Goal: Transaction & Acquisition: Book appointment/travel/reservation

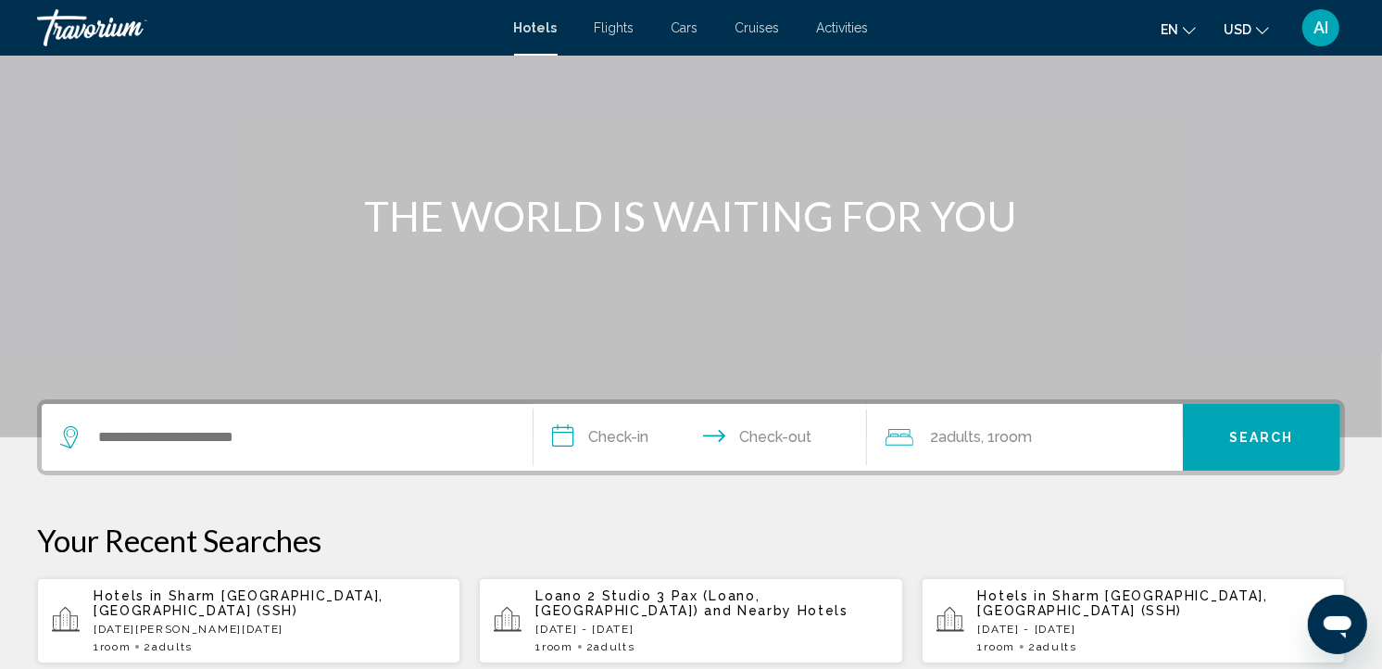
scroll to position [135, 0]
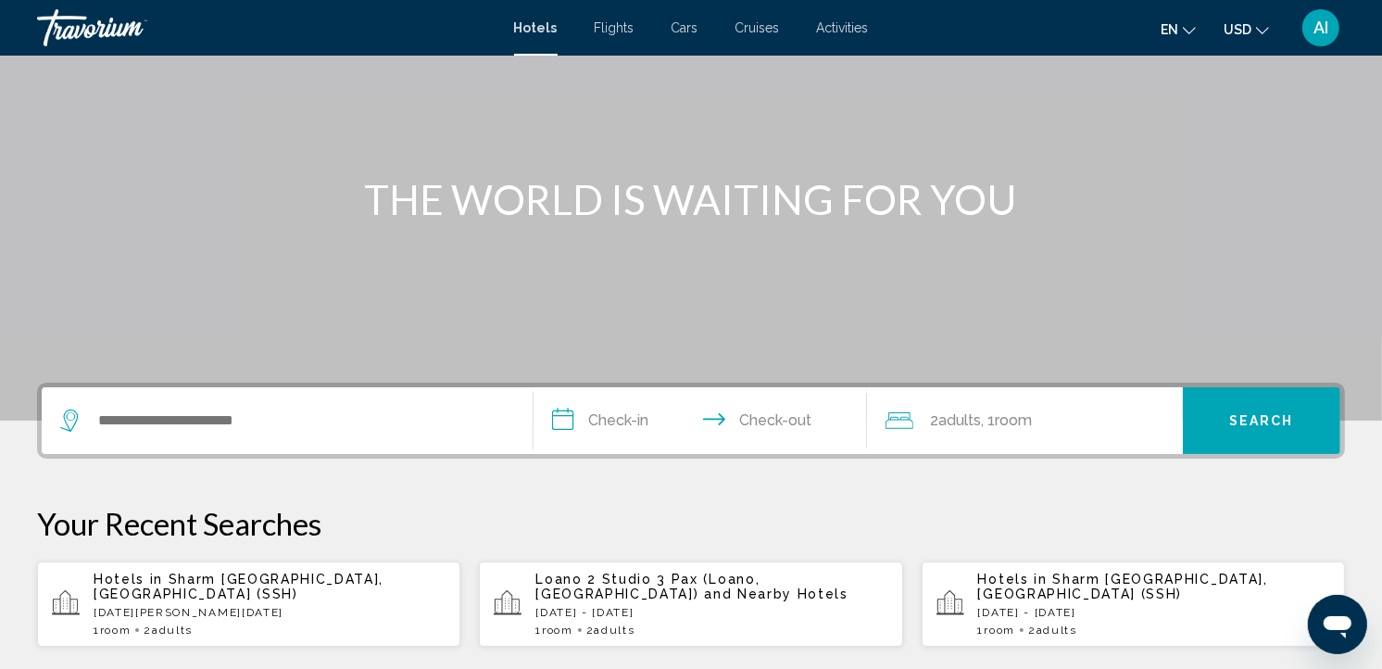
click at [207, 593] on div "Hotels in Sharm El Sheikh, Egypt (SSH) Sun, 18 Jan - Sun, 25 Jan 1 Room rooms 2…" at bounding box center [270, 604] width 352 height 65
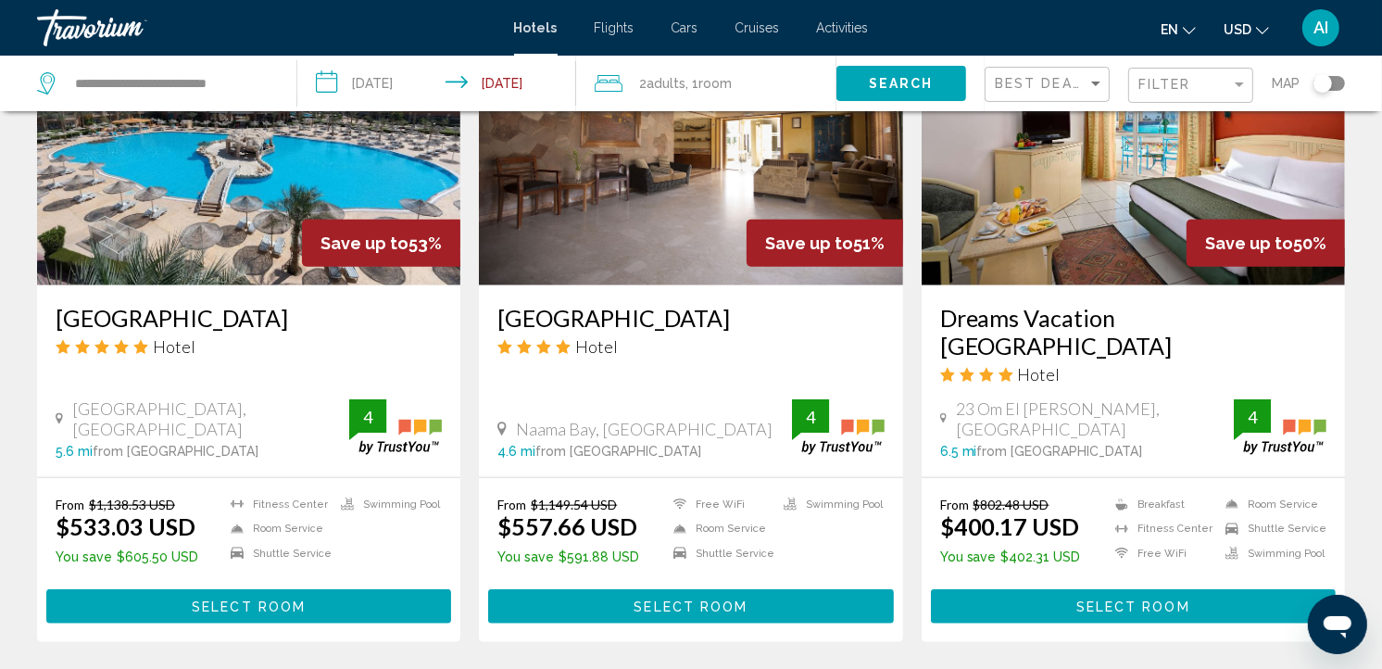
scroll to position [1563, 0]
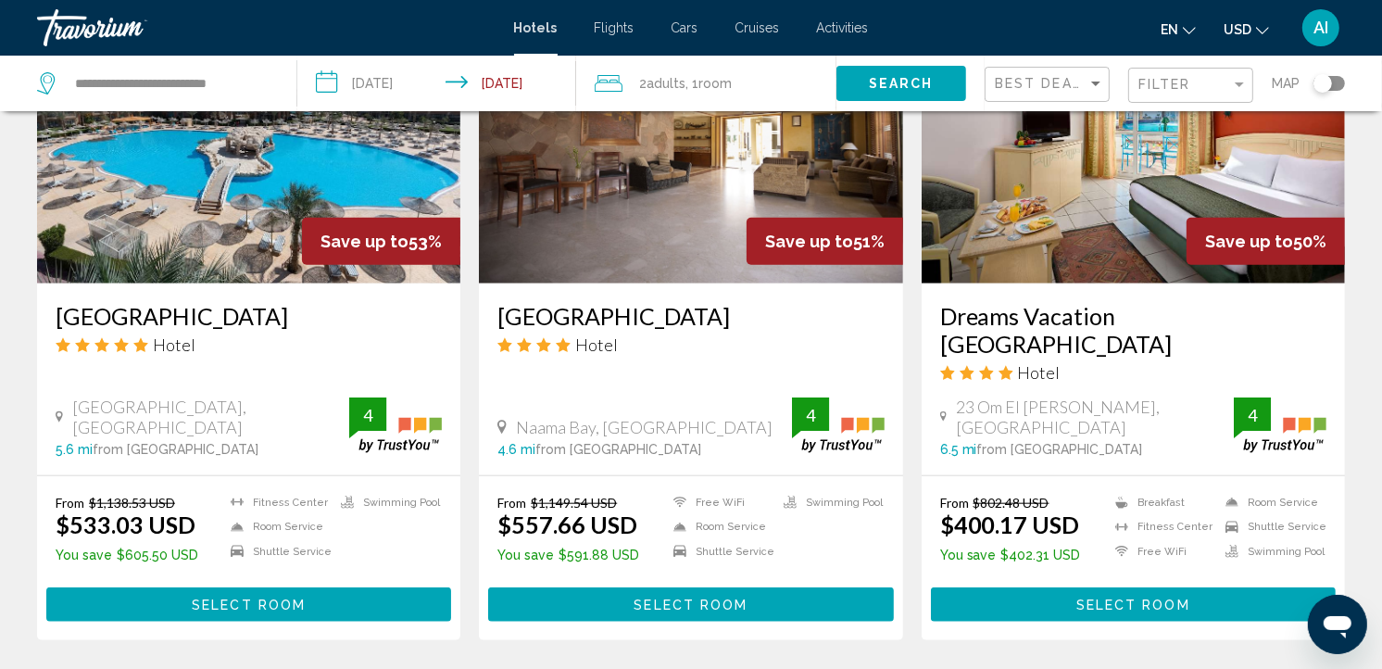
click at [247, 302] on h3 "Parrotel Lagoon Waterpark Resort" at bounding box center [249, 316] width 386 height 28
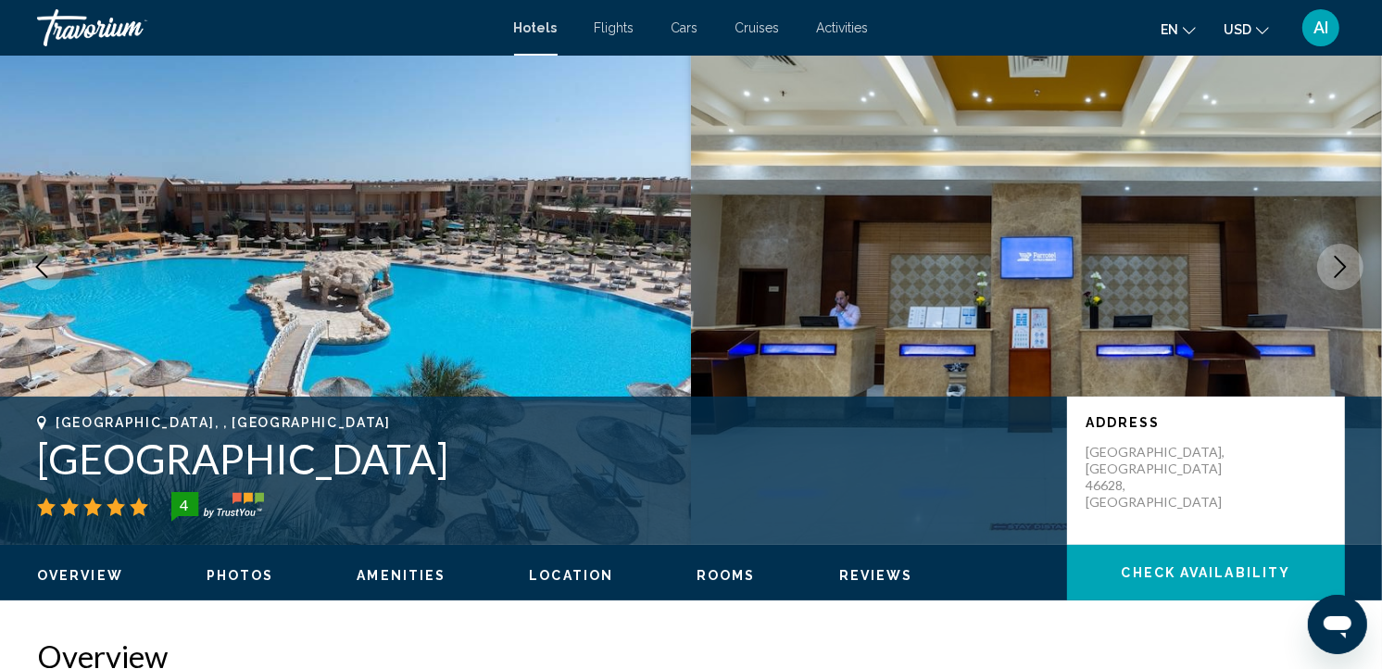
scroll to position [144, 0]
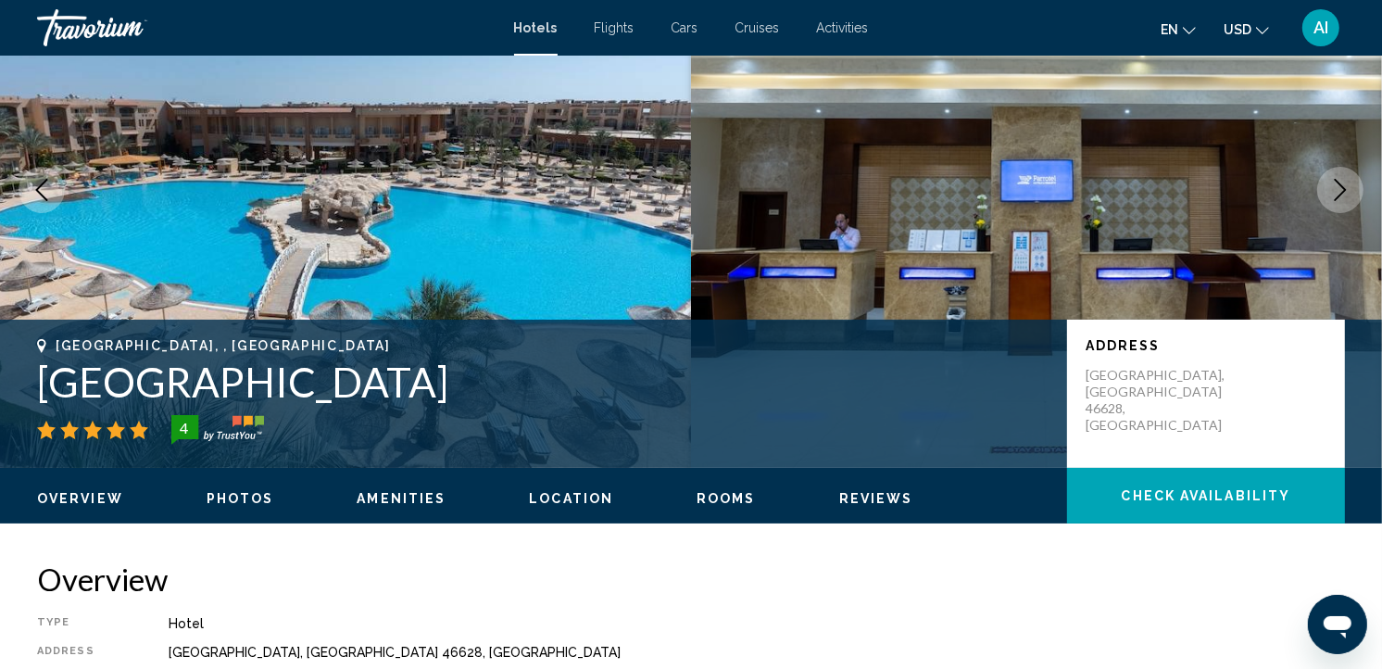
click at [569, 493] on span "Location" at bounding box center [571, 498] width 84 height 15
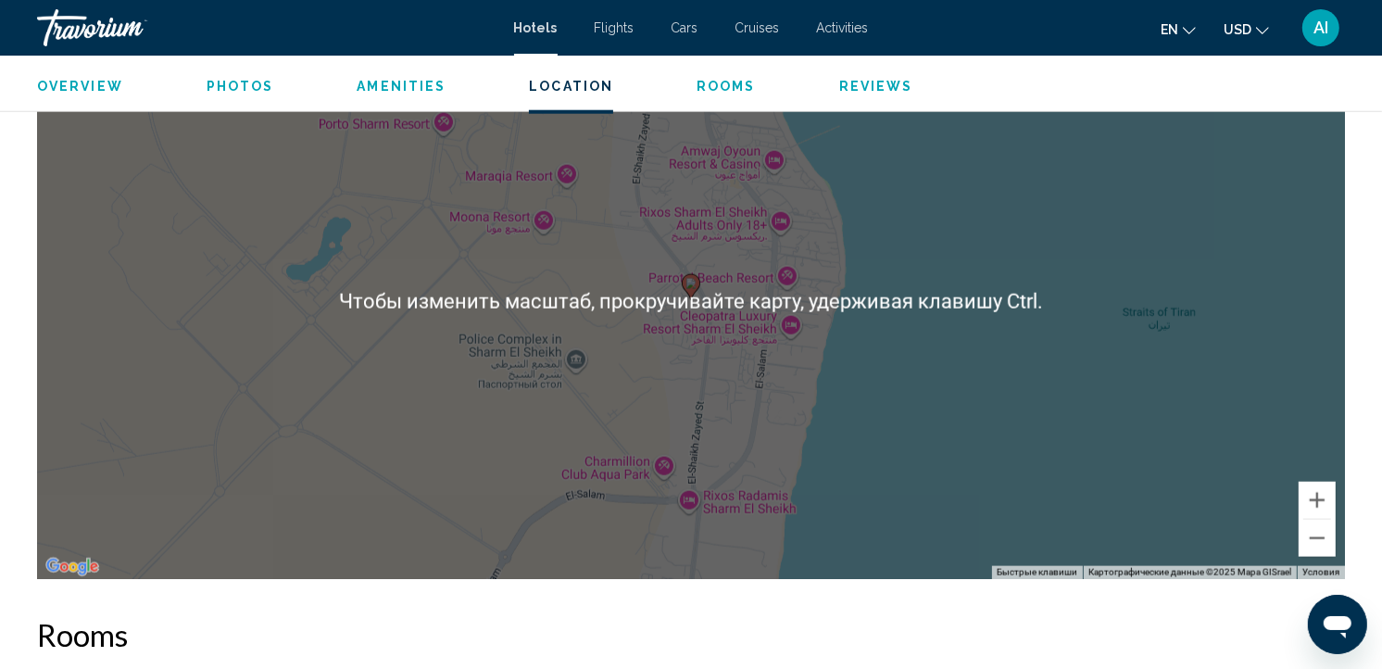
scroll to position [1848, 0]
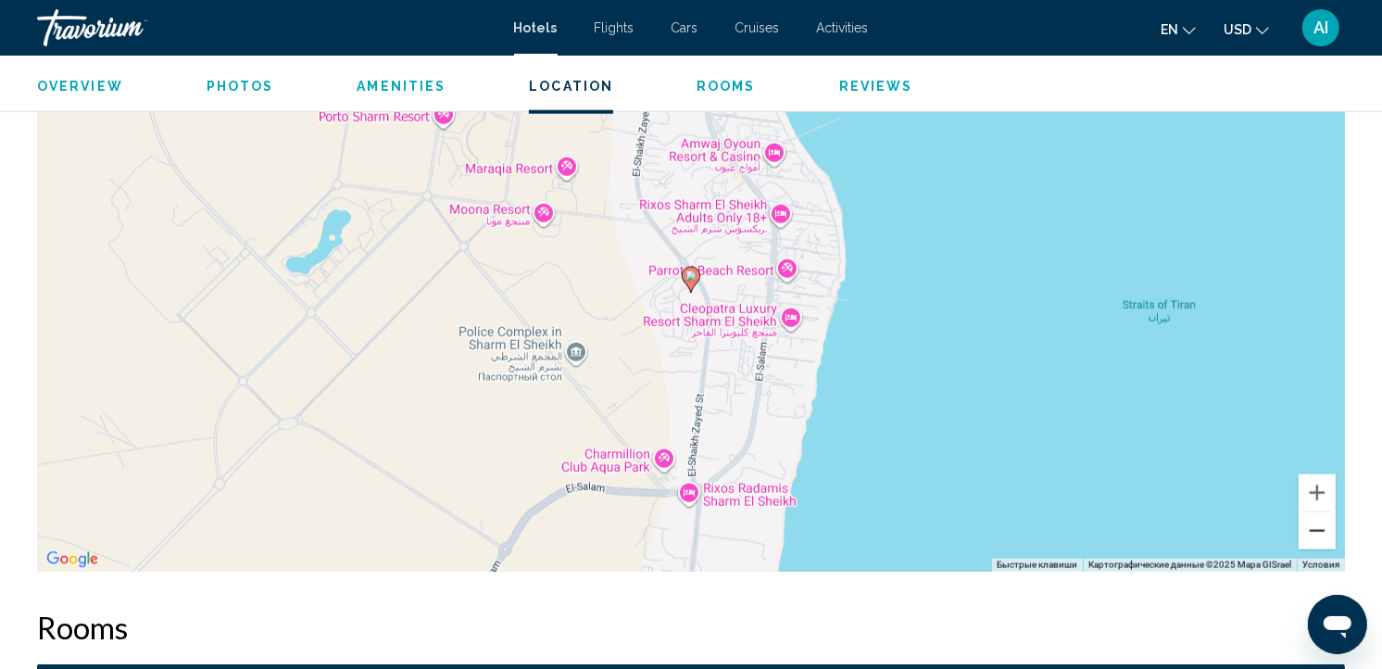
click at [1314, 522] on button "Уменьшить" at bounding box center [1317, 530] width 37 height 37
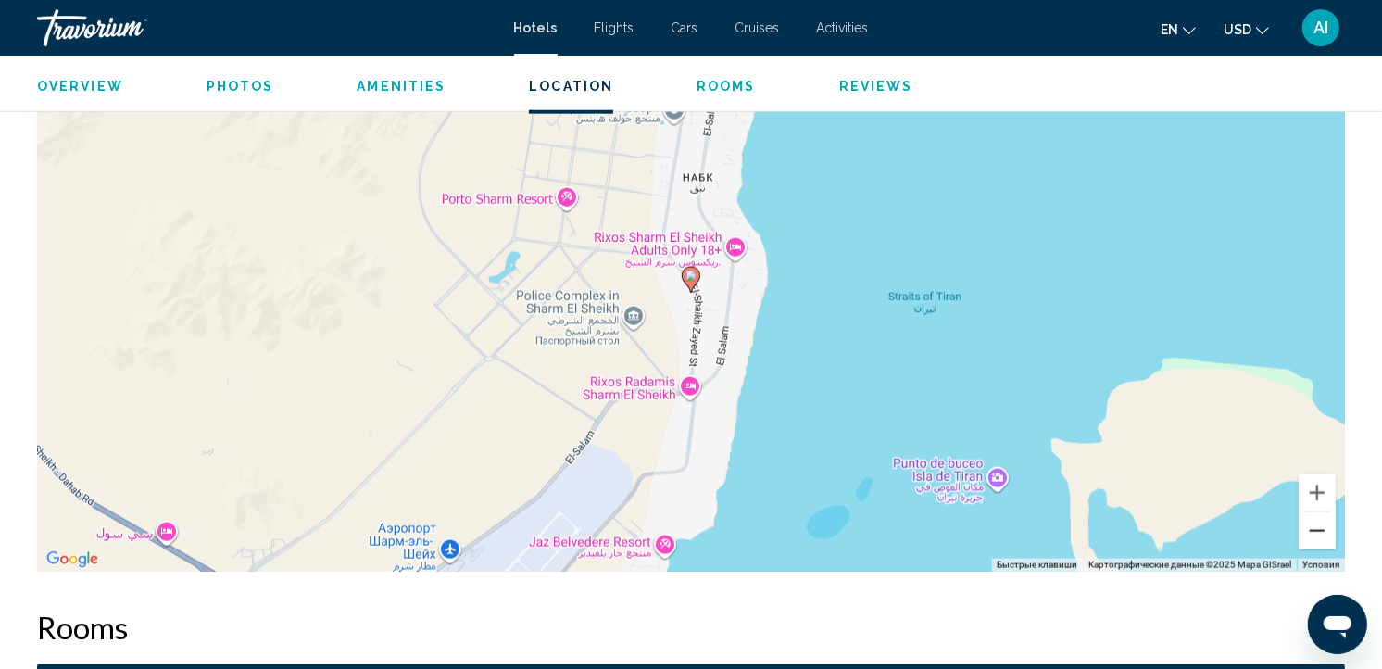
click at [1314, 522] on button "Уменьшить" at bounding box center [1317, 530] width 37 height 37
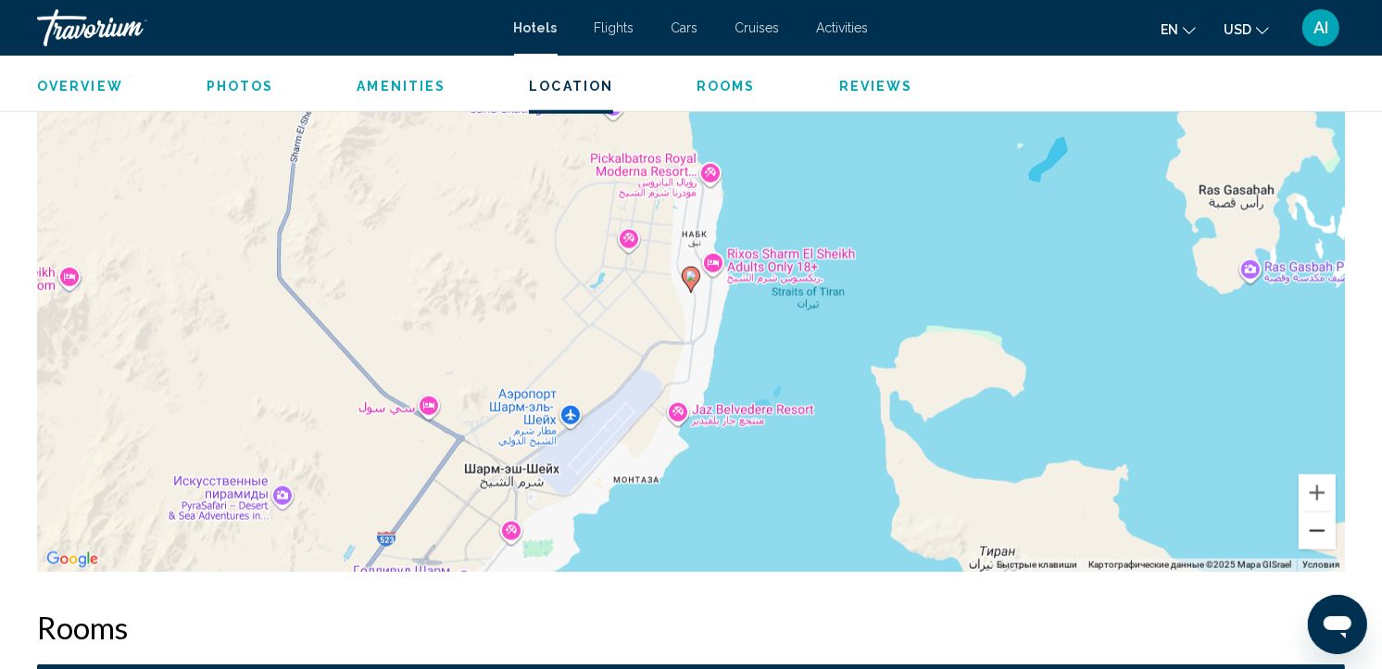
click at [1314, 522] on button "Уменьшить" at bounding box center [1317, 530] width 37 height 37
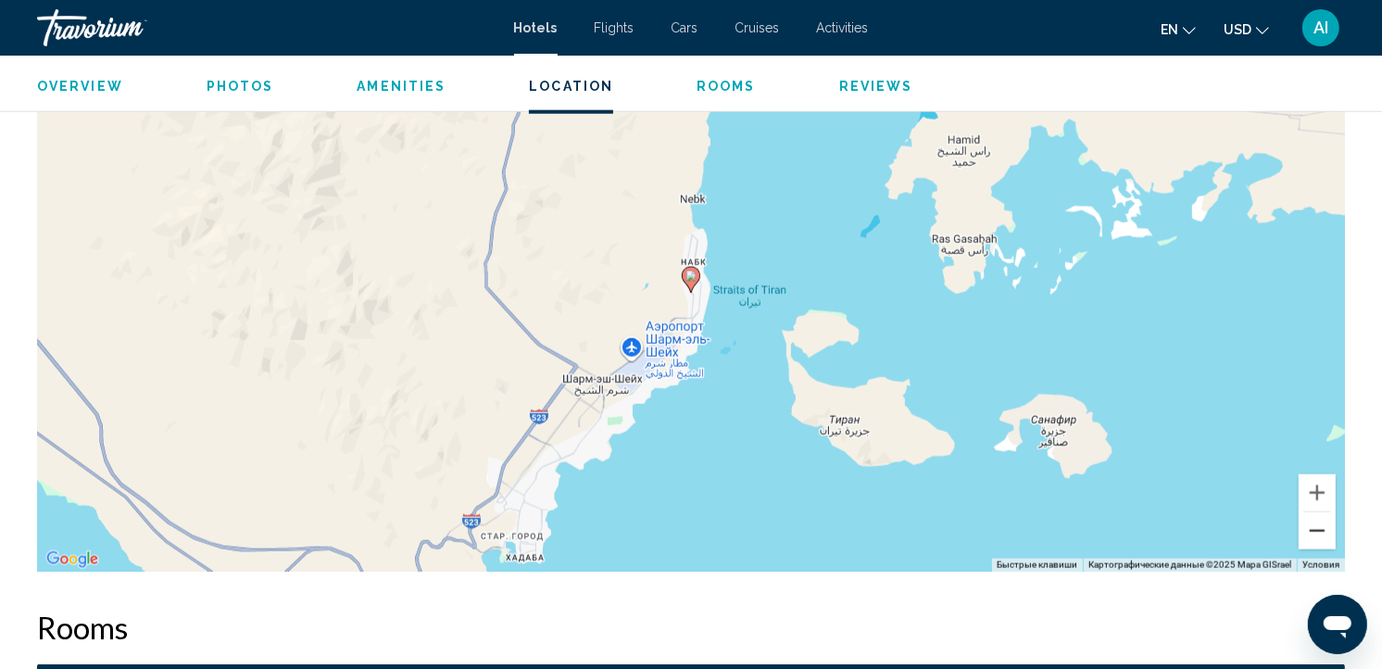
click at [1314, 522] on button "Уменьшить" at bounding box center [1317, 530] width 37 height 37
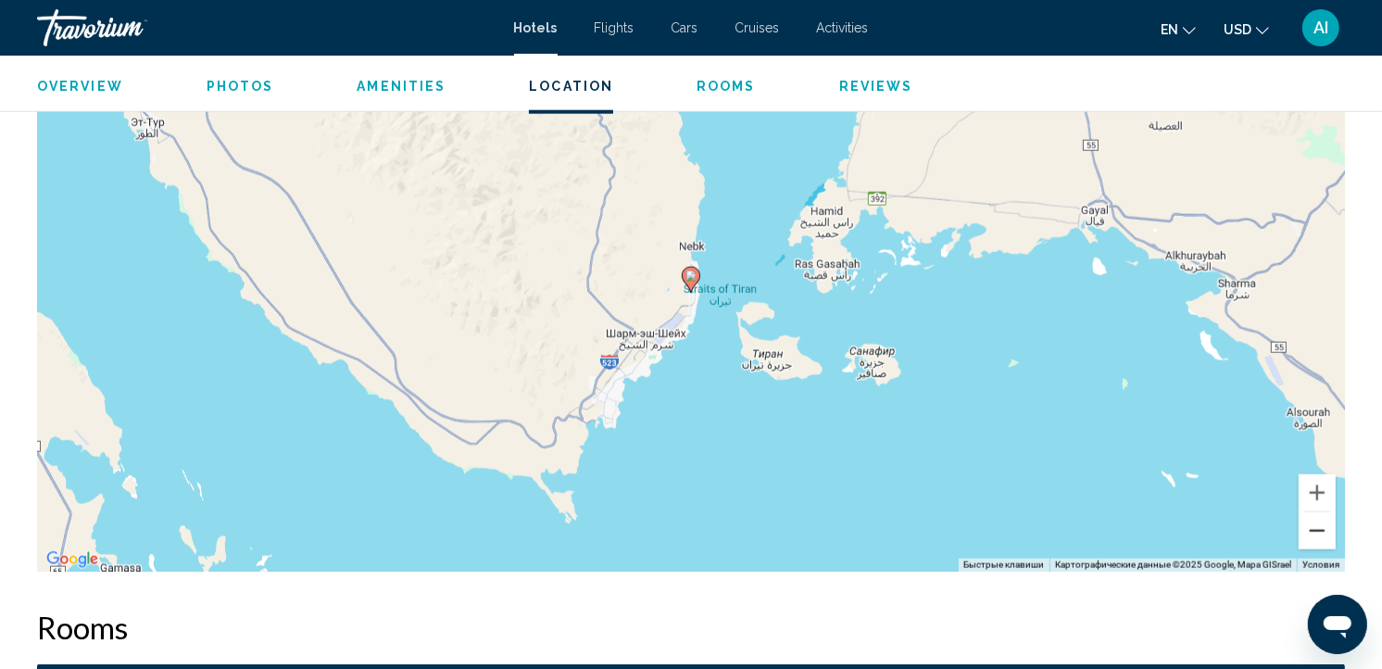
click at [1314, 522] on button "Уменьшить" at bounding box center [1317, 530] width 37 height 37
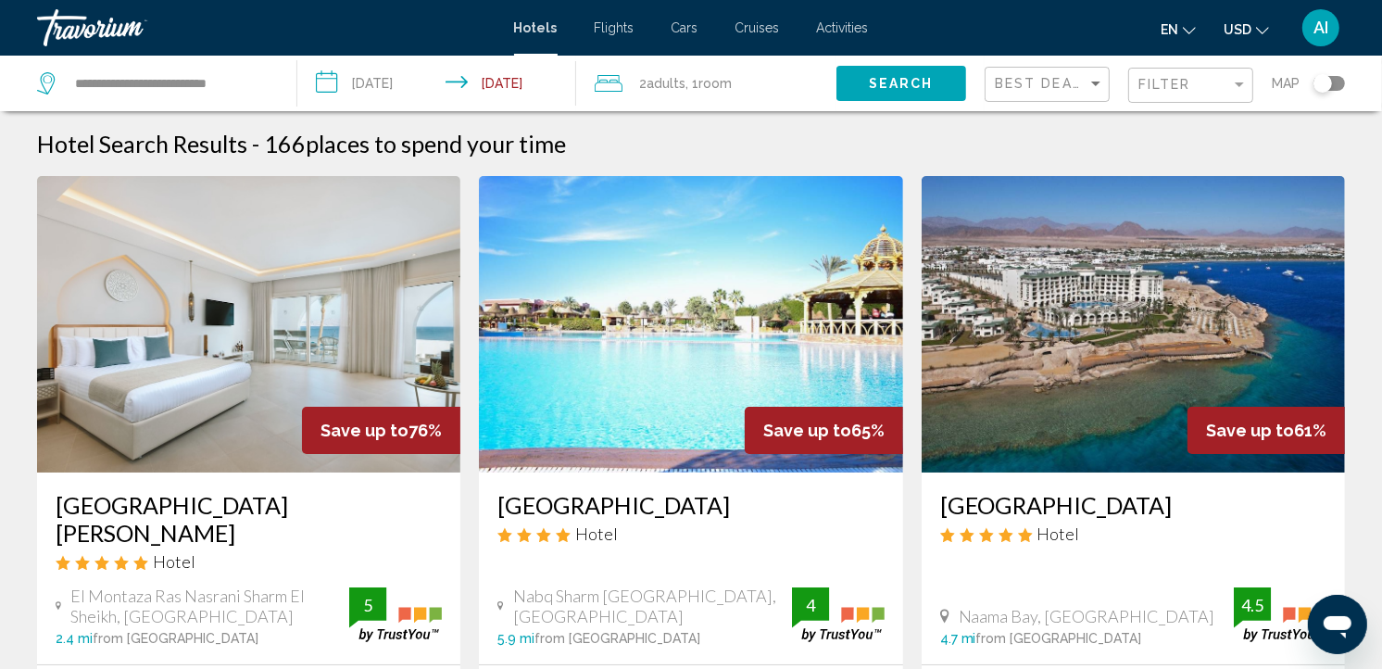
click at [1339, 83] on div "Toggle map" at bounding box center [1330, 83] width 32 height 15
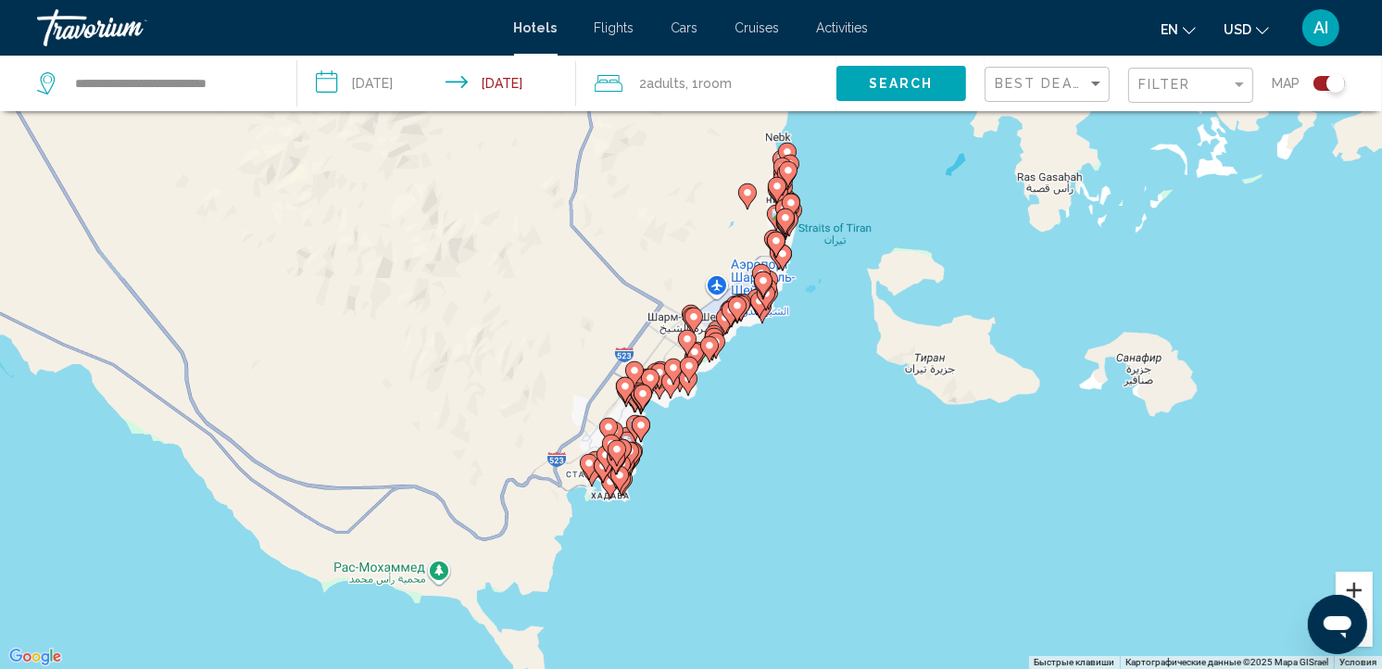
click at [1362, 585] on button "Увеличить" at bounding box center [1354, 590] width 37 height 37
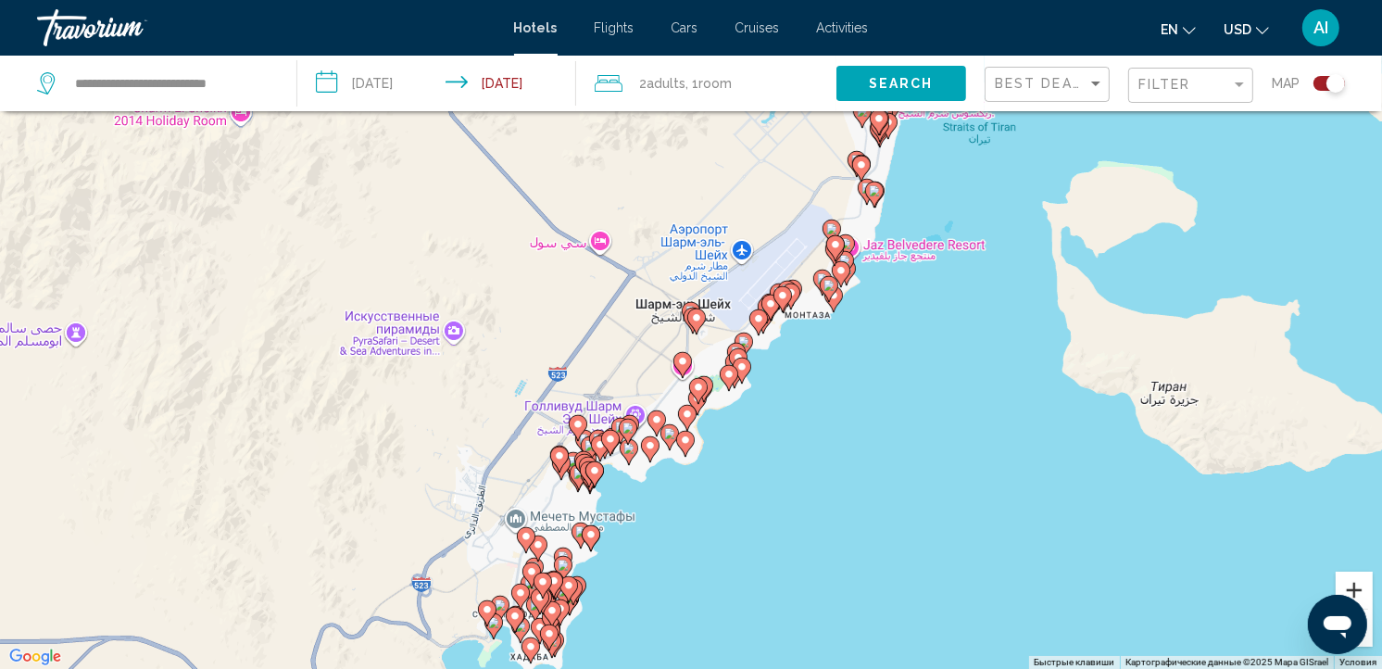
click at [1362, 585] on button "Увеличить" at bounding box center [1354, 590] width 37 height 37
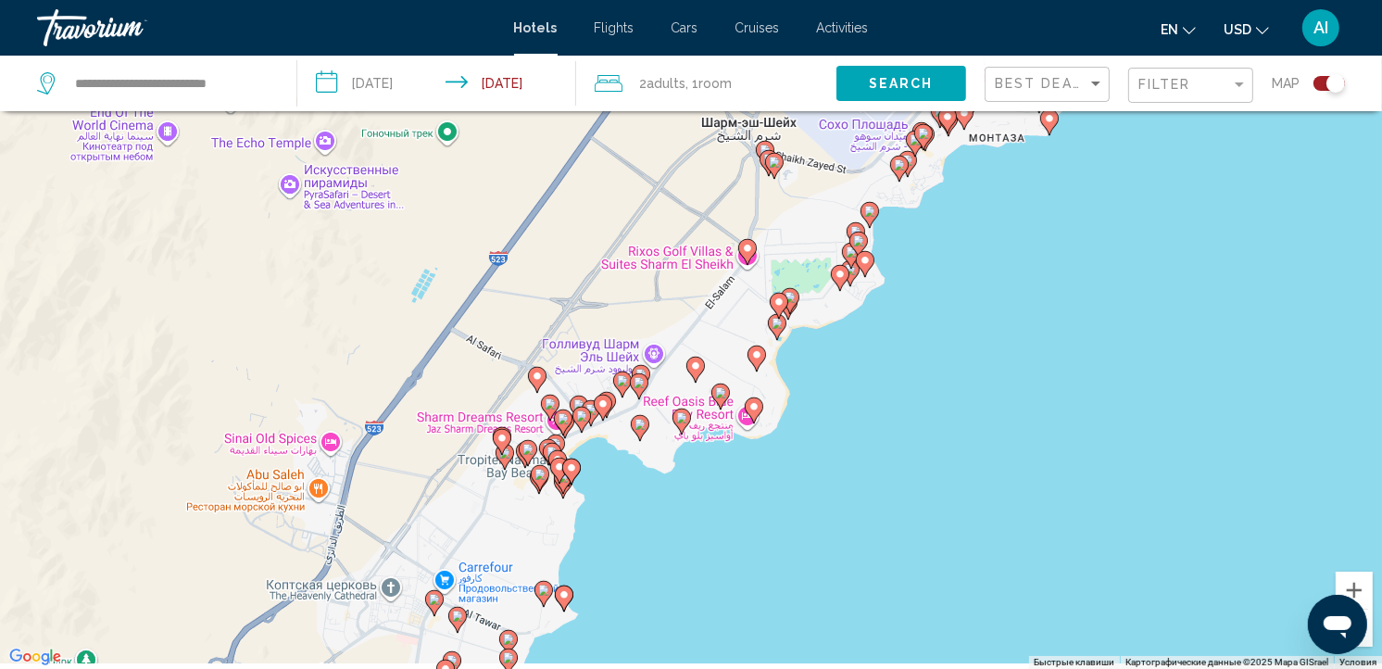
drag, startPoint x: 998, startPoint y: 468, endPoint x: 1064, endPoint y: 311, distance: 169.8
click at [1064, 311] on div "Чтобы активировать перетаскивание с помощью клавиатуры, нажмите Alt + Ввод. Пос…" at bounding box center [691, 334] width 1382 height 669
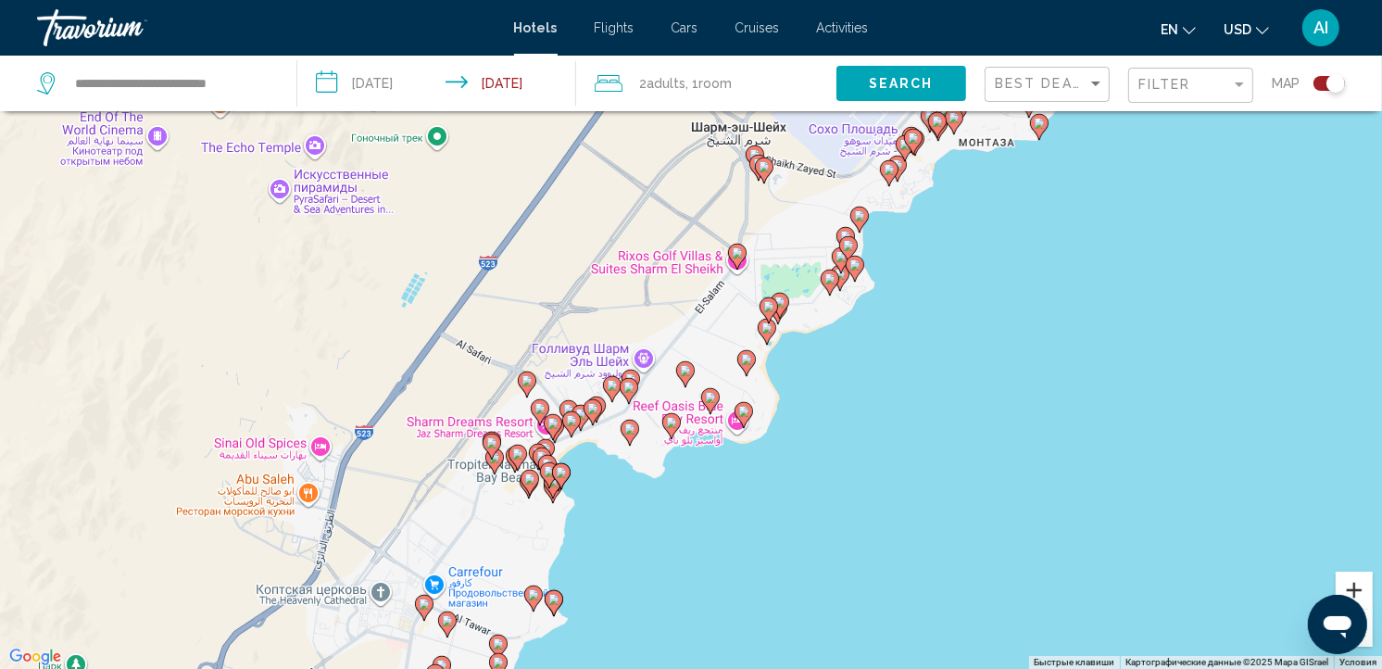
click at [1349, 586] on button "Увеличить" at bounding box center [1354, 590] width 37 height 37
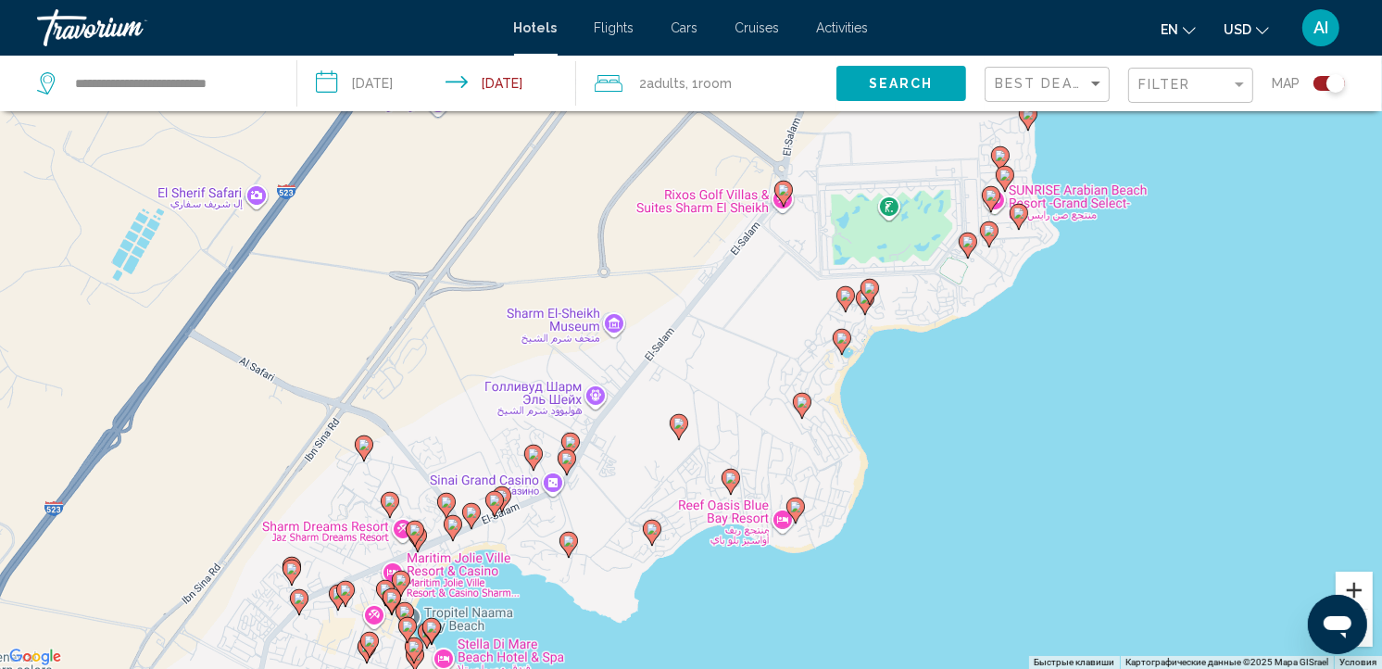
click at [1353, 590] on button "Увеличить" at bounding box center [1354, 590] width 37 height 37
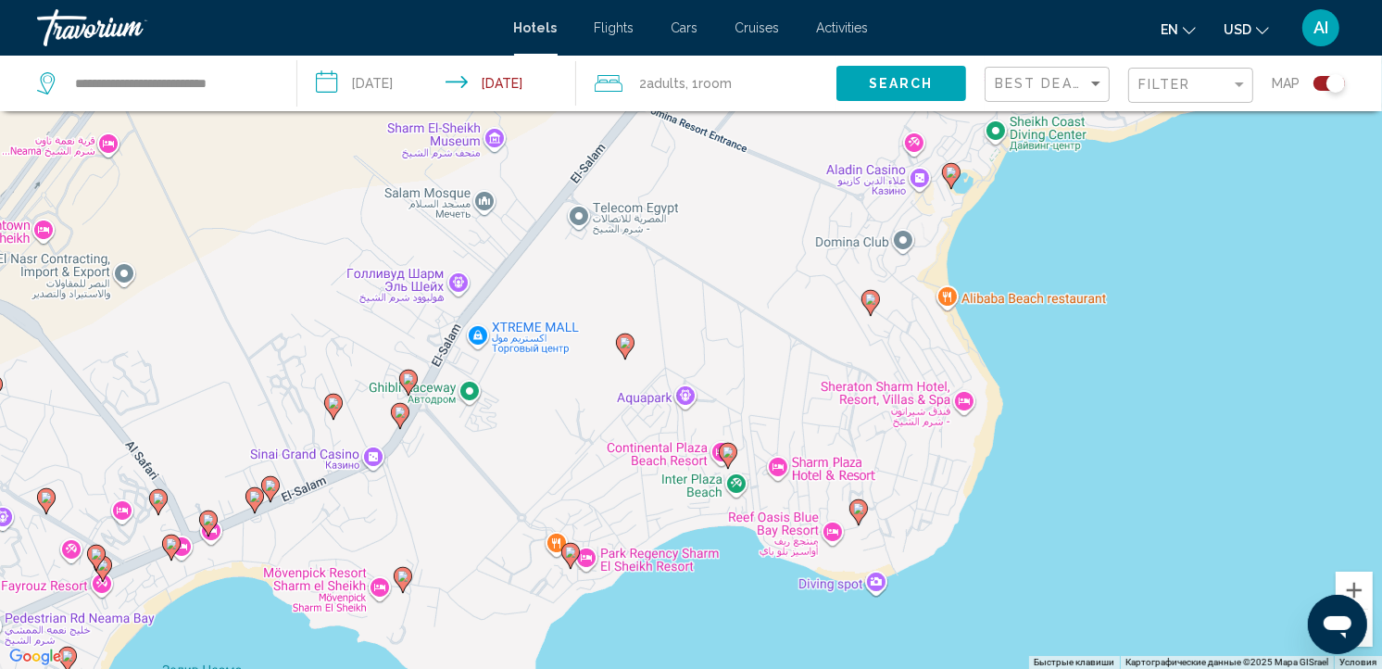
drag, startPoint x: 1191, startPoint y: 493, endPoint x: 1151, endPoint y: 299, distance: 197.7
click at [1151, 299] on div "Чтобы активировать перетаскивание с помощью клавиатуры, нажмите Alt + Ввод. Пос…" at bounding box center [691, 334] width 1382 height 669
click at [572, 557] on image "Main content" at bounding box center [570, 552] width 11 height 11
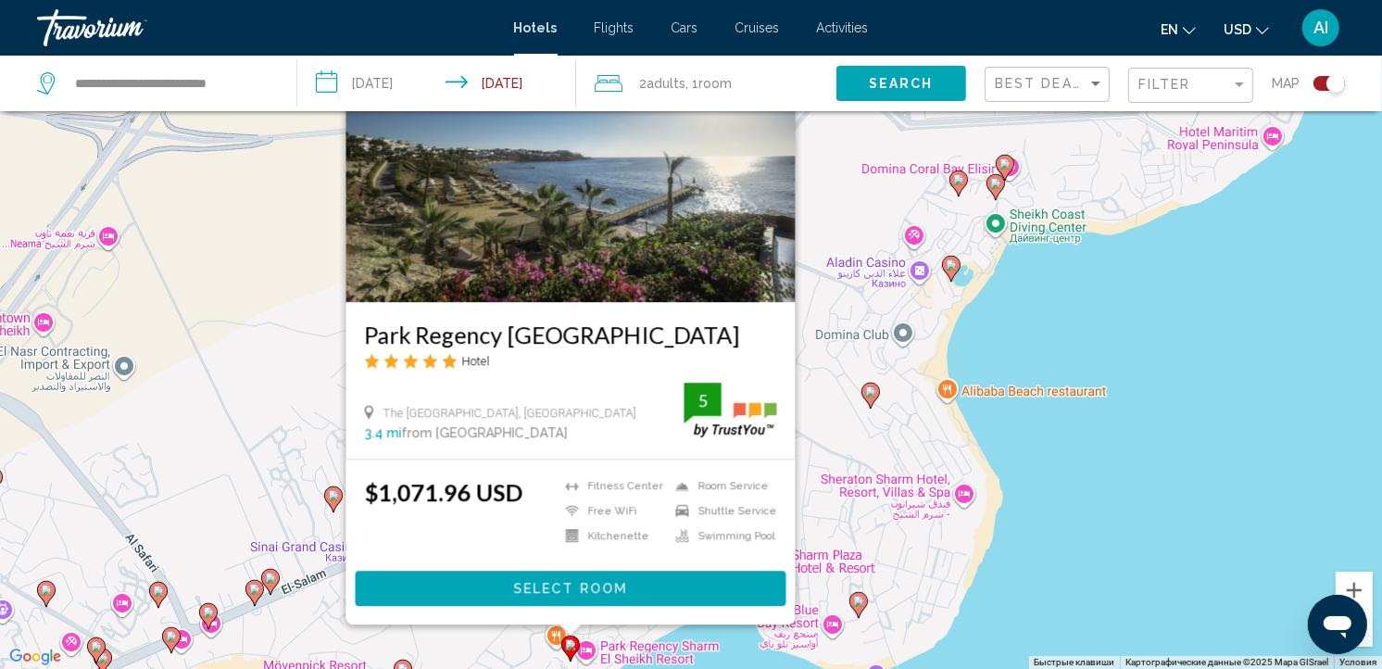
click at [587, 586] on span "Select Room" at bounding box center [570, 589] width 114 height 15
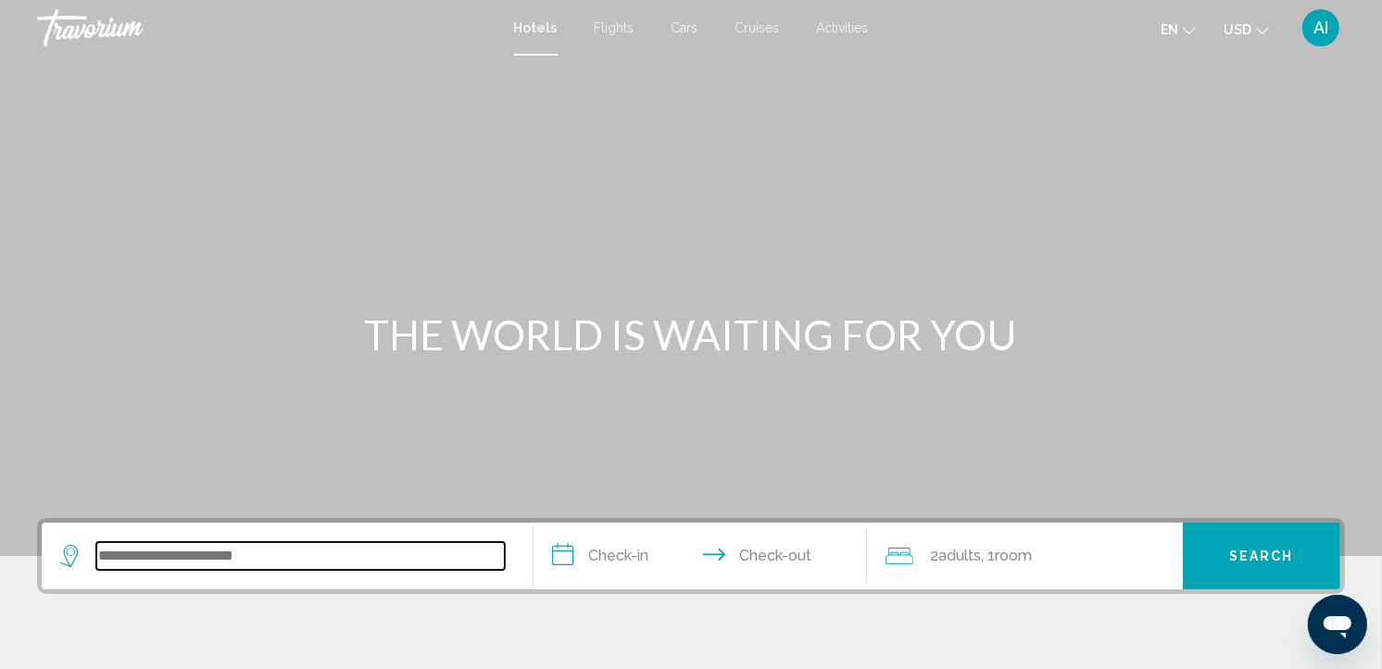
click at [246, 558] on input "Search widget" at bounding box center [300, 556] width 409 height 28
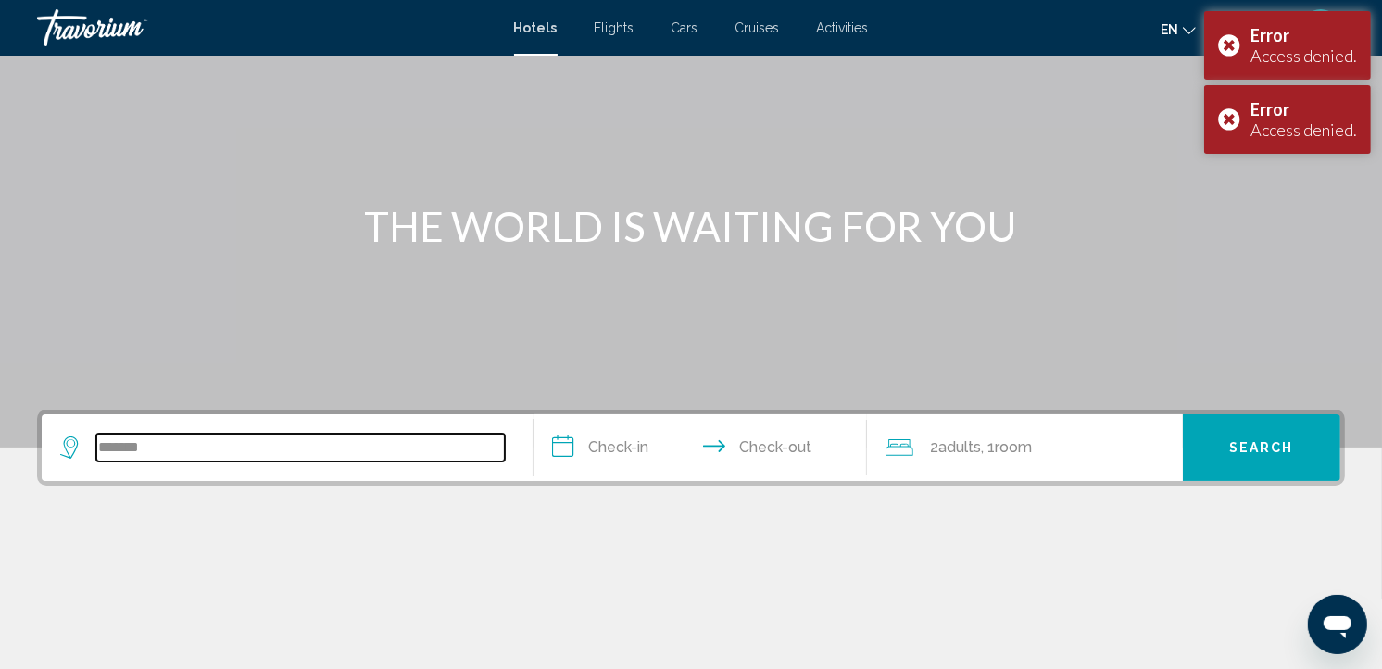
type input "********"
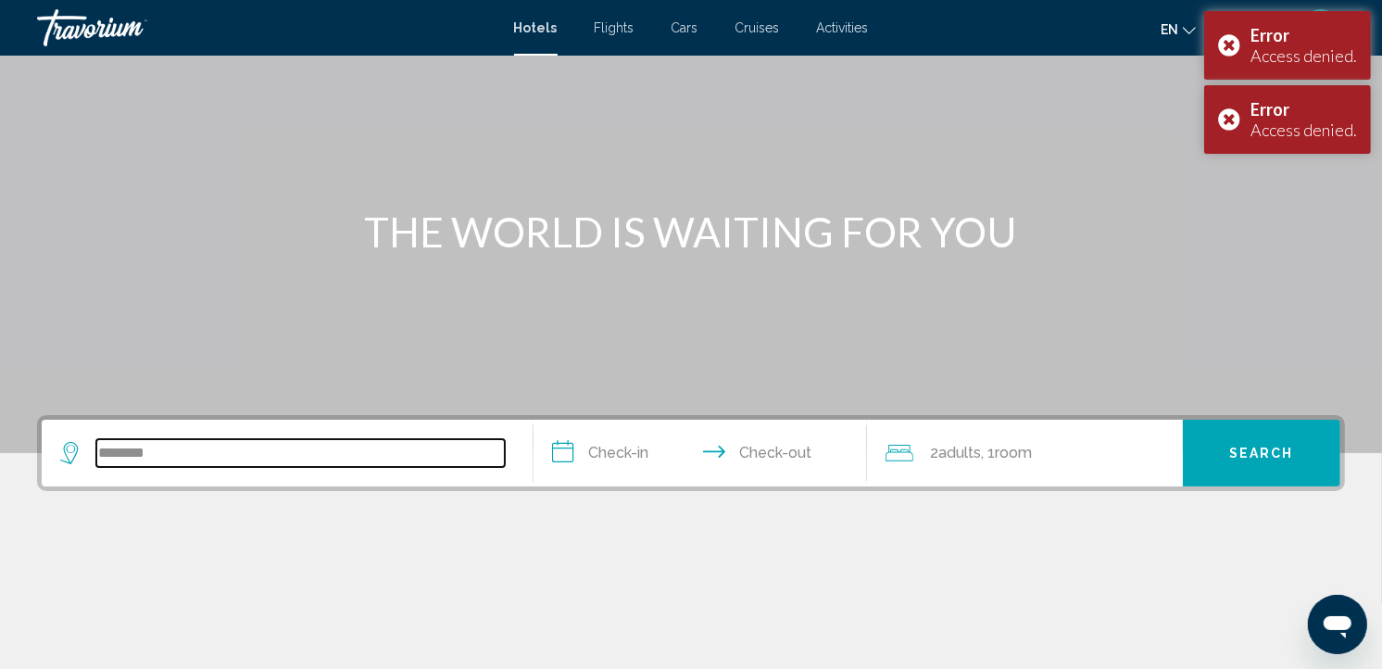
scroll to position [100, 0]
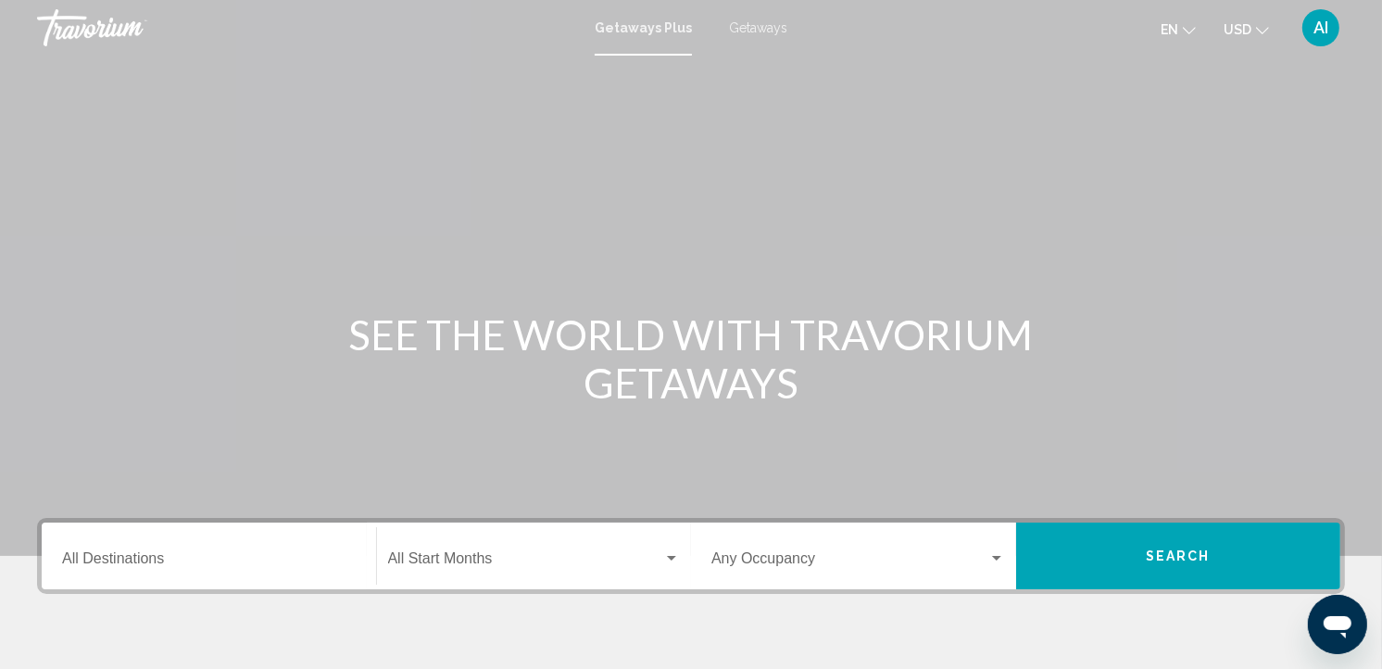
click at [765, 26] on span "Getaways" at bounding box center [758, 27] width 58 height 15
click at [195, 551] on div "Destination All Destinations" at bounding box center [209, 556] width 294 height 58
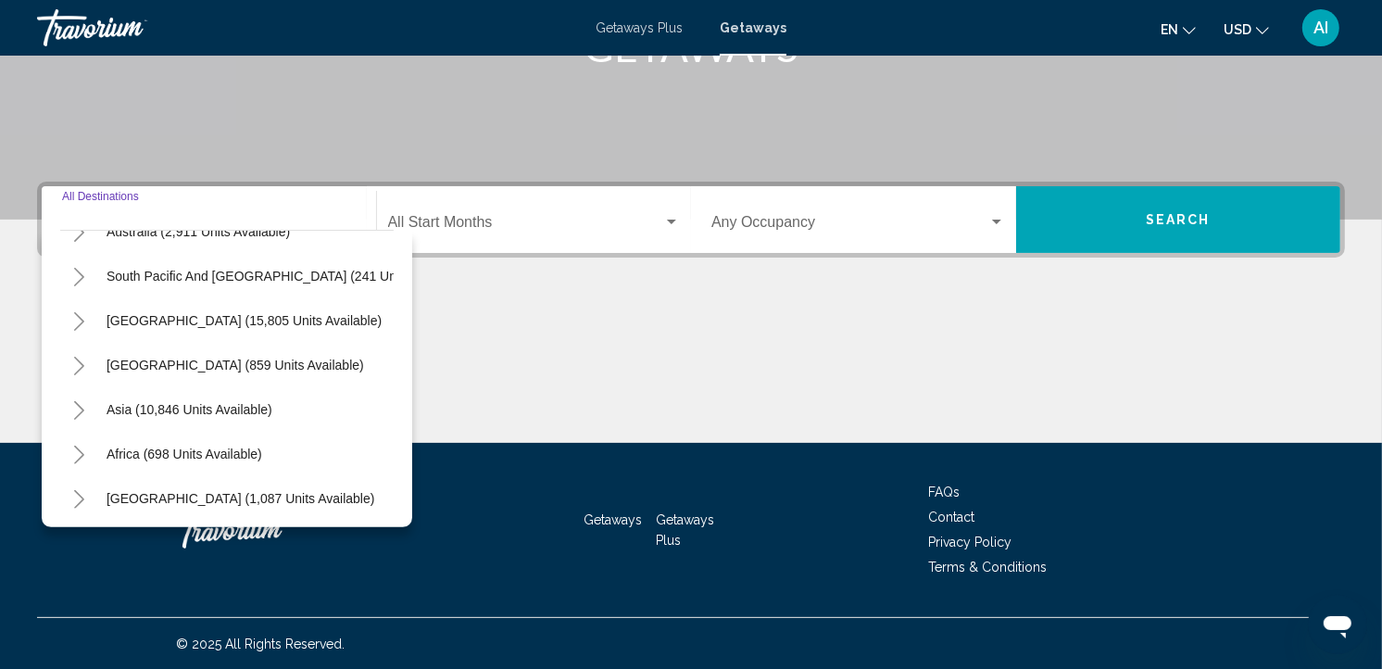
scroll to position [315, 0]
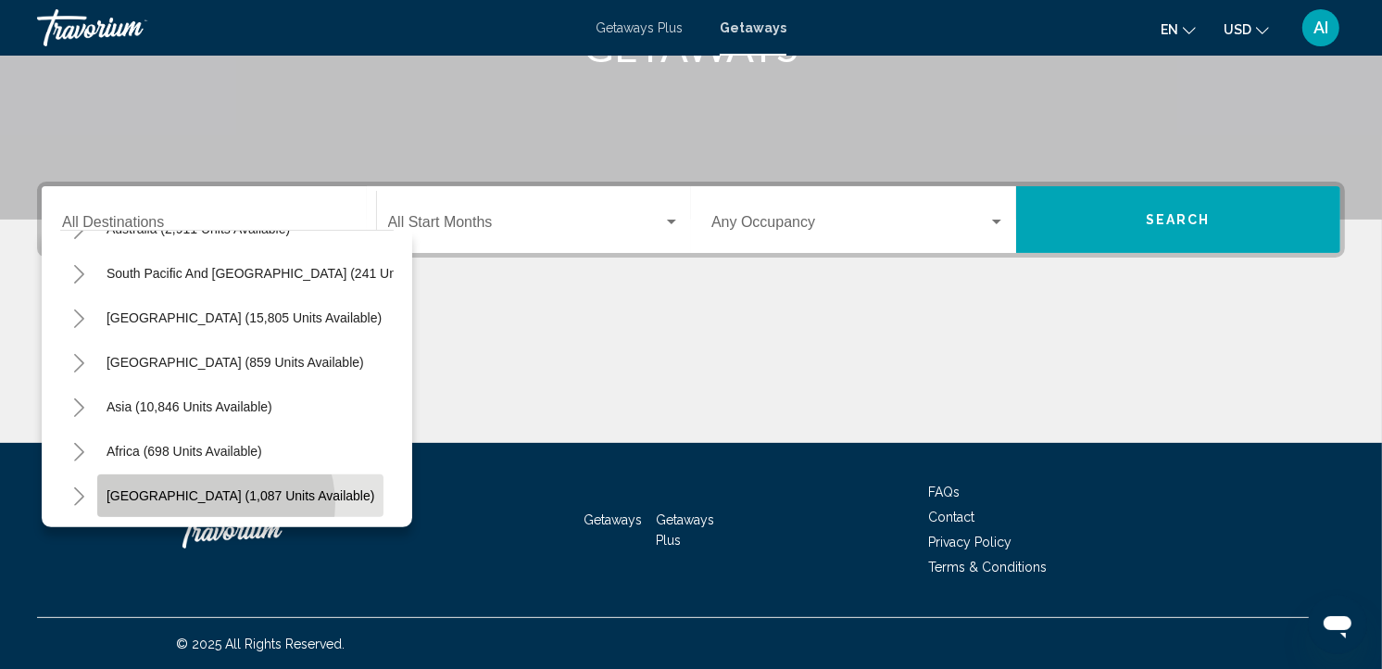
click at [214, 488] on button "[GEOGRAPHIC_DATA] (1,087 units available)" at bounding box center [240, 495] width 286 height 43
type input "**********"
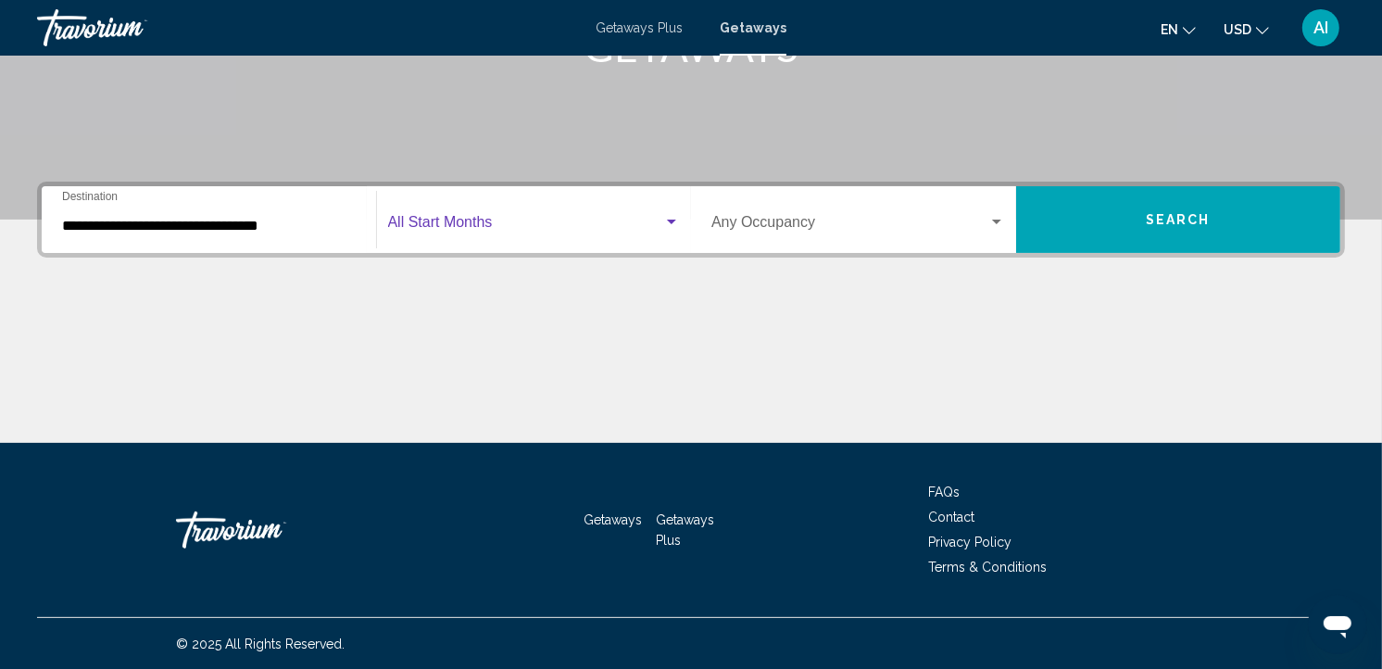
click at [489, 232] on span "Search widget" at bounding box center [526, 226] width 276 height 17
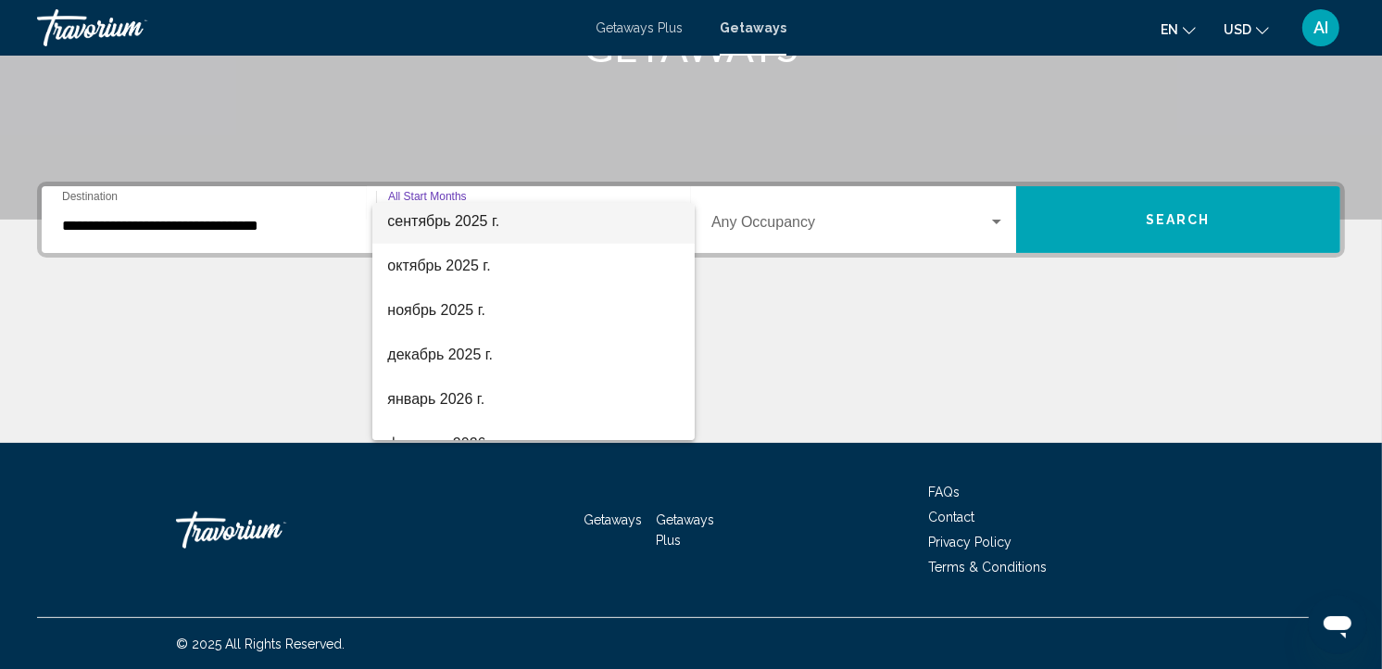
scroll to position [120, 0]
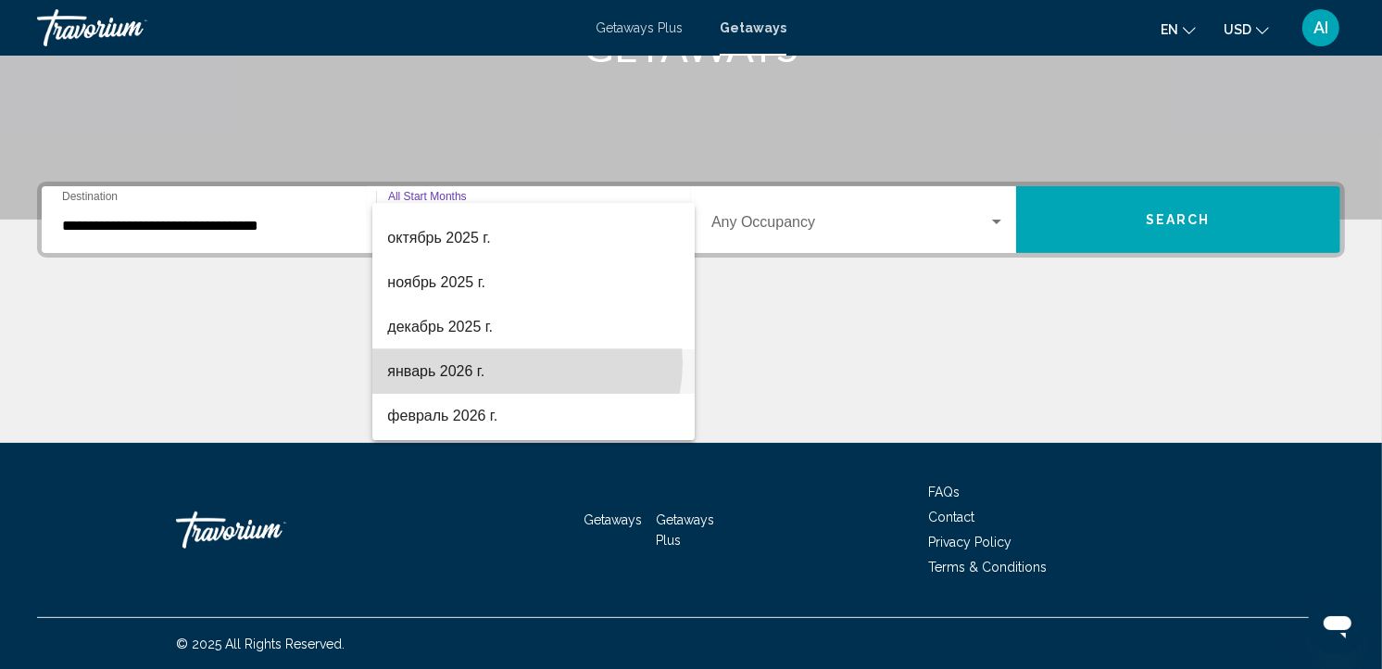
click at [514, 362] on span "январь 2026 г." at bounding box center [533, 371] width 293 height 44
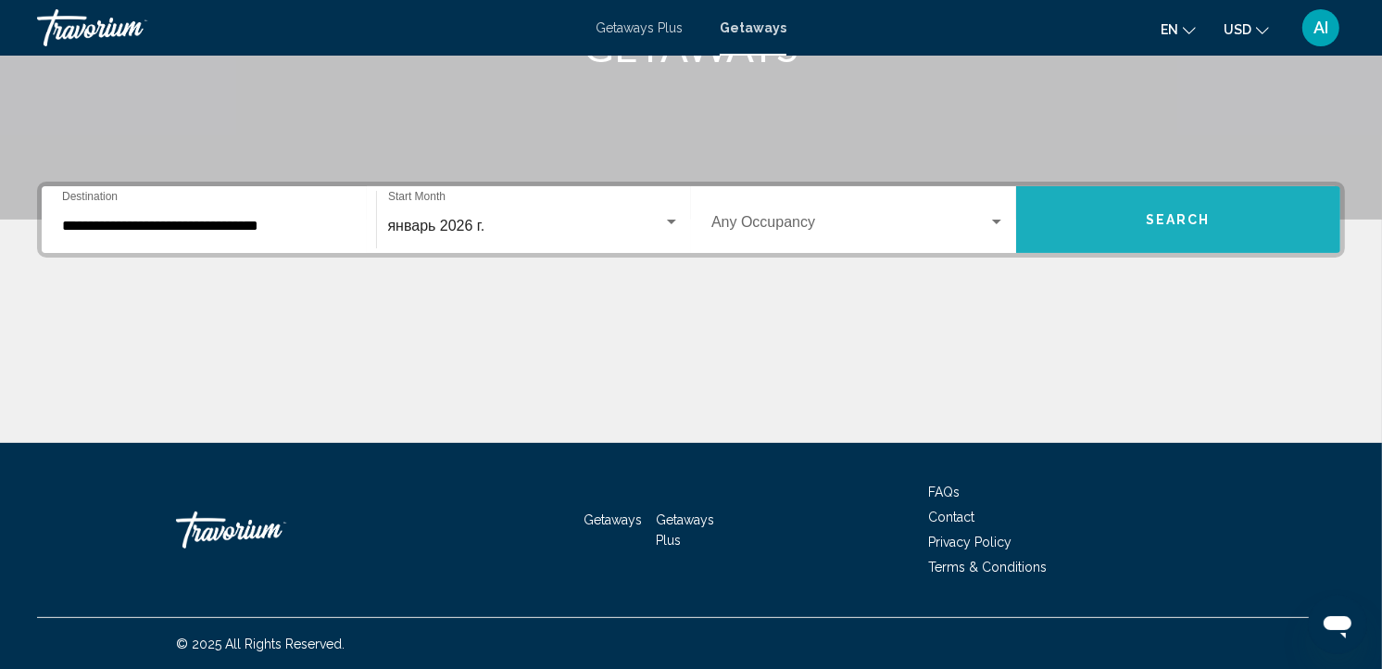
click at [1105, 234] on button "Search" at bounding box center [1178, 219] width 325 height 67
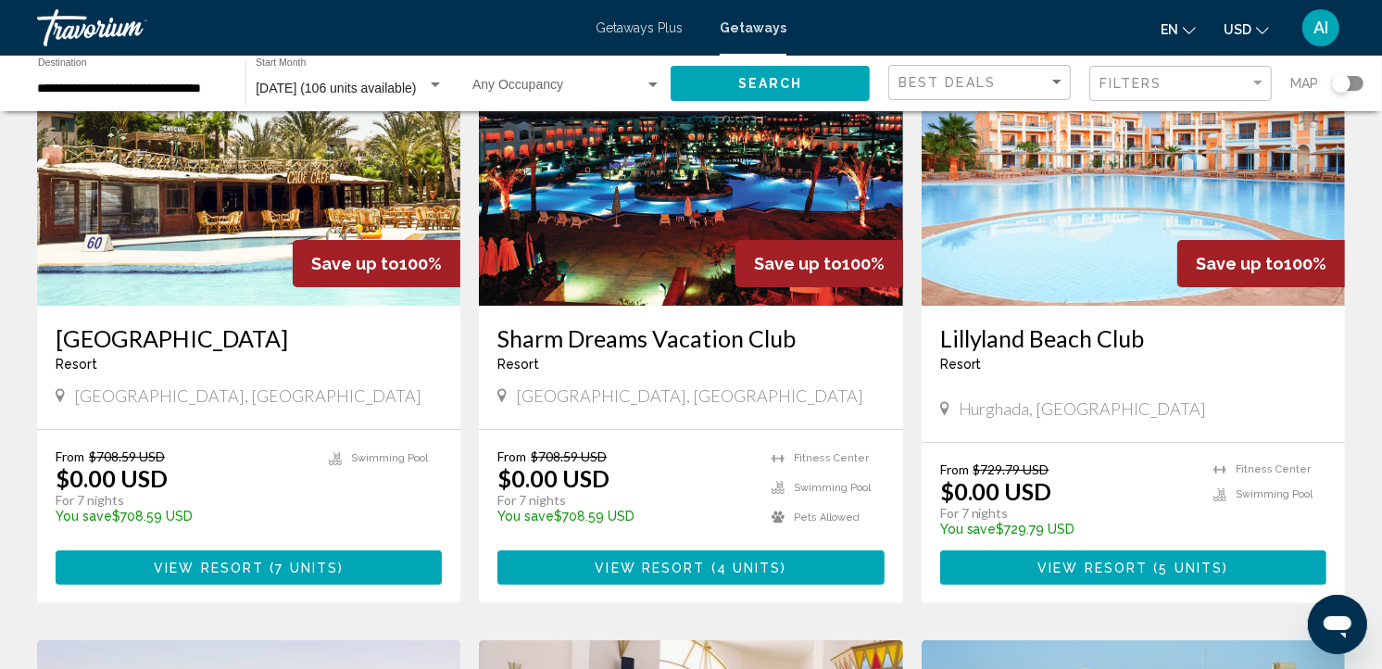
scroll to position [144, 0]
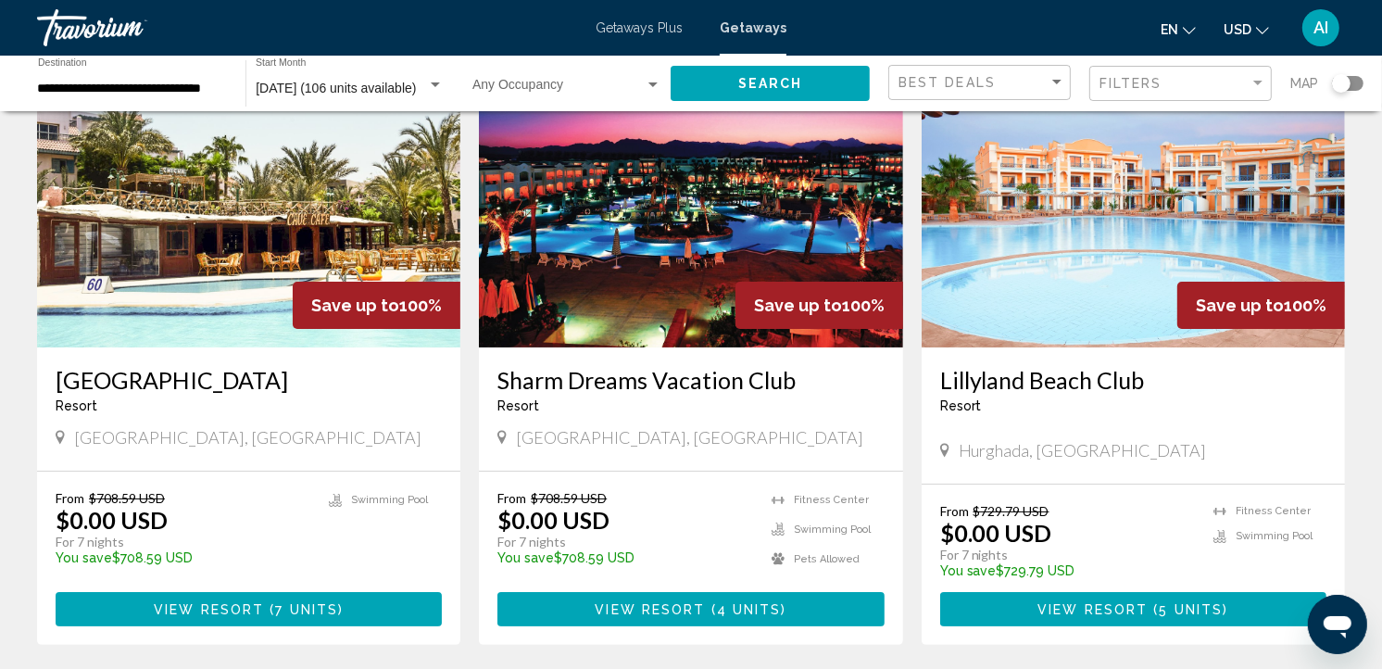
click at [1355, 82] on div "Search widget" at bounding box center [1348, 83] width 32 height 15
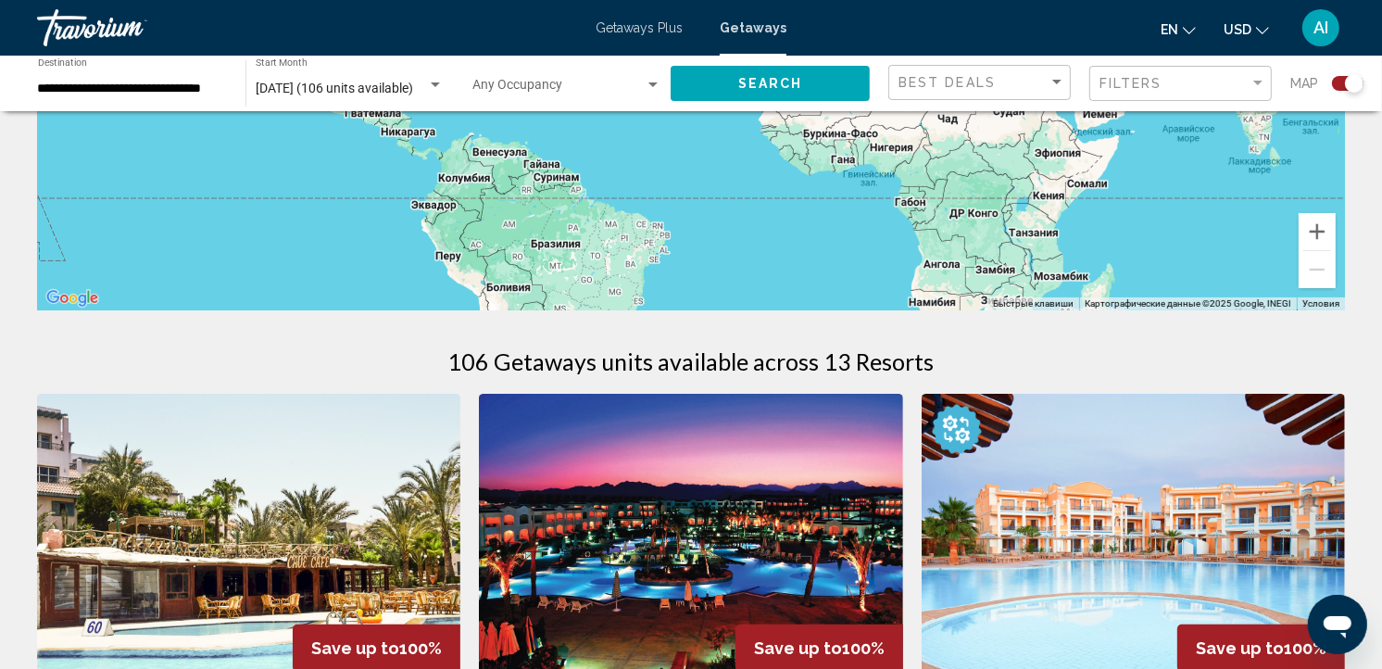
scroll to position [109, 0]
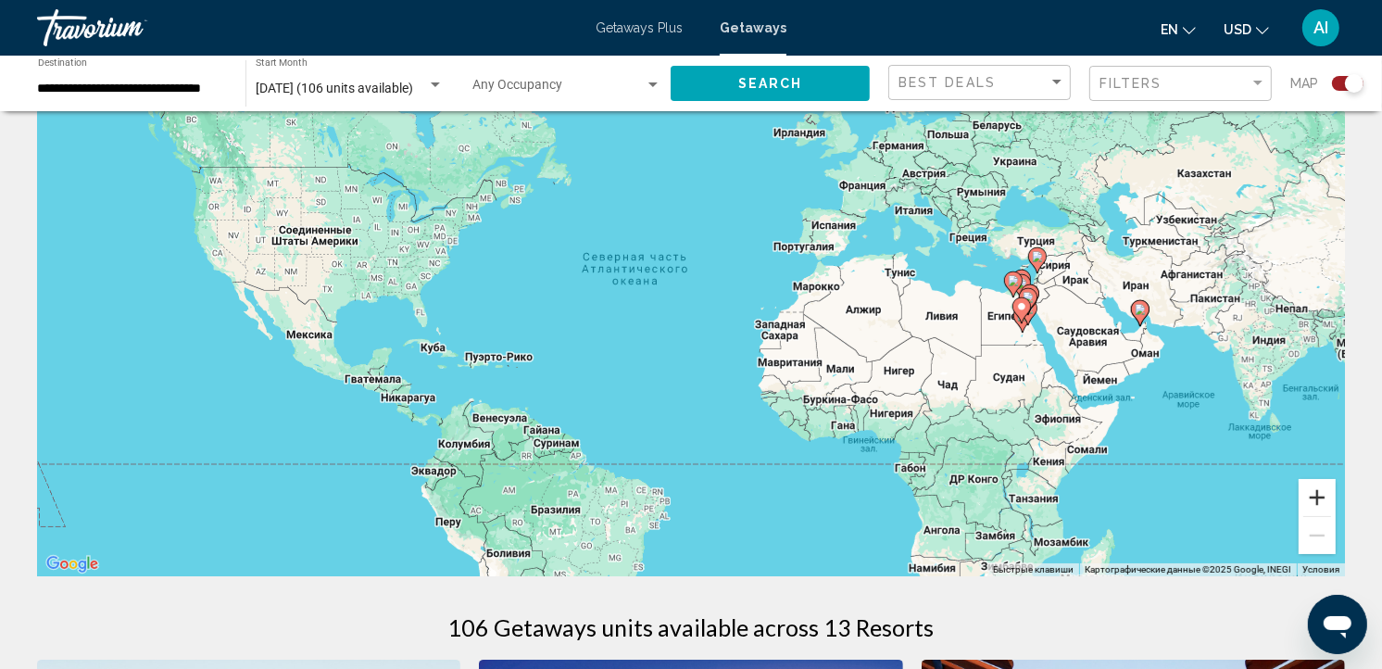
click at [1312, 493] on button "Увеличить" at bounding box center [1317, 497] width 37 height 37
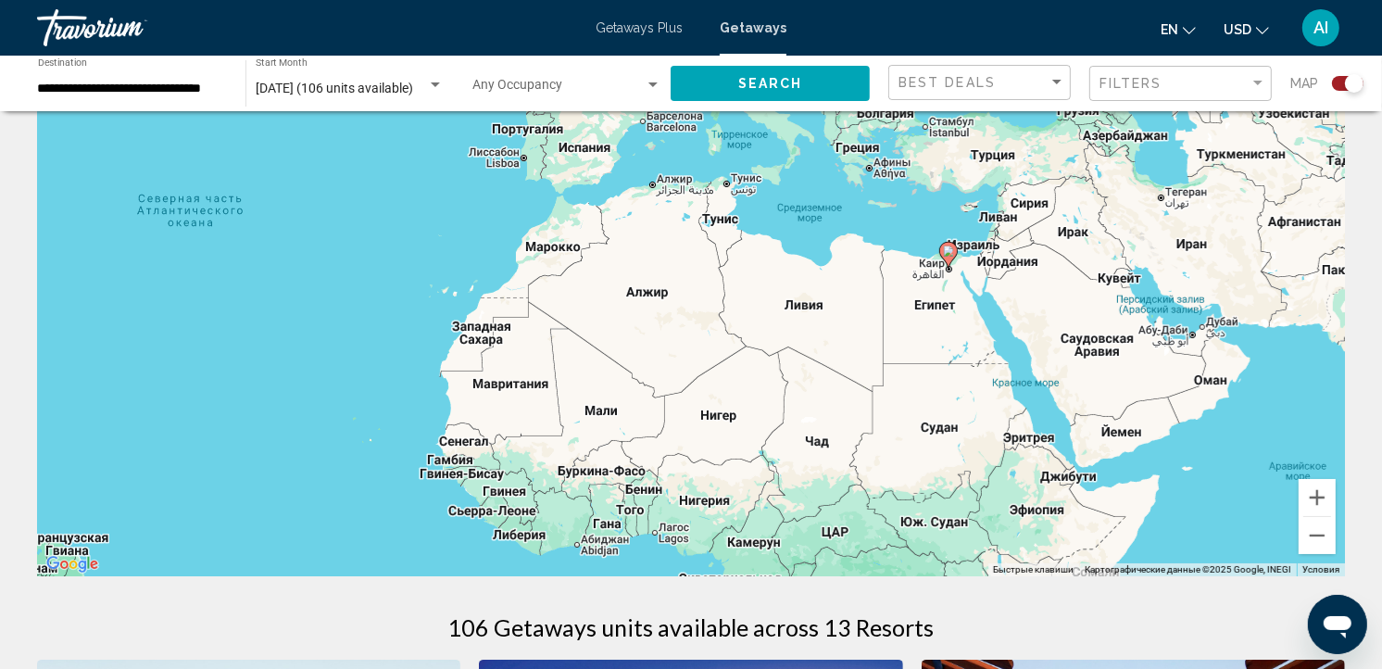
drag, startPoint x: 1221, startPoint y: 432, endPoint x: 830, endPoint y: 402, distance: 392.1
click at [830, 402] on div "Чтобы активировать перетаскивание с помощью клавиатуры, нажмите Alt + Ввод. Пос…" at bounding box center [691, 298] width 1308 height 556
click at [1312, 500] on button "Увеличить" at bounding box center [1317, 497] width 37 height 37
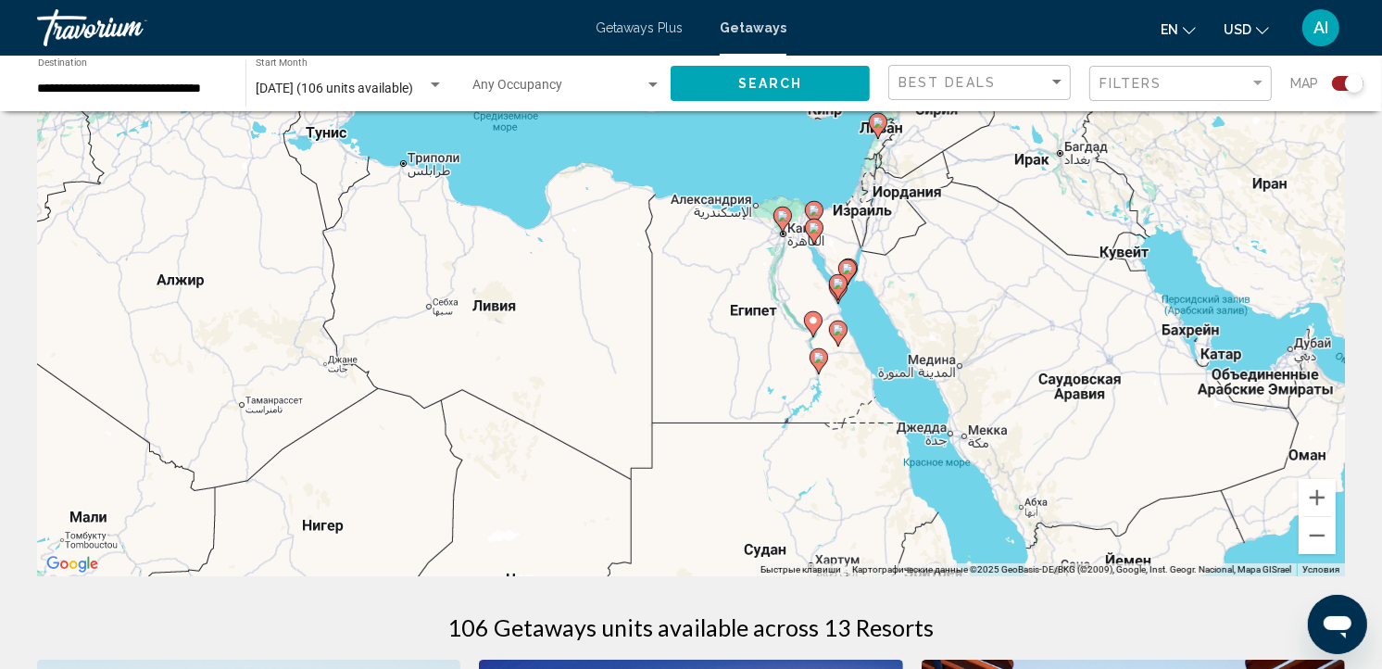
drag, startPoint x: 1254, startPoint y: 448, endPoint x: 827, endPoint y: 441, distance: 427.2
click at [827, 441] on div "Чтобы активировать перетаскивание с помощью клавиатуры, нажмите Alt + Ввод. Пос…" at bounding box center [691, 298] width 1308 height 556
click at [1318, 498] on button "Увеличить" at bounding box center [1317, 497] width 37 height 37
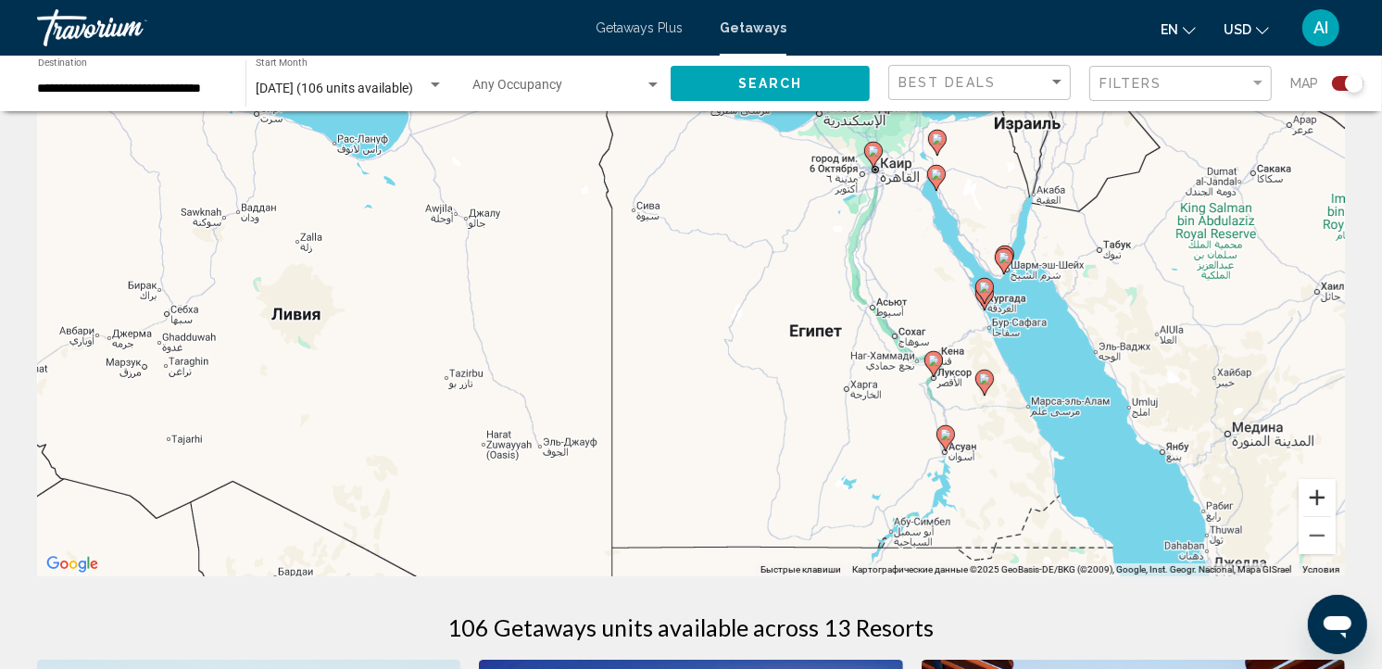
click at [1318, 498] on button "Увеличить" at bounding box center [1317, 497] width 37 height 37
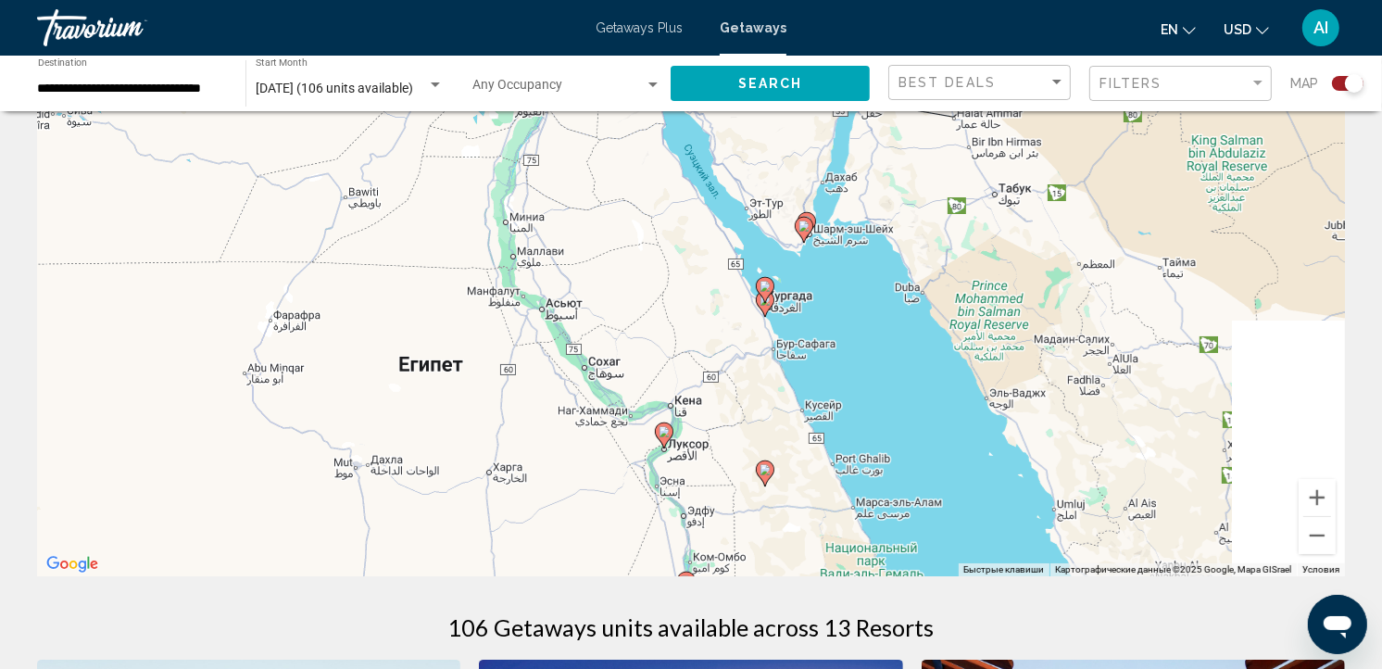
drag, startPoint x: 1204, startPoint y: 421, endPoint x: 682, endPoint y: 411, distance: 522.6
click at [682, 411] on div "Чтобы активировать перетаскивание с помощью клавиатуры, нажмите Alt + Ввод. Пос…" at bounding box center [691, 298] width 1308 height 556
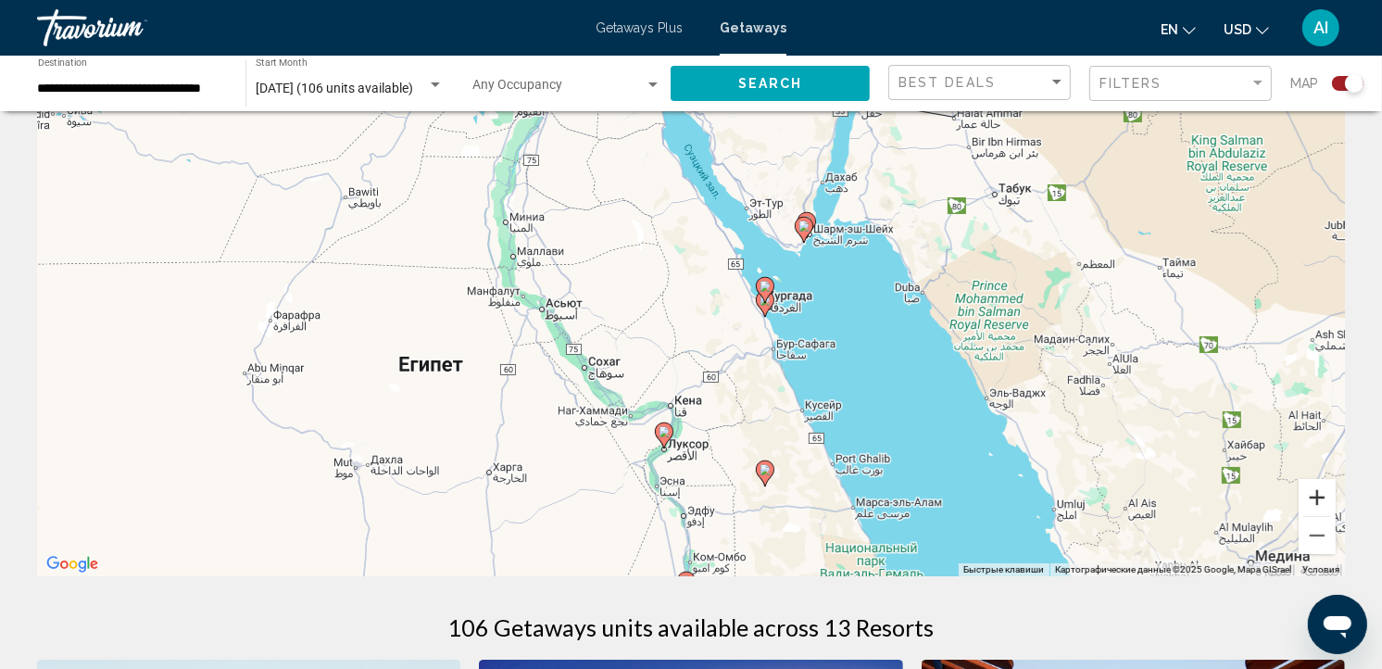
click at [1314, 498] on button "Увеличить" at bounding box center [1317, 497] width 37 height 37
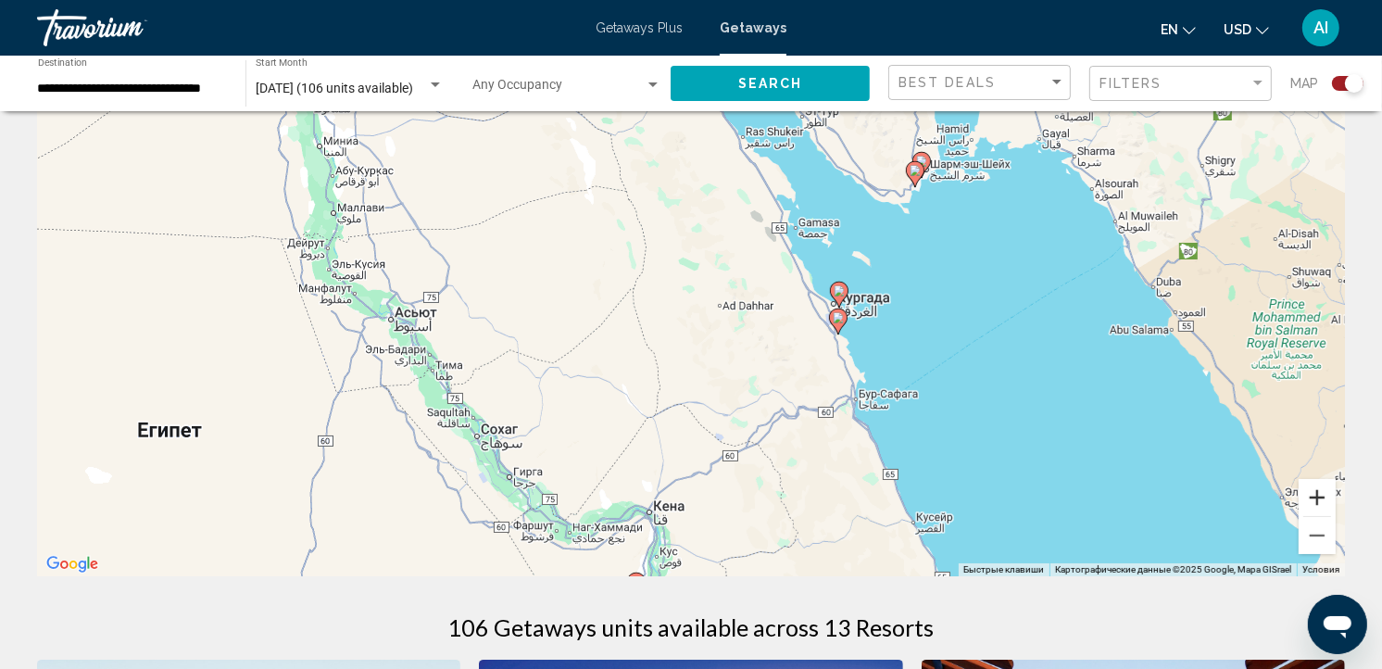
click at [1314, 498] on button "Увеличить" at bounding box center [1317, 497] width 37 height 37
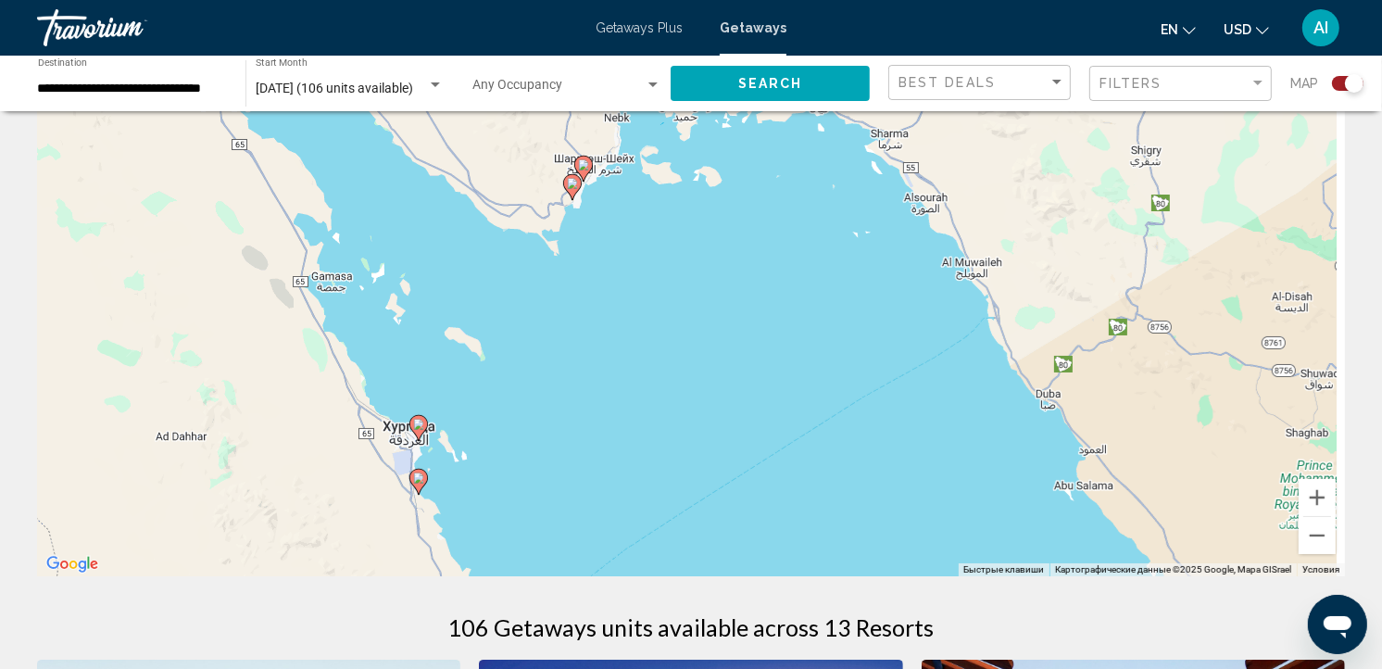
drag, startPoint x: 1233, startPoint y: 404, endPoint x: 646, endPoint y: 514, distance: 597.7
click at [646, 514] on div "Чтобы активировать перетаскивание с помощью клавиатуры, нажмите Alt + Ввод. Пос…" at bounding box center [691, 298] width 1308 height 556
click at [1317, 495] on button "Увеличить" at bounding box center [1317, 497] width 37 height 37
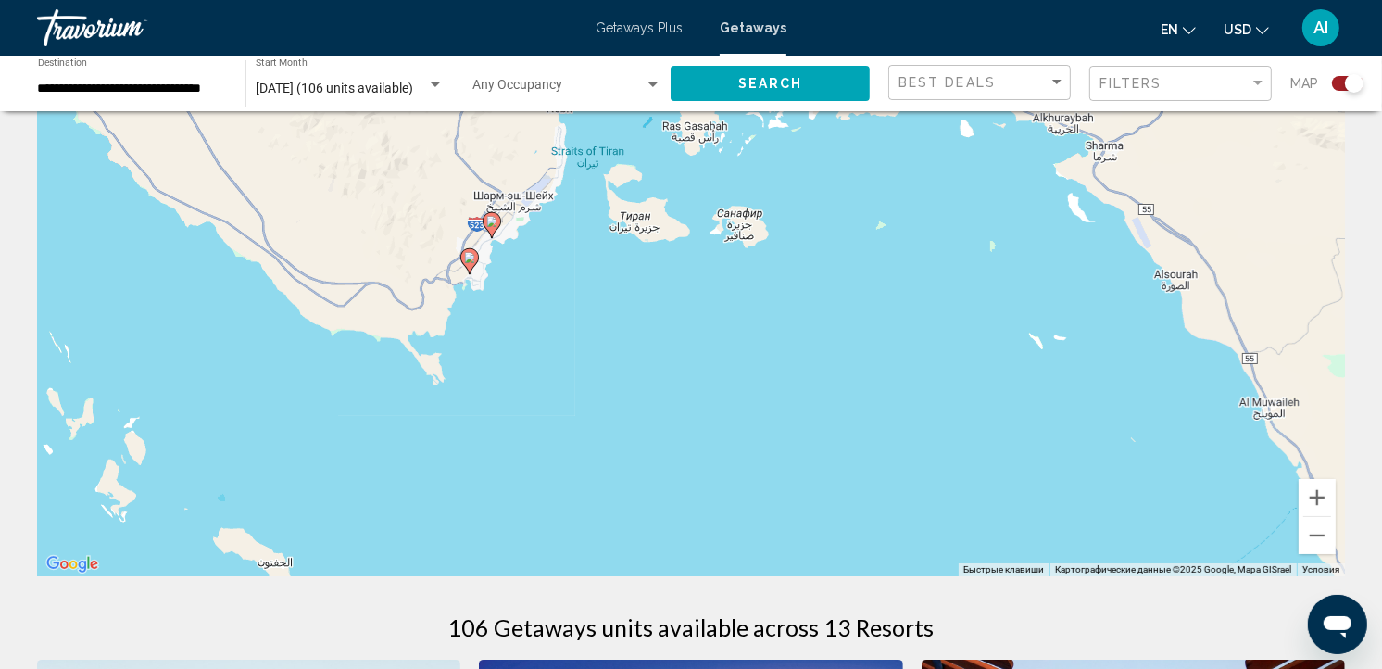
drag, startPoint x: 925, startPoint y: 329, endPoint x: 946, endPoint y: 516, distance: 188.4
click at [946, 516] on div "Чтобы активировать перетаскивание с помощью клавиатуры, нажмите Alt + Ввод. Пос…" at bounding box center [691, 298] width 1308 height 556
click at [467, 256] on image "Main content" at bounding box center [469, 257] width 11 height 11
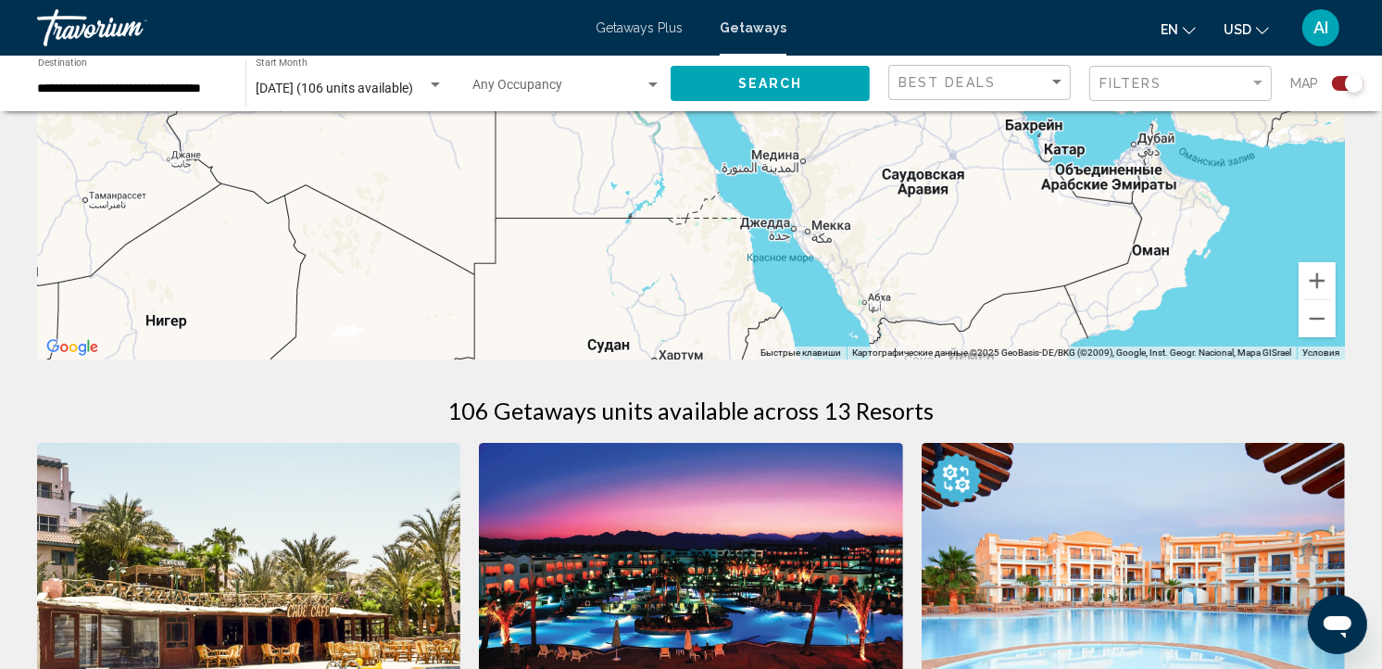
scroll to position [0, 0]
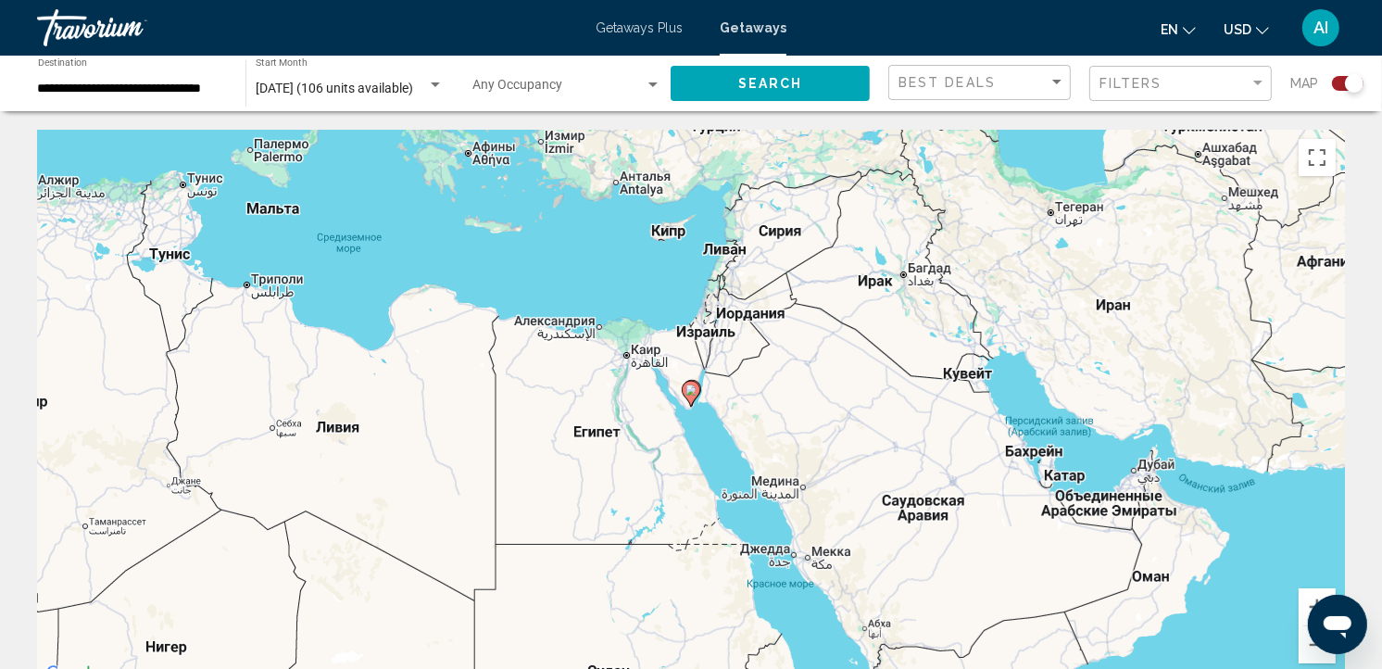
click at [692, 397] on icon "Main content" at bounding box center [691, 394] width 17 height 24
type input "**********"
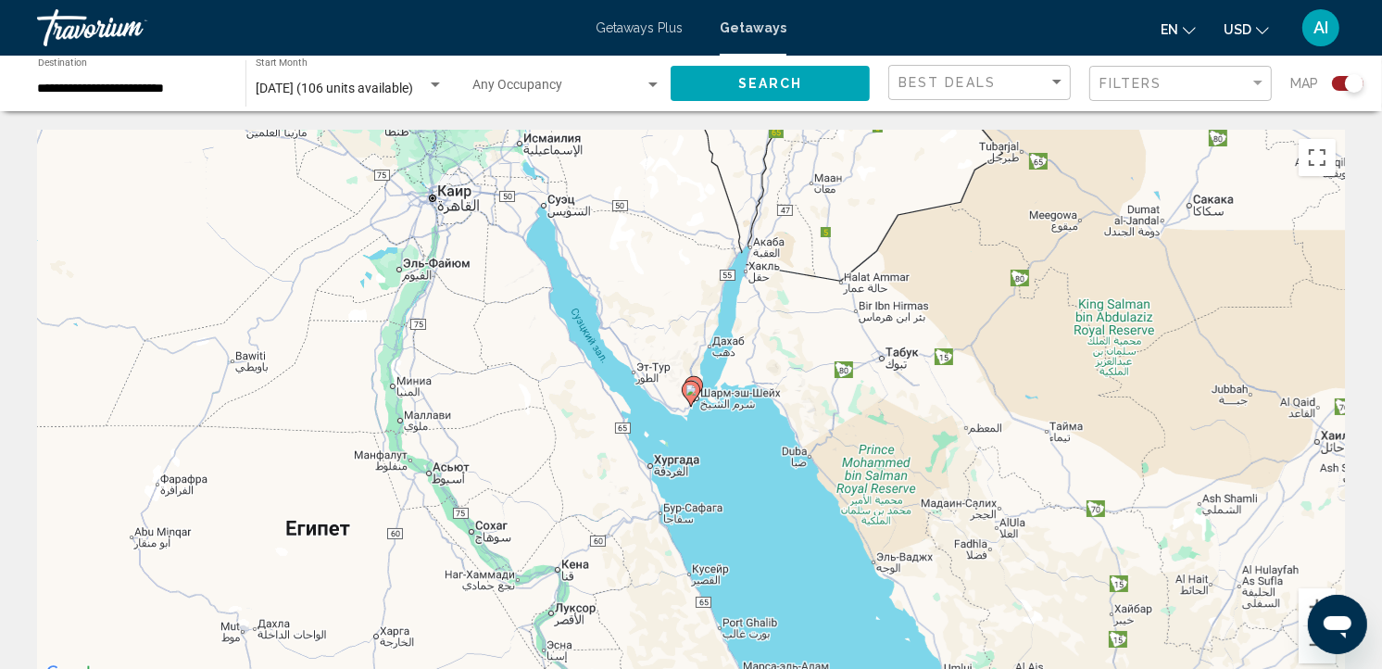
click at [692, 397] on icon "Main content" at bounding box center [691, 394] width 17 height 24
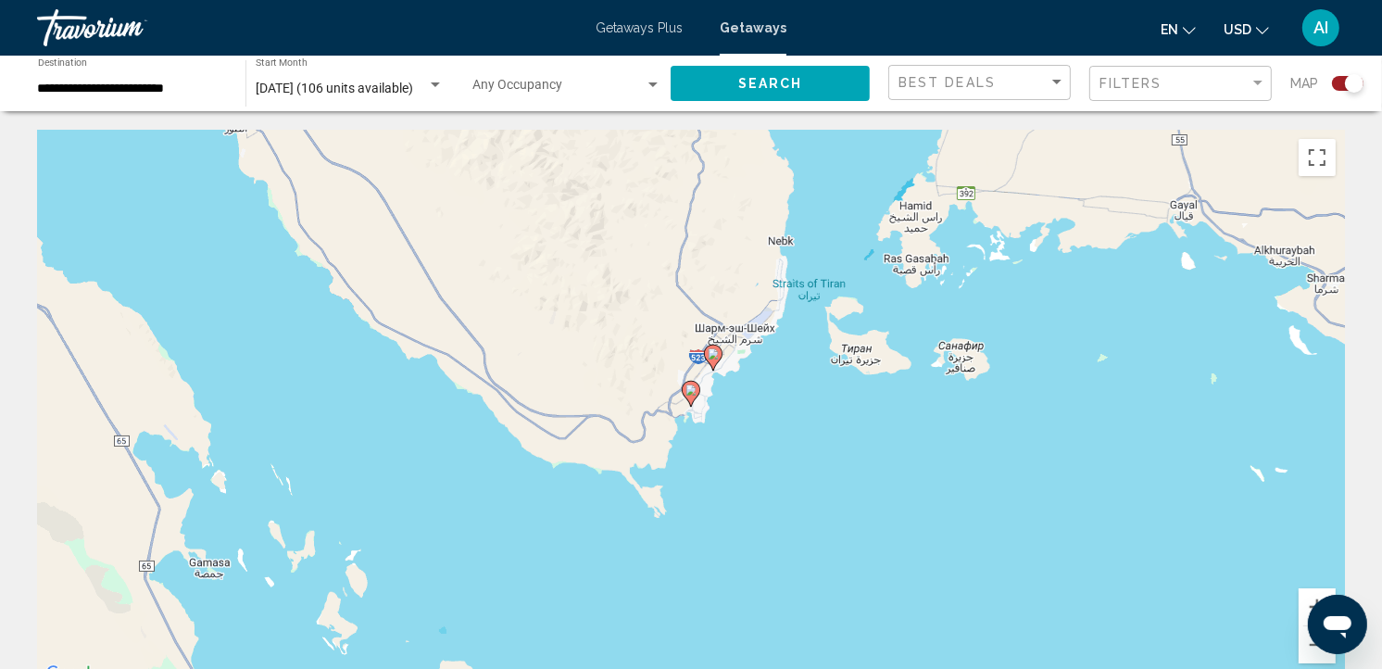
click at [692, 397] on icon "Main content" at bounding box center [691, 394] width 17 height 24
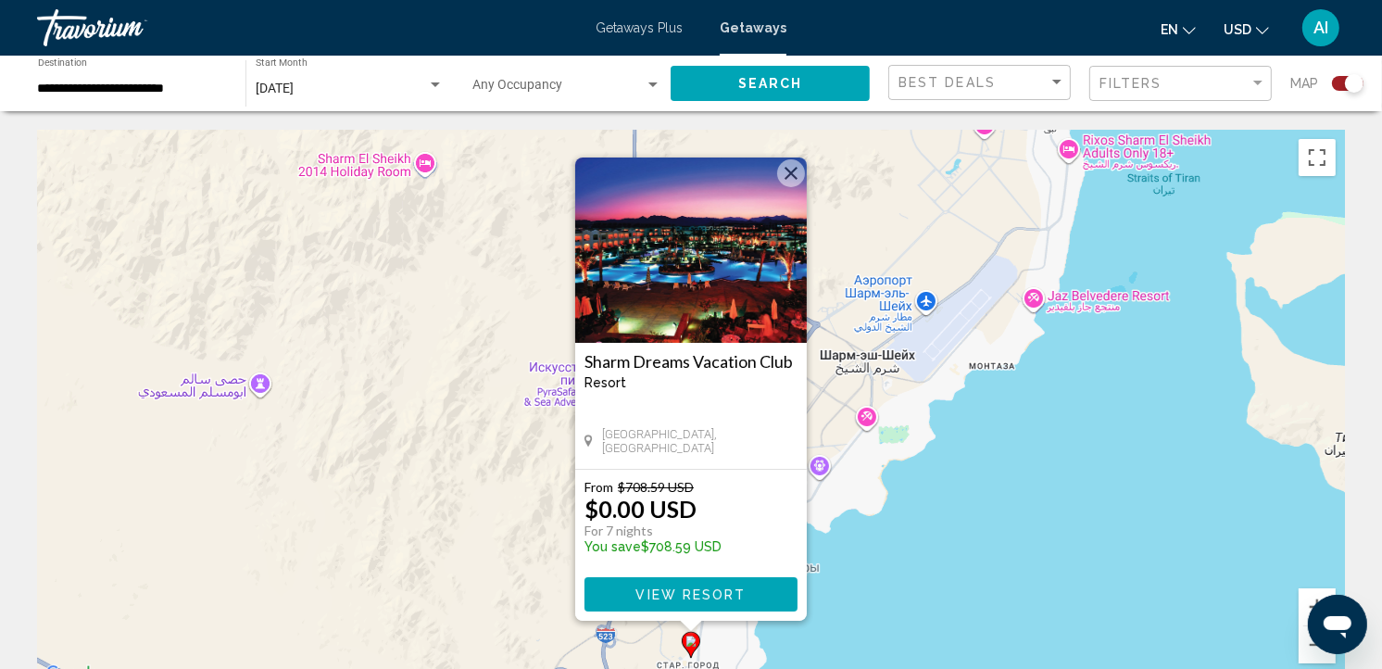
click at [911, 507] on div "Чтобы активировать перетаскивание с помощью клавиатуры, нажмите Alt + Ввод. Пос…" at bounding box center [691, 408] width 1308 height 556
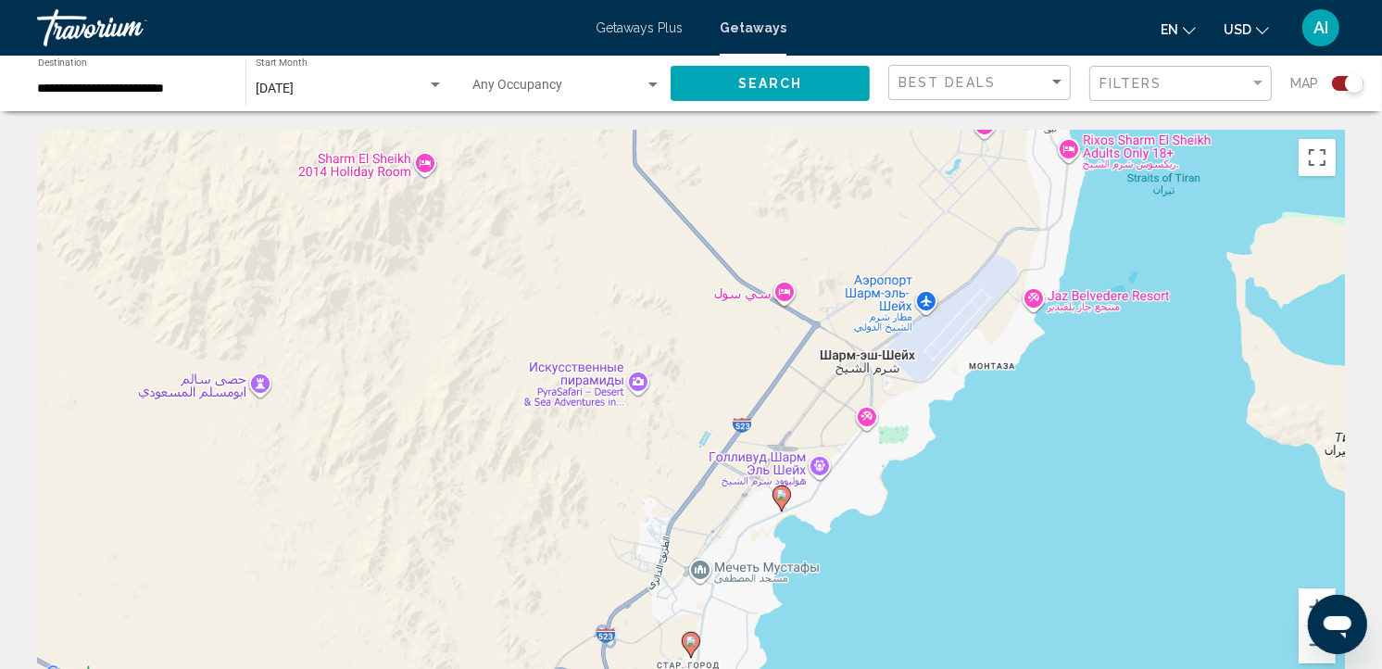
click at [778, 497] on image "Main content" at bounding box center [781, 494] width 11 height 11
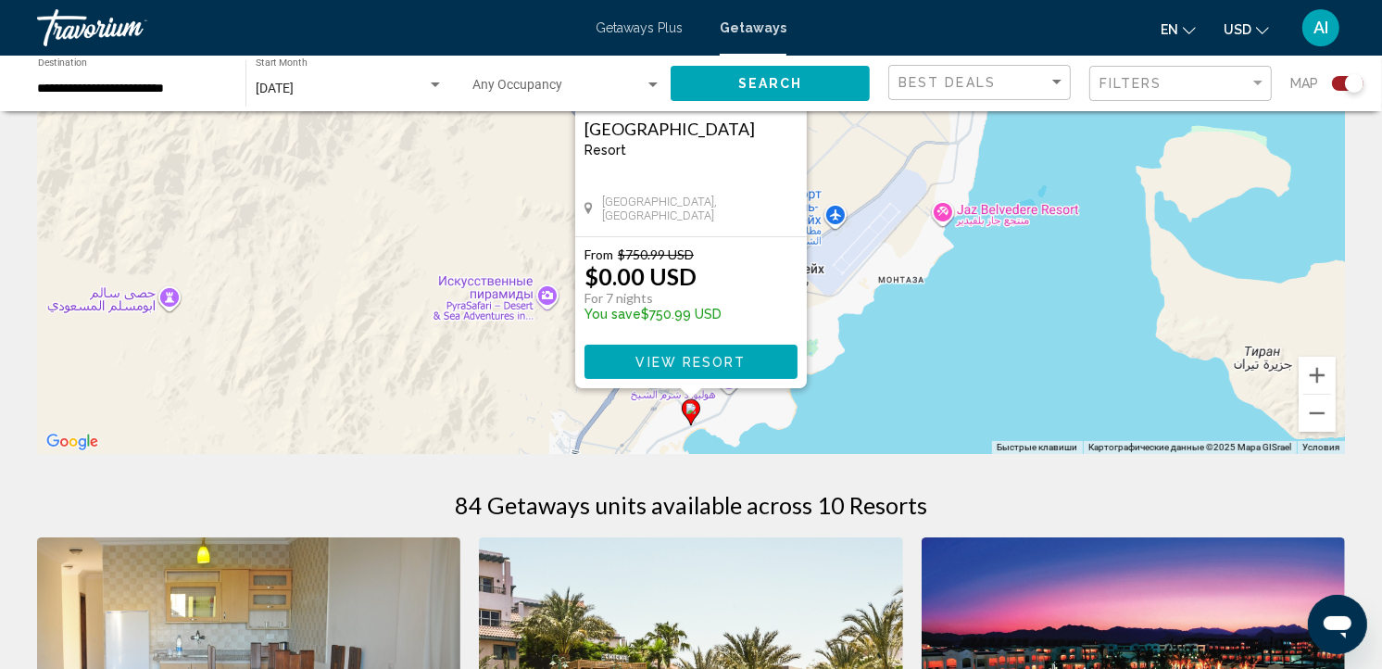
scroll to position [230, 0]
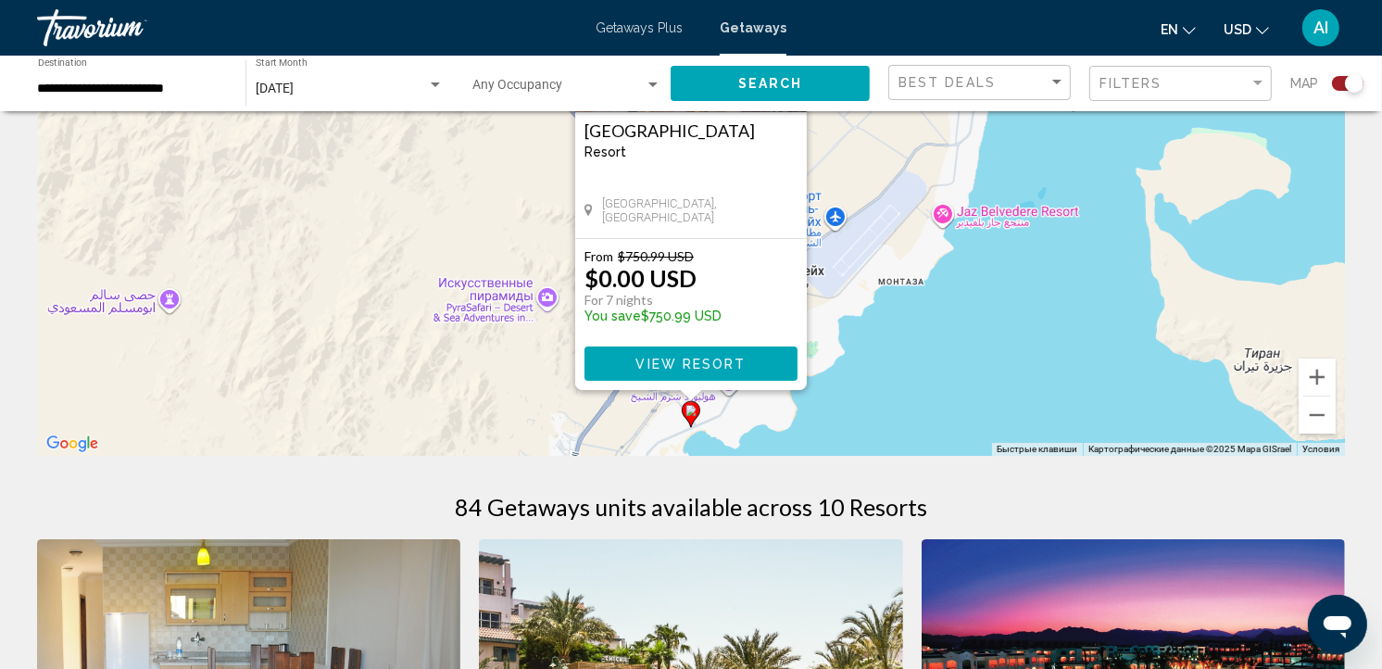
click at [914, 428] on div "Чтобы активировать перетаскивание с помощью клавиатуры, нажмите Alt + Ввод. Пос…" at bounding box center [691, 178] width 1308 height 556
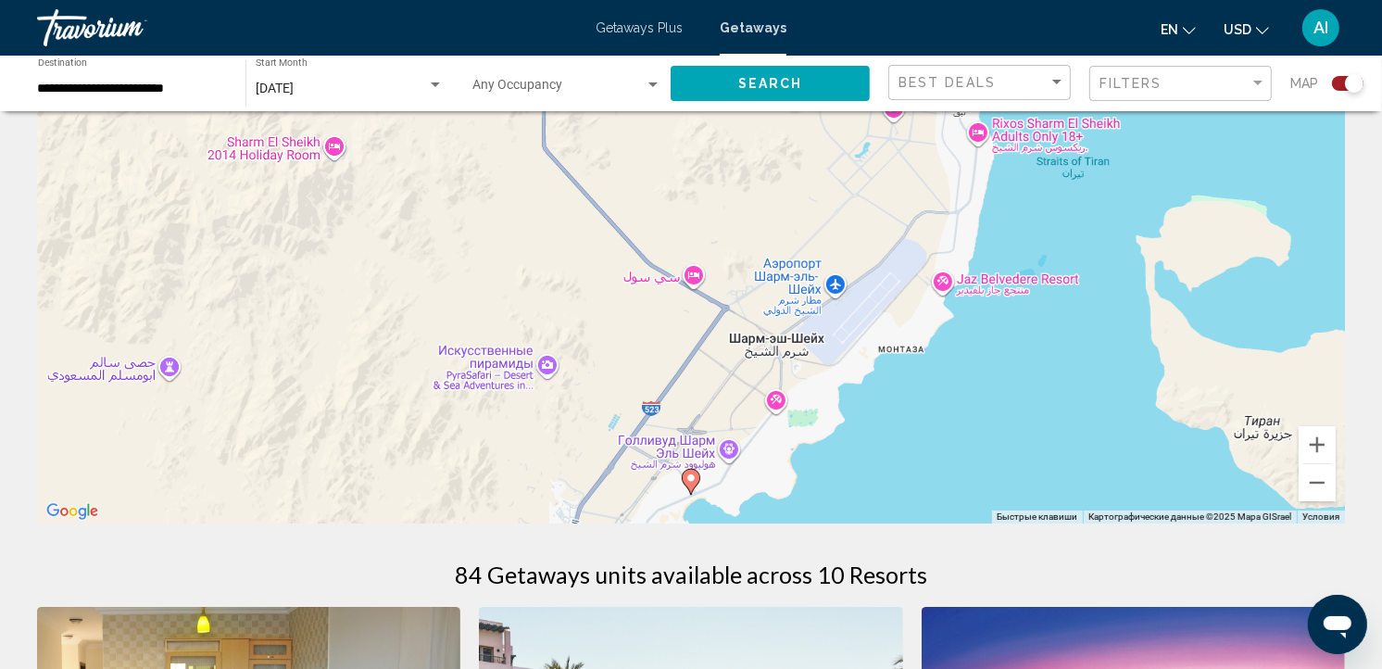
scroll to position [125, 0]
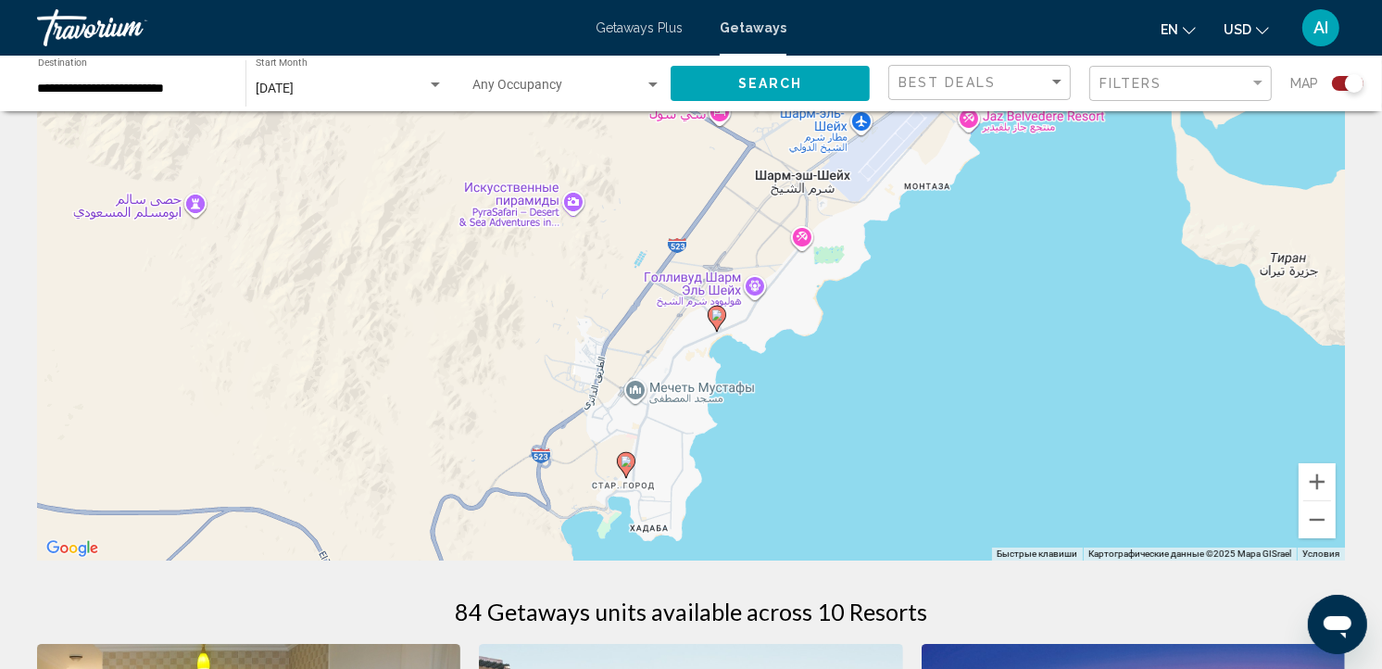
drag, startPoint x: 914, startPoint y: 428, endPoint x: 940, endPoint y: 218, distance: 212.0
click at [940, 218] on div "Чтобы активировать перетаскивание с помощью клавиатуры, нажмите Alt + Ввод. Пос…" at bounding box center [691, 283] width 1308 height 556
click at [628, 459] on image "Main content" at bounding box center [626, 461] width 11 height 11
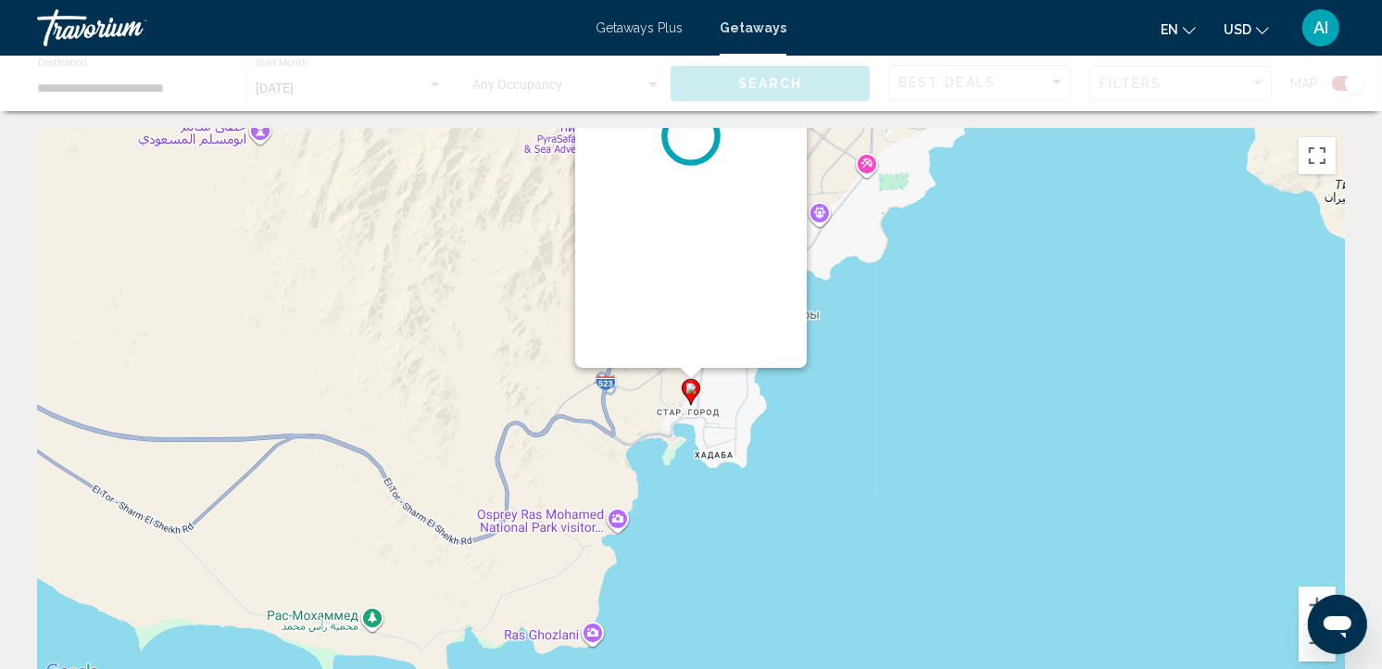
scroll to position [0, 0]
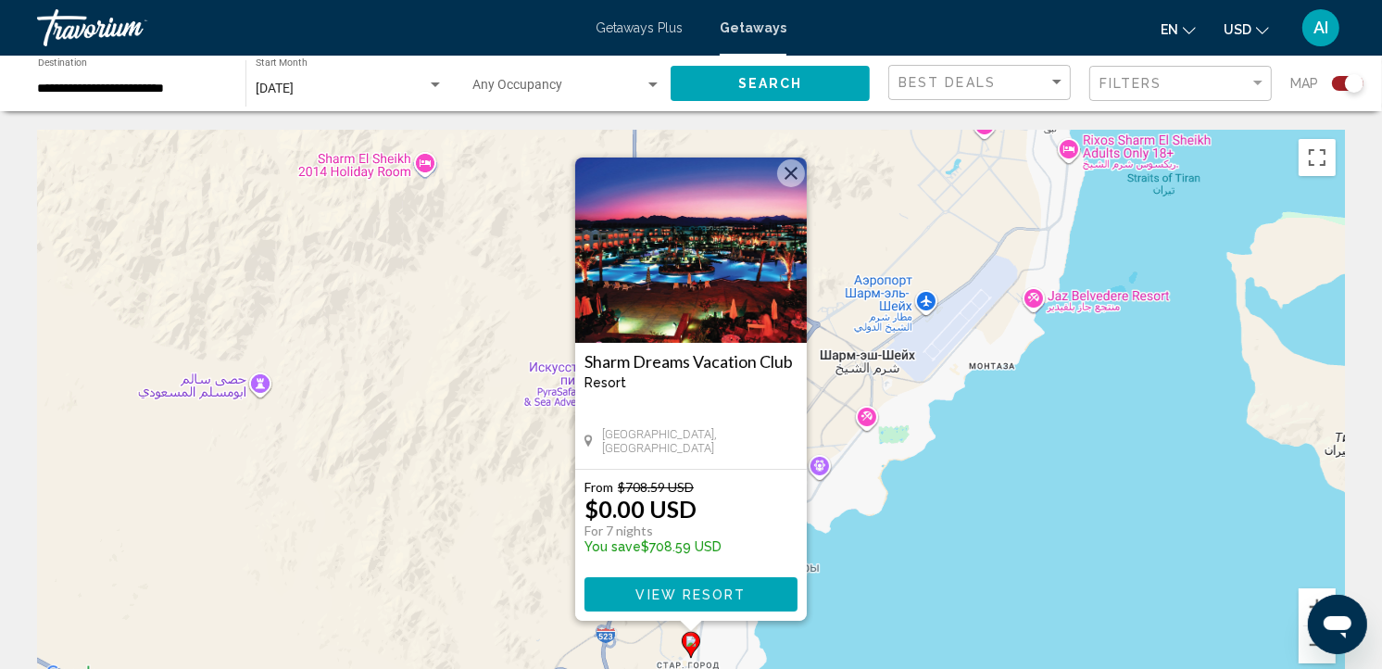
click at [681, 329] on img "Main content" at bounding box center [691, 250] width 232 height 185
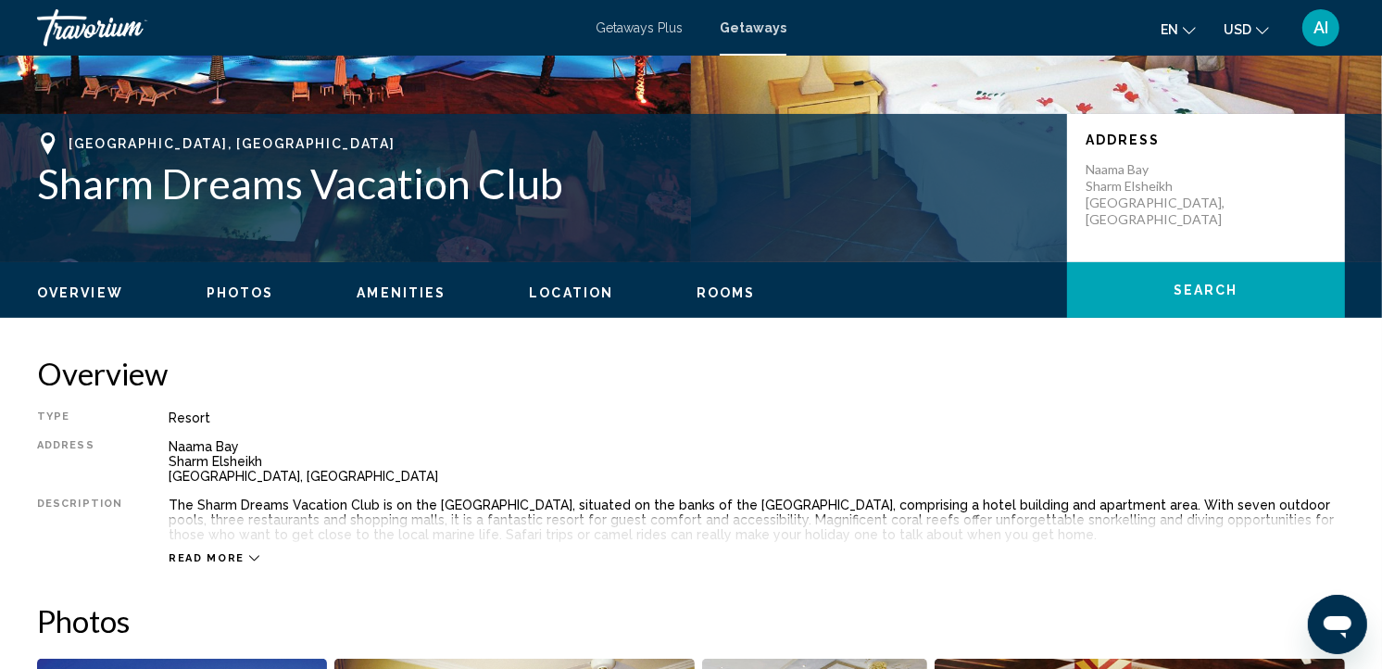
scroll to position [359, 0]
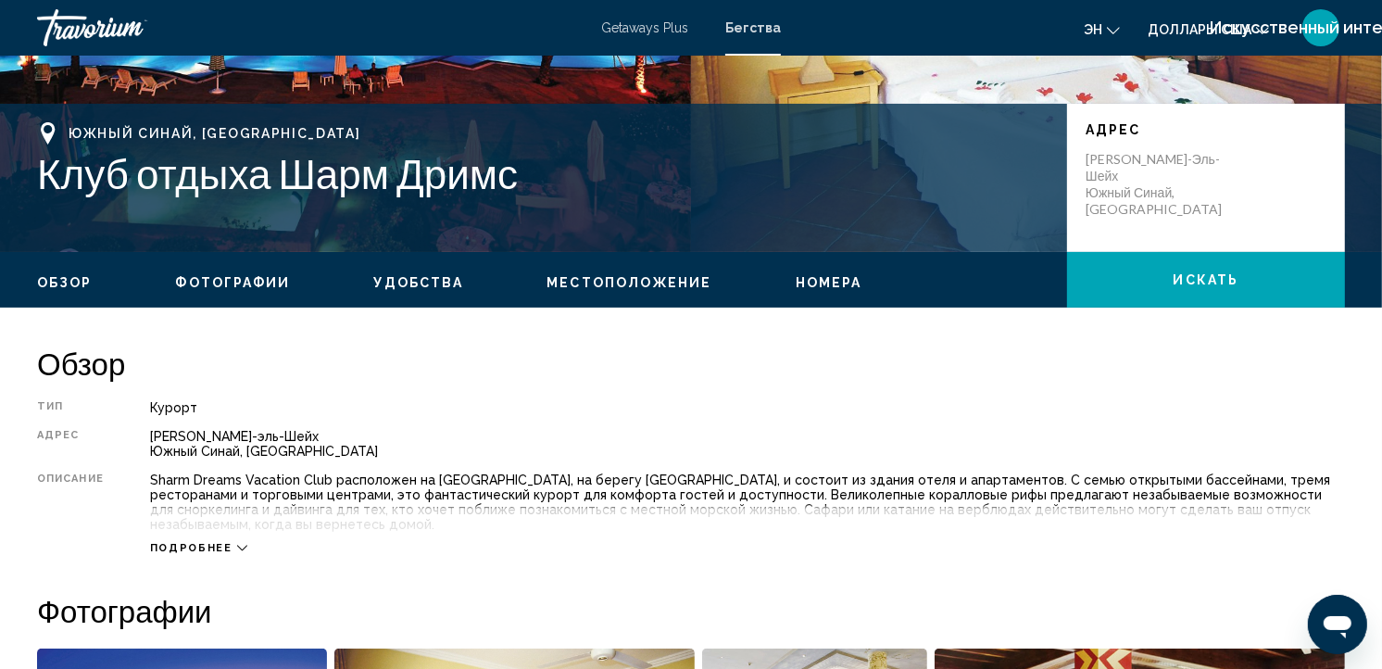
click at [201, 544] on span "Подробнее" at bounding box center [191, 548] width 82 height 12
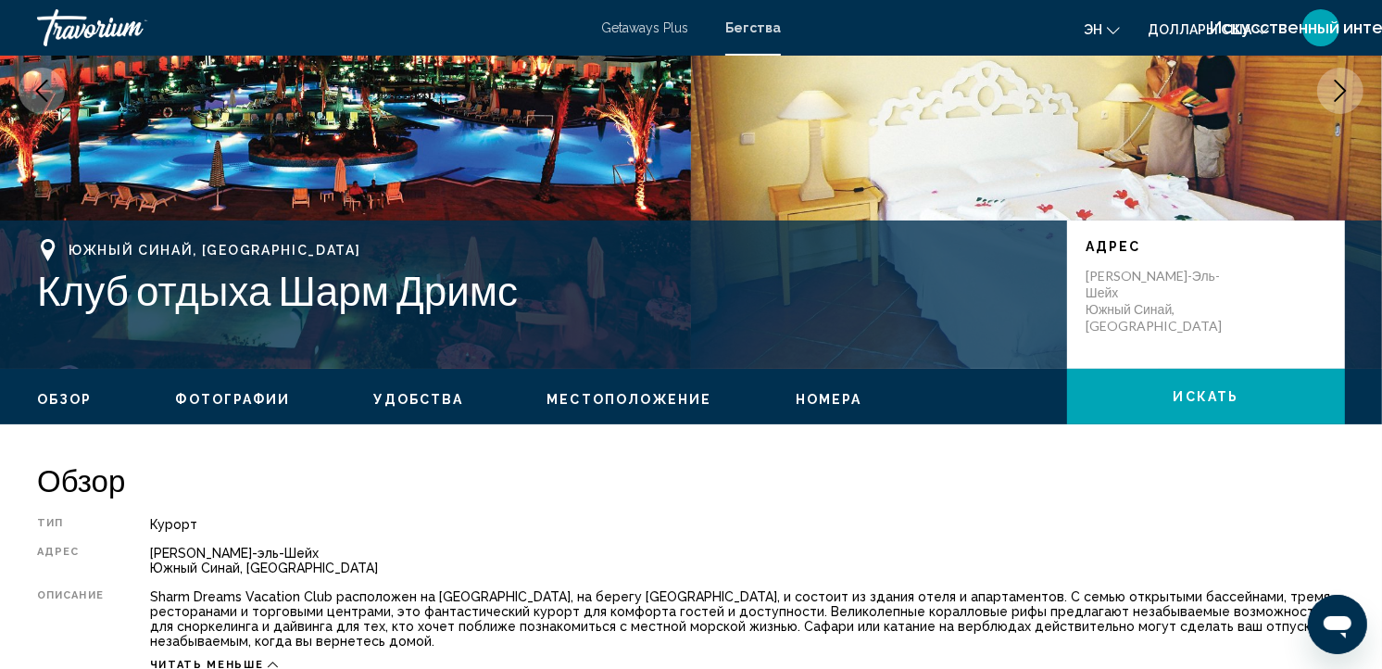
scroll to position [237, 0]
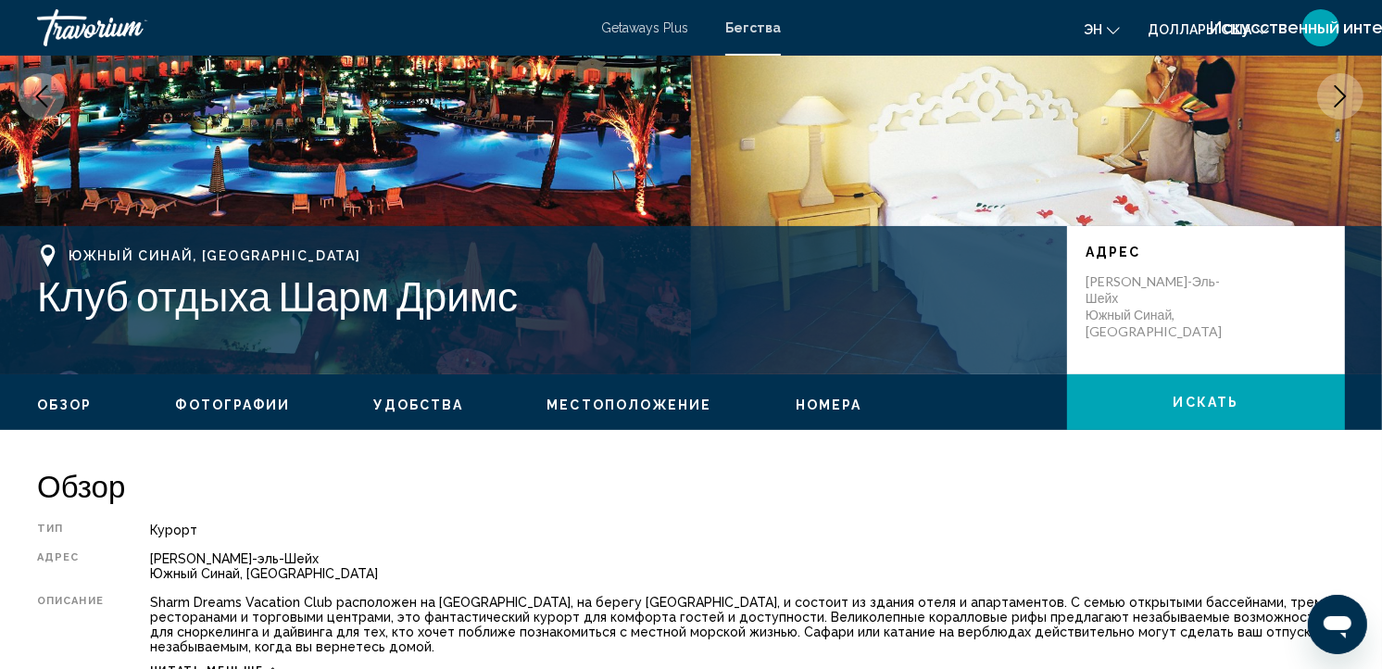
click at [763, 33] on span "Бегства" at bounding box center [753, 27] width 56 height 15
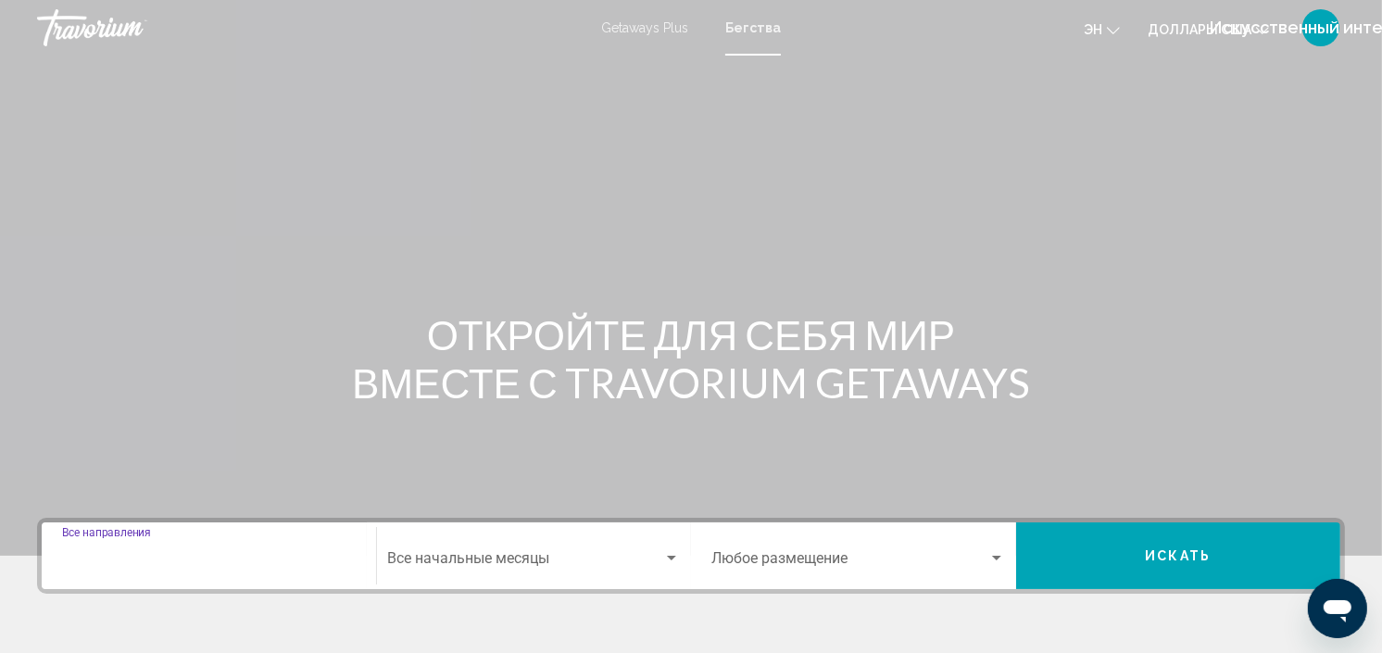
click at [261, 568] on input "Destination Все направления" at bounding box center [209, 562] width 294 height 17
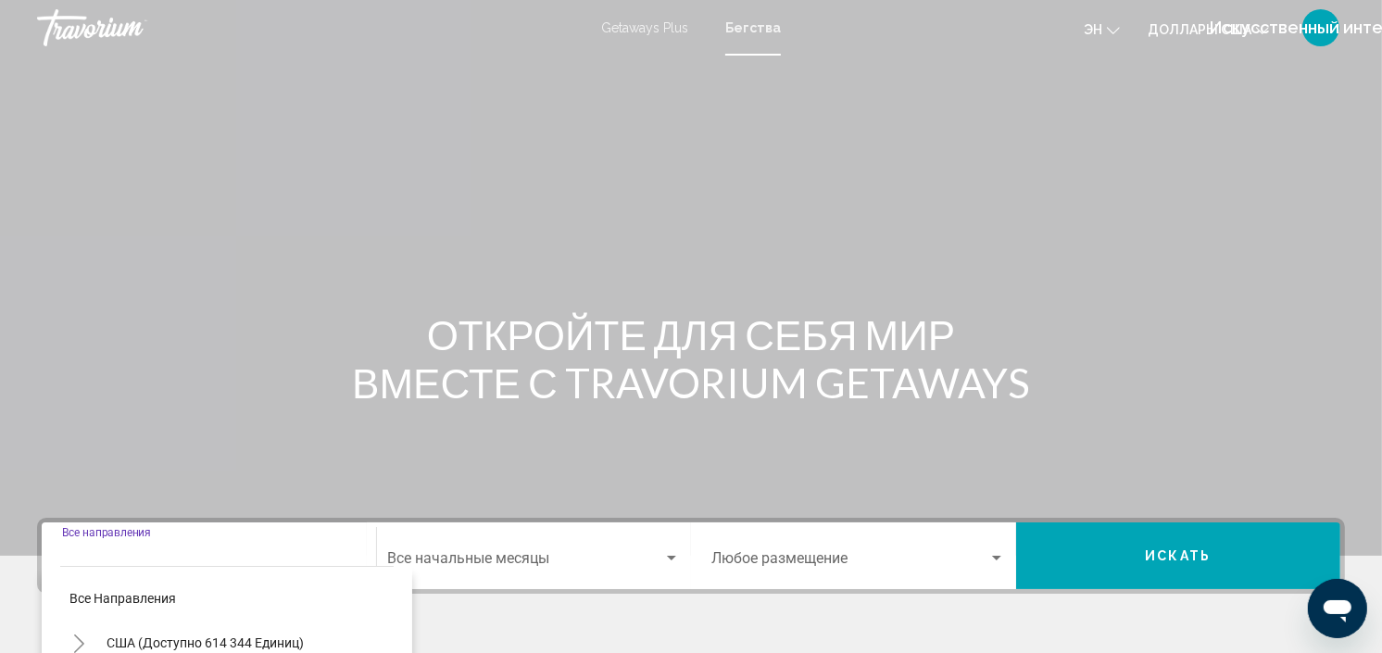
click at [658, 32] on span "Getaways Plus" at bounding box center [644, 27] width 87 height 15
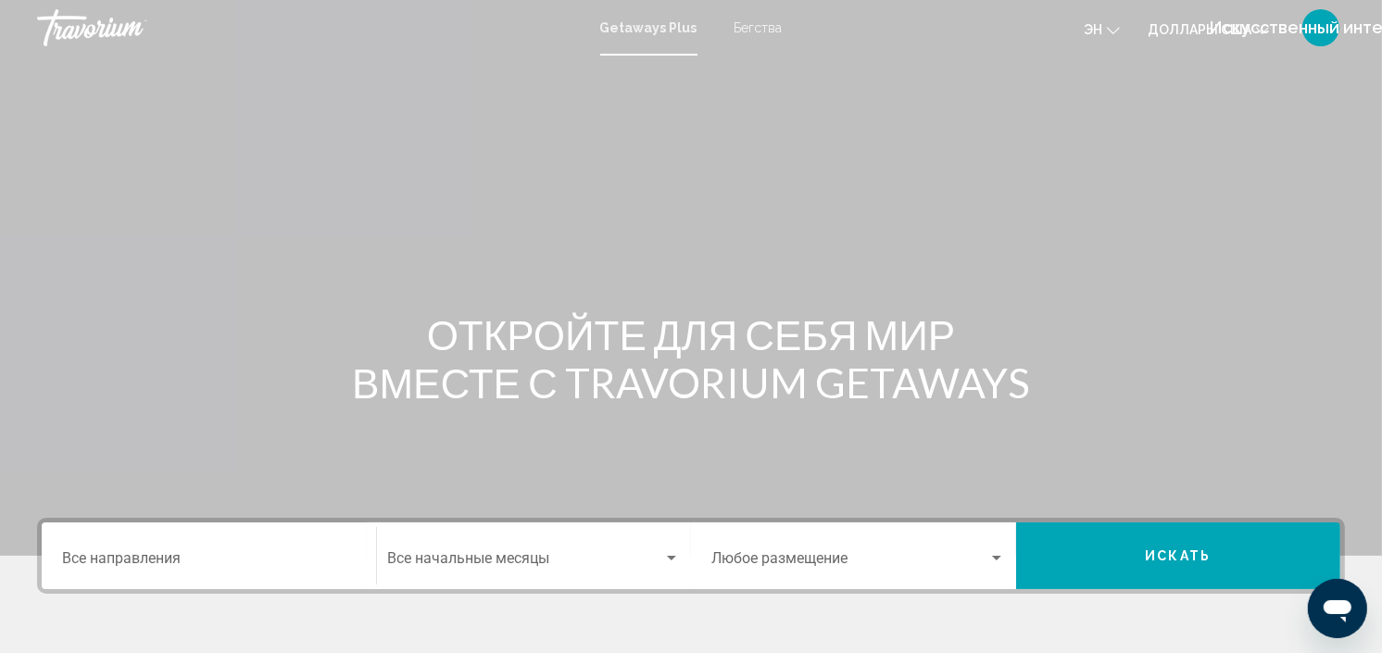
click at [163, 572] on div "Destination Все направления" at bounding box center [209, 556] width 294 height 58
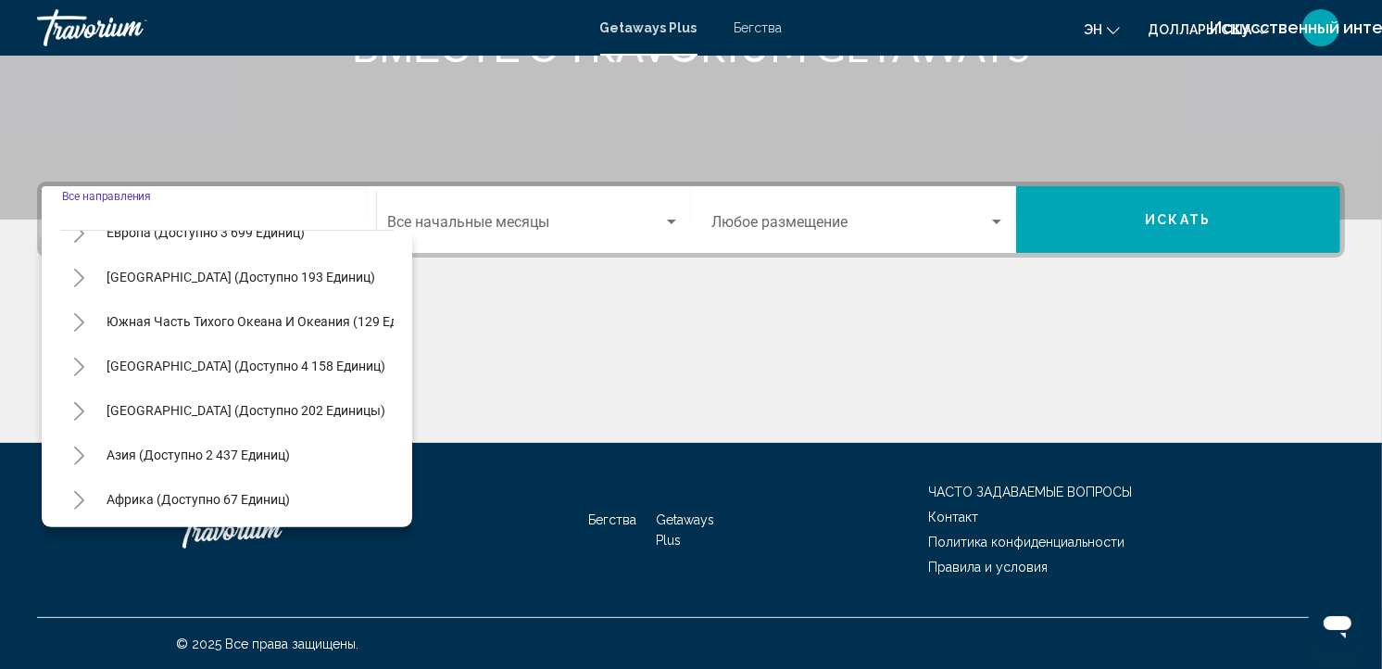
scroll to position [315, 0]
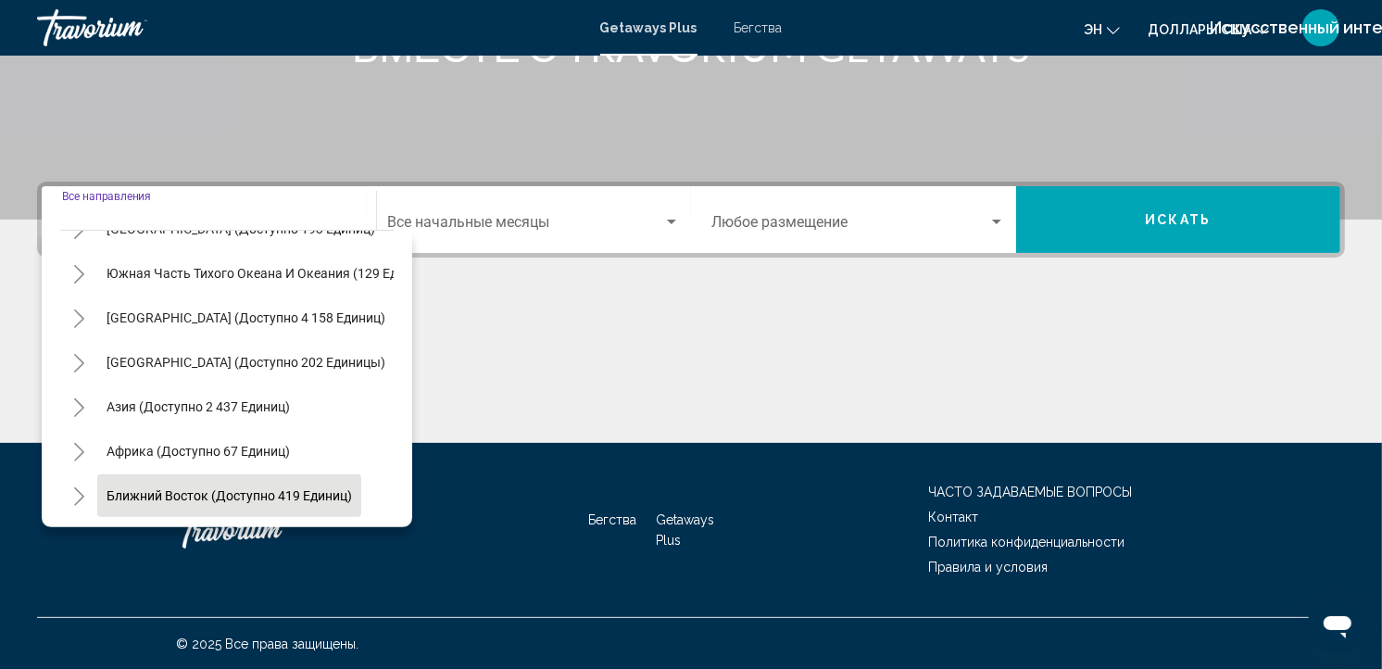
click at [208, 488] on span "Ближний Восток (доступно 419 единиц)" at bounding box center [230, 495] width 246 height 15
type input "**********"
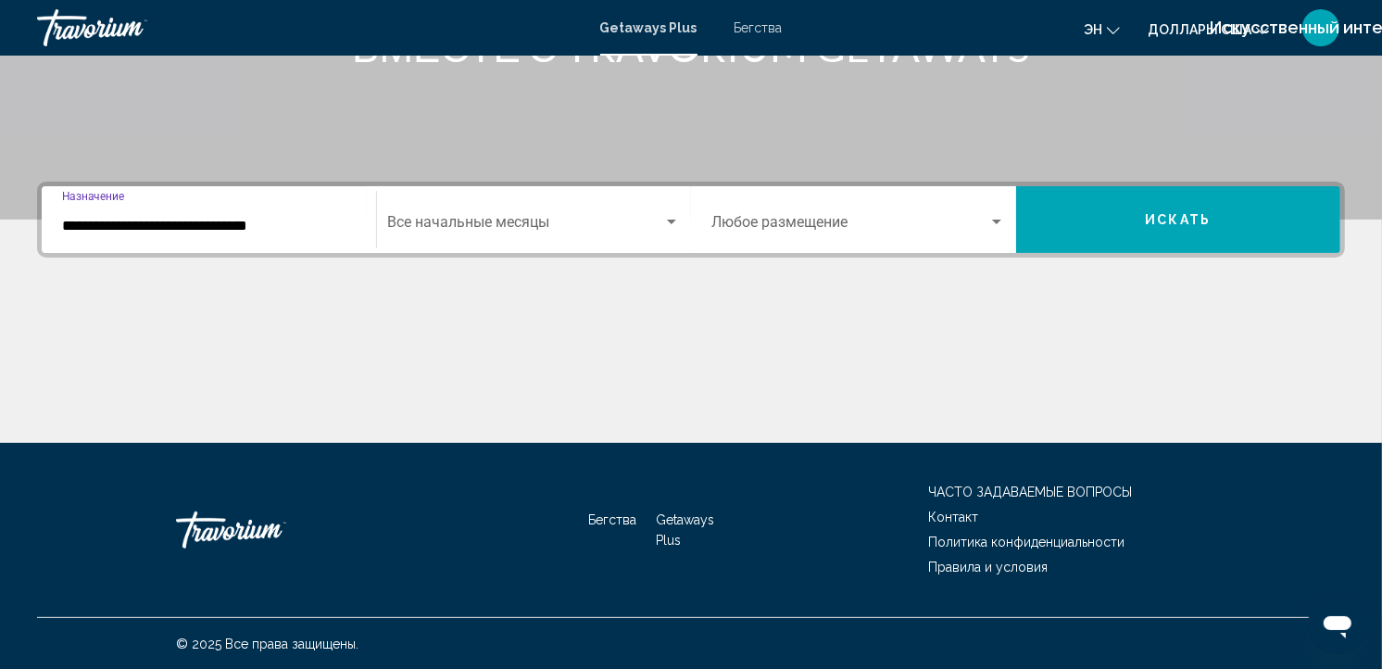
click at [498, 221] on span "Виджет поиска" at bounding box center [526, 226] width 276 height 17
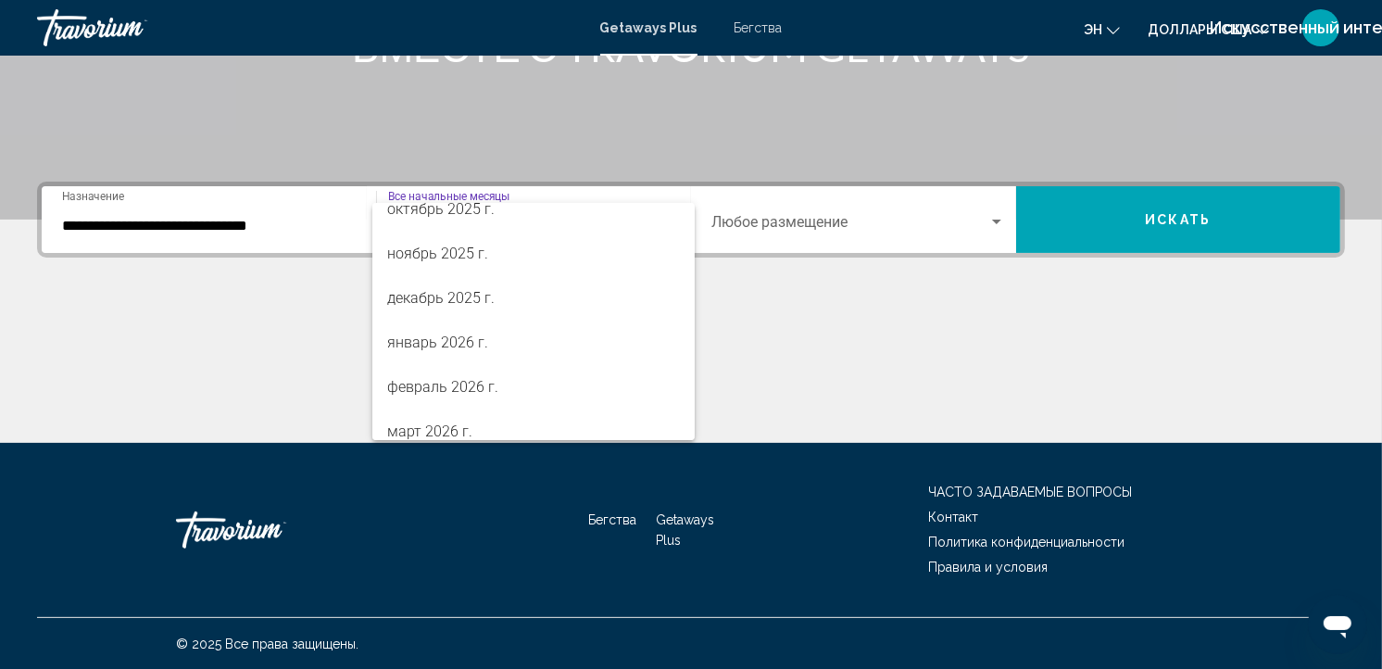
scroll to position [160, 0]
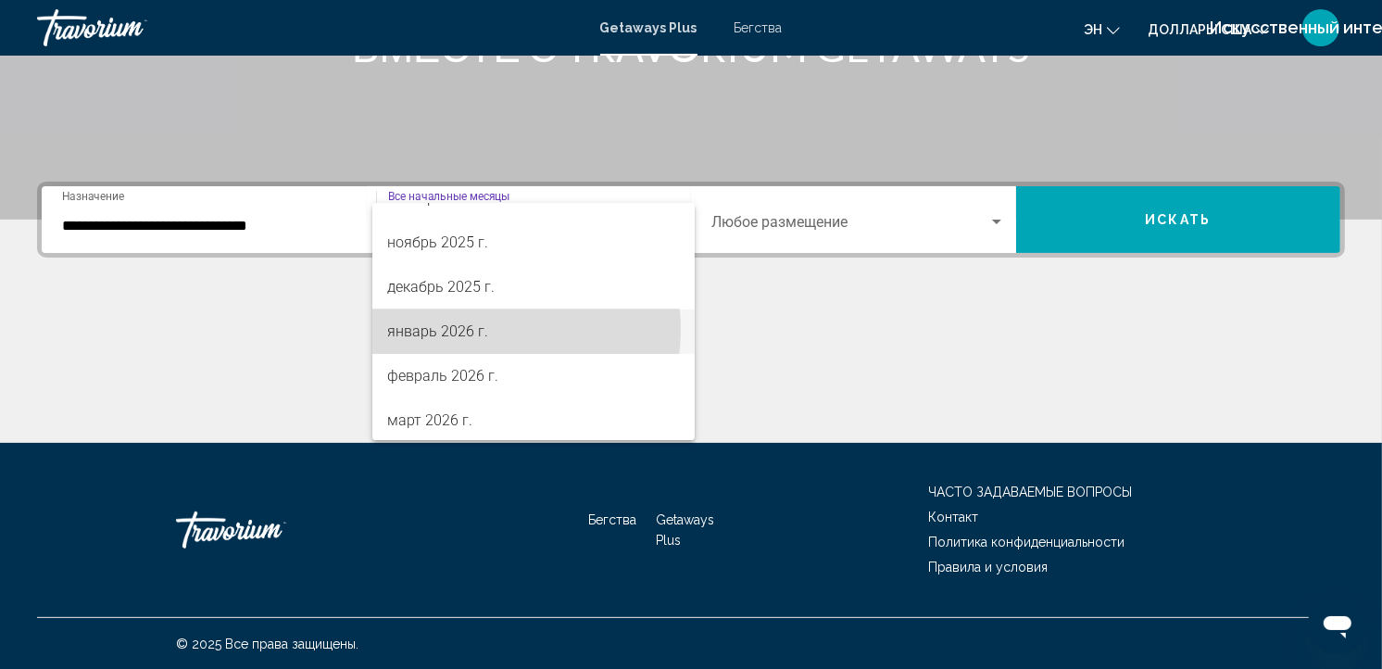
click at [506, 329] on span "январь 2026 г." at bounding box center [533, 331] width 293 height 44
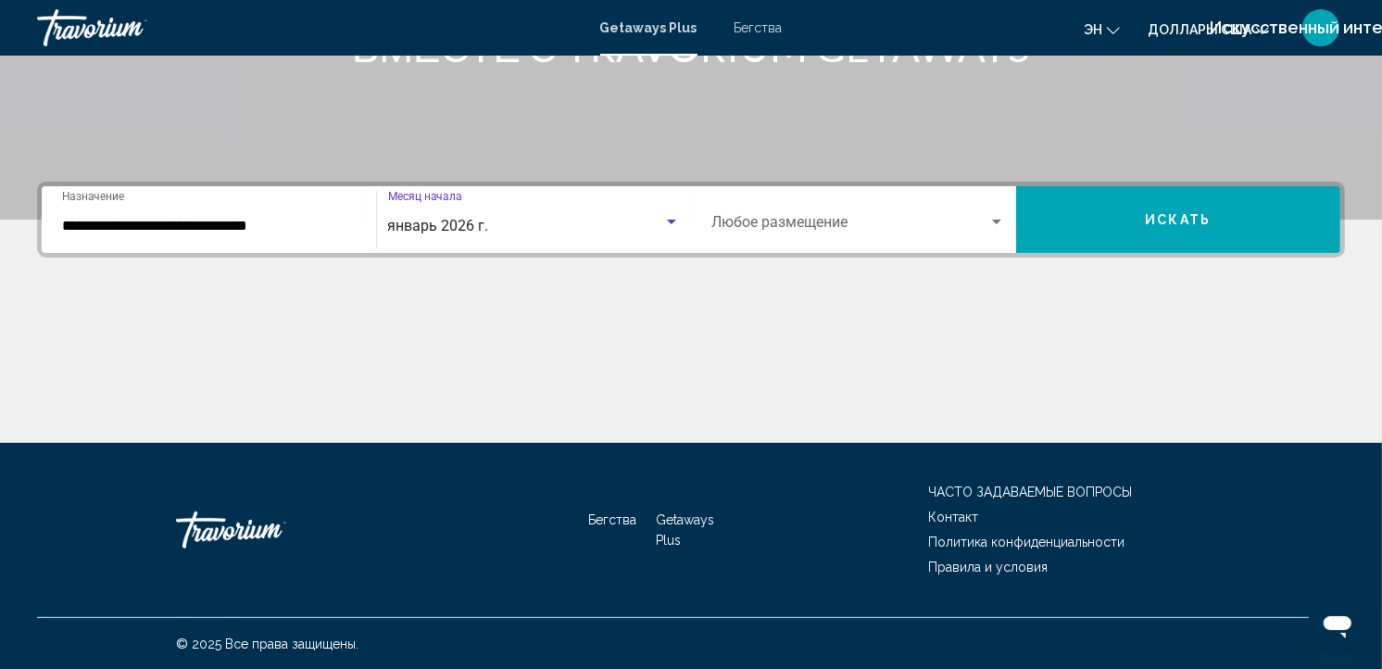
click at [1164, 218] on span "Искать" at bounding box center [1178, 220] width 66 height 15
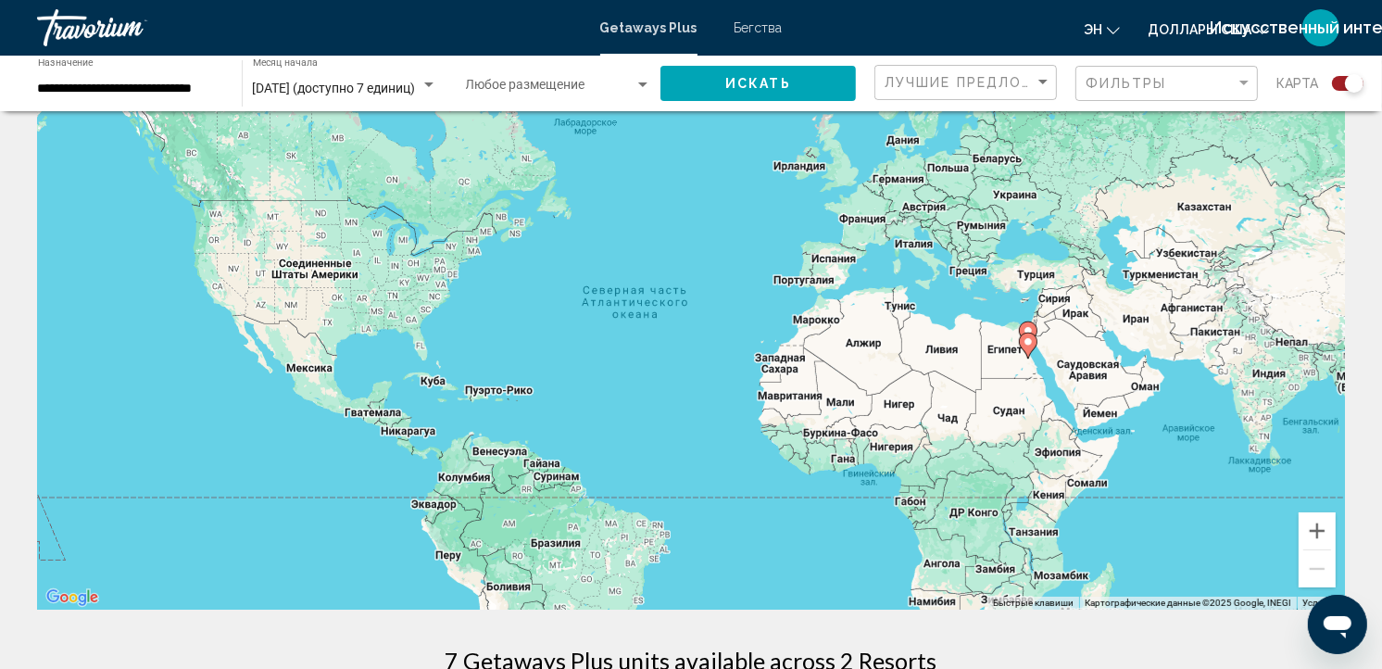
scroll to position [80, 0]
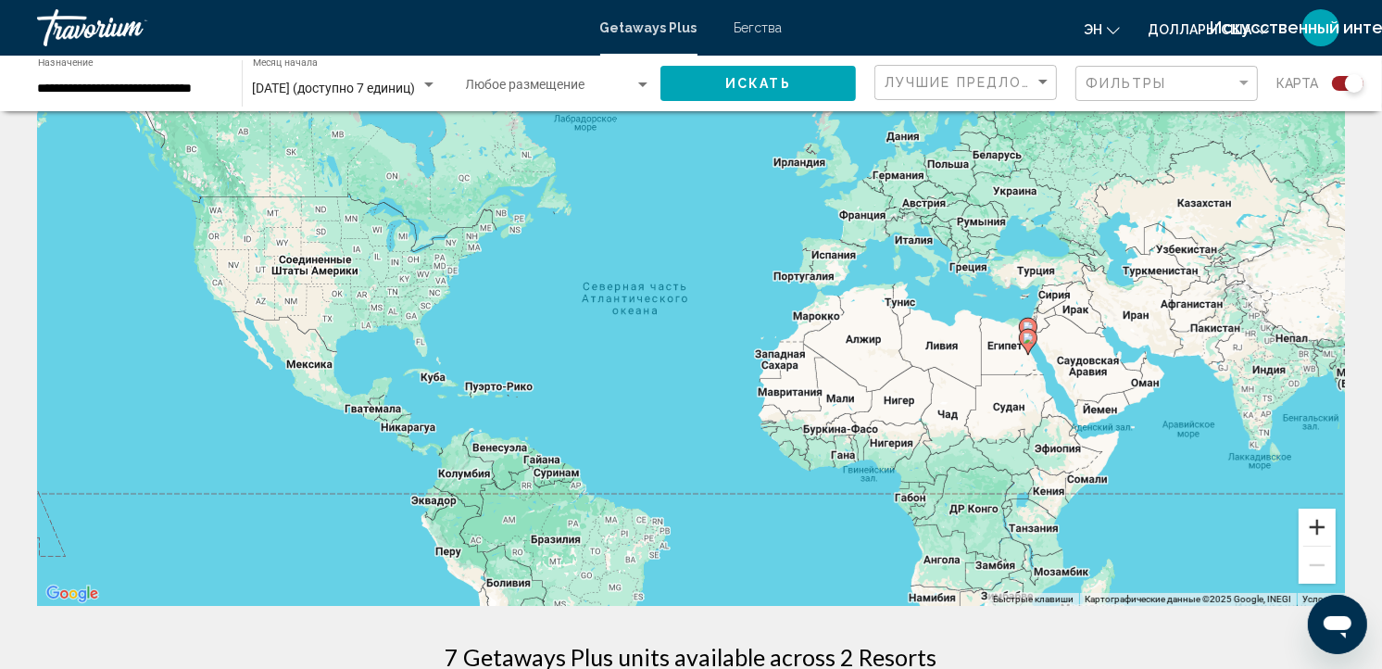
click at [1323, 530] on button "Увеличить" at bounding box center [1317, 527] width 37 height 37
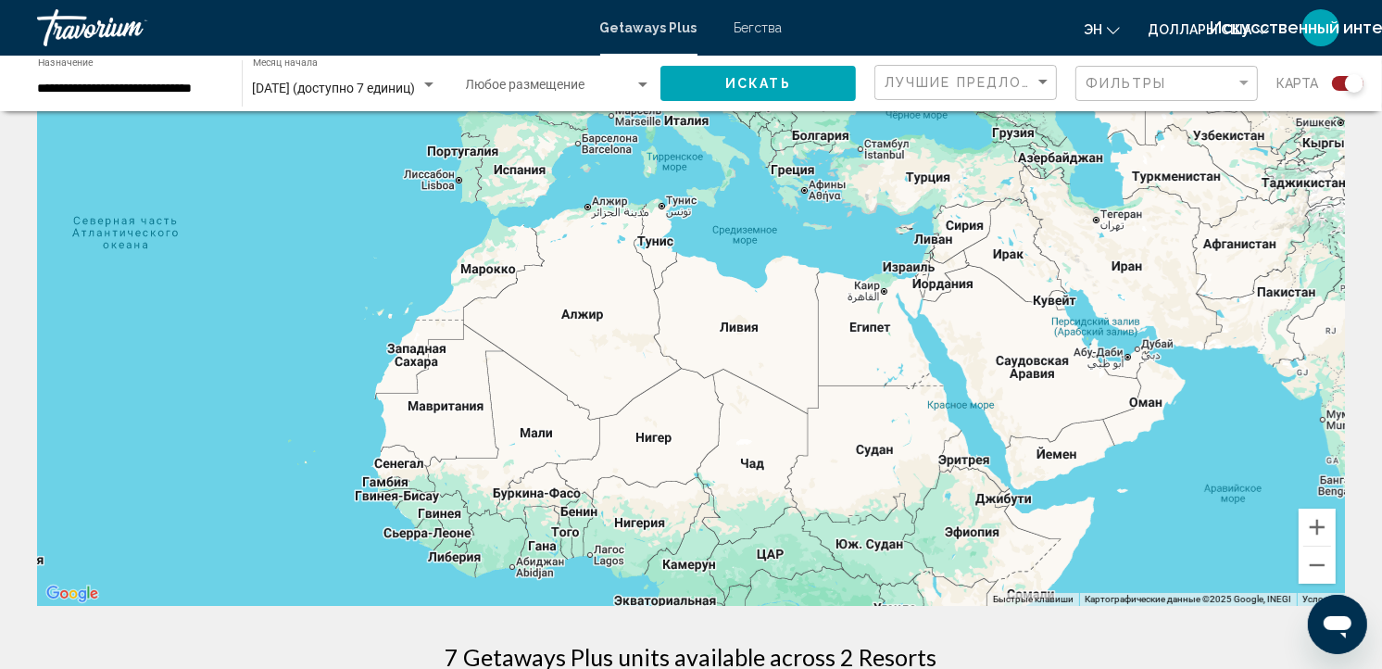
drag, startPoint x: 1257, startPoint y: 466, endPoint x: 698, endPoint y: 382, distance: 565.9
click at [698, 382] on div "Основное содержание" at bounding box center [691, 328] width 1308 height 556
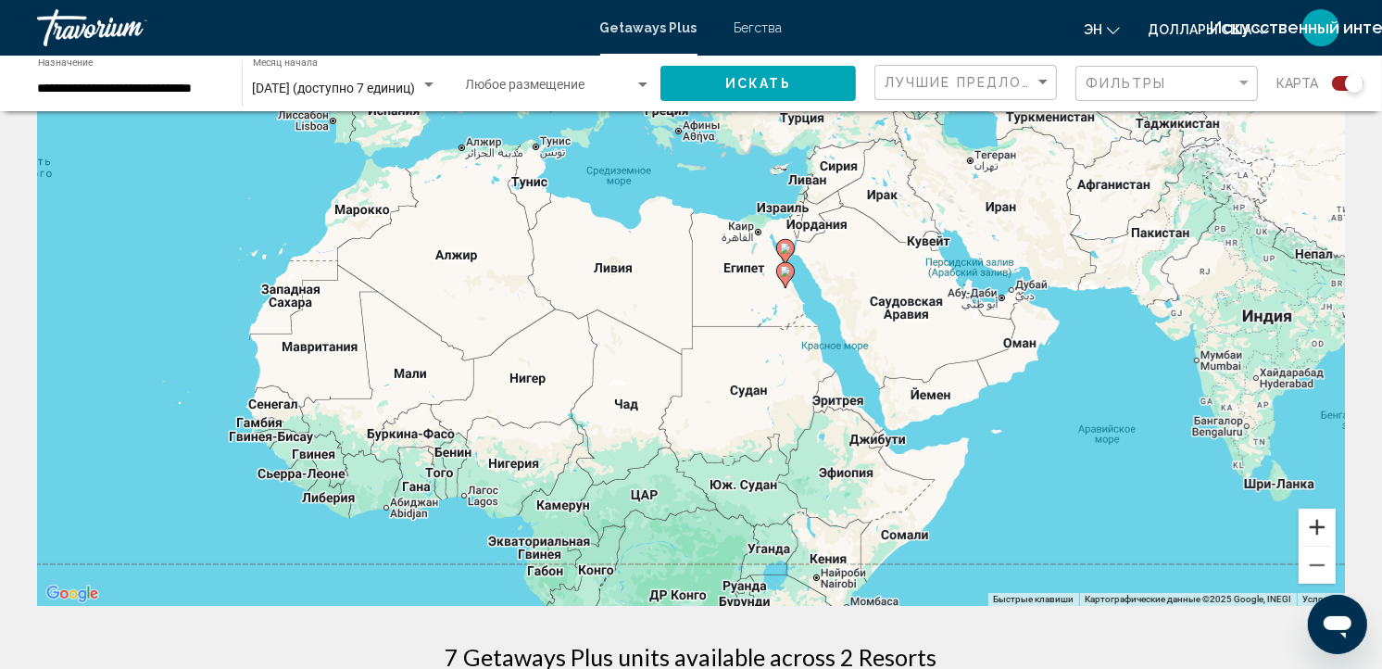
click at [1312, 522] on button "Увеличить" at bounding box center [1317, 527] width 37 height 37
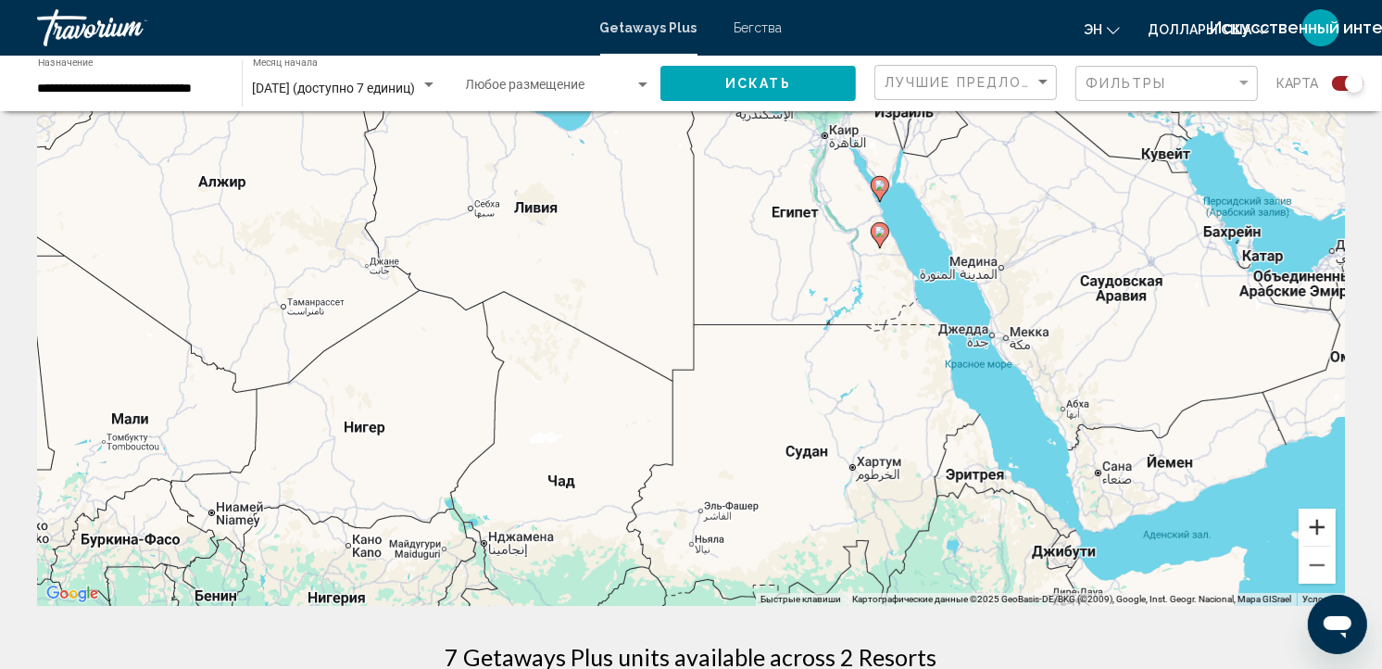
click at [1312, 522] on button "Увеличить" at bounding box center [1317, 527] width 37 height 37
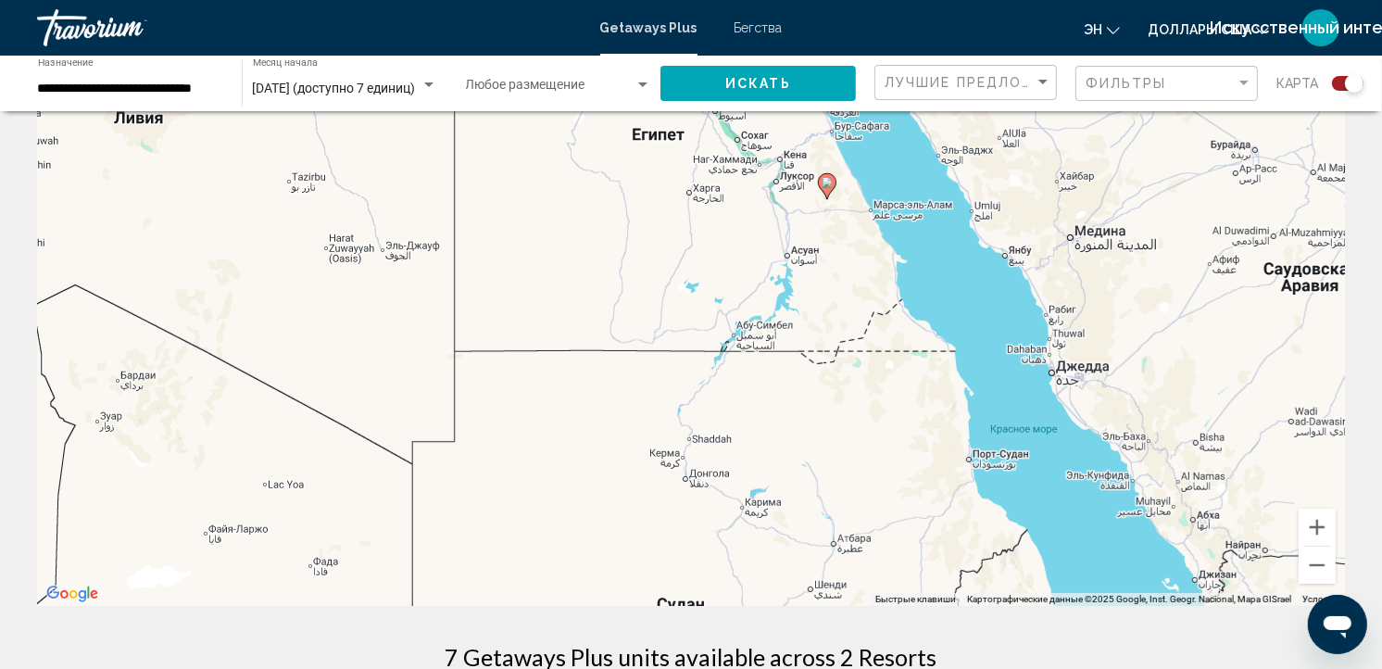
drag, startPoint x: 1235, startPoint y: 447, endPoint x: 977, endPoint y: 474, distance: 259.1
click at [977, 474] on div "Чтобы активировать перетаскивание с помощью клавиатуры, нажмите Alt + Ввод. Пос…" at bounding box center [691, 328] width 1308 height 556
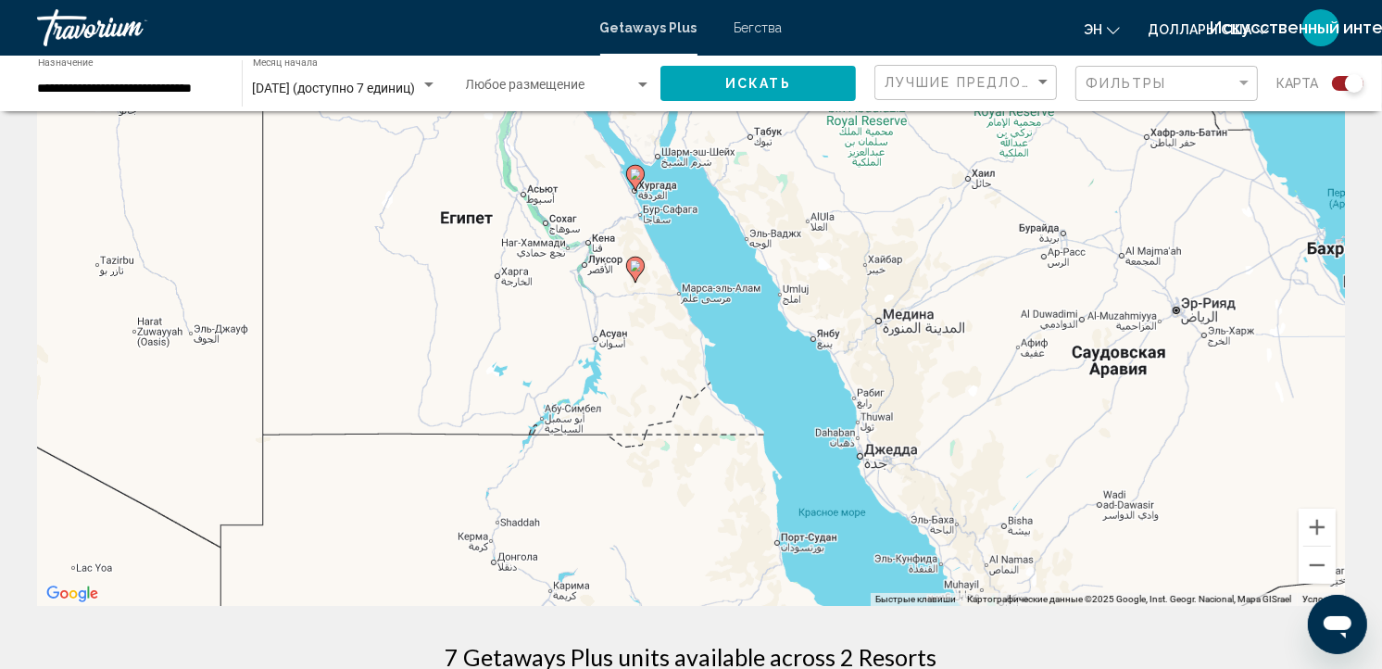
drag, startPoint x: 913, startPoint y: 460, endPoint x: 709, endPoint y: 543, distance: 220.2
click at [709, 543] on div "Чтобы активировать перетаскивание с помощью клавиатуры, нажмите Alt + Ввод. Пос…" at bounding box center [691, 328] width 1308 height 556
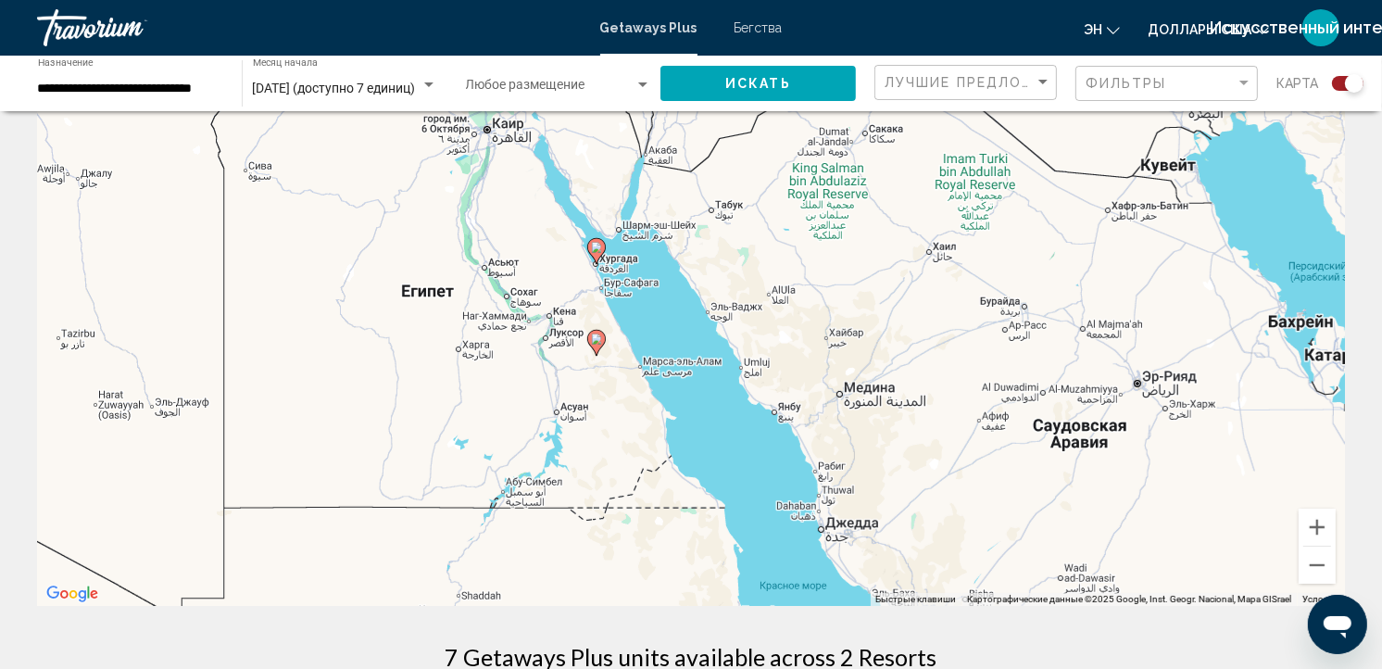
drag, startPoint x: 791, startPoint y: 347, endPoint x: 736, endPoint y: 449, distance: 116.1
click at [736, 449] on div "Чтобы активировать перетаскивание с помощью клавиатуры, нажмите Alt + Ввод. Пос…" at bounding box center [691, 328] width 1308 height 556
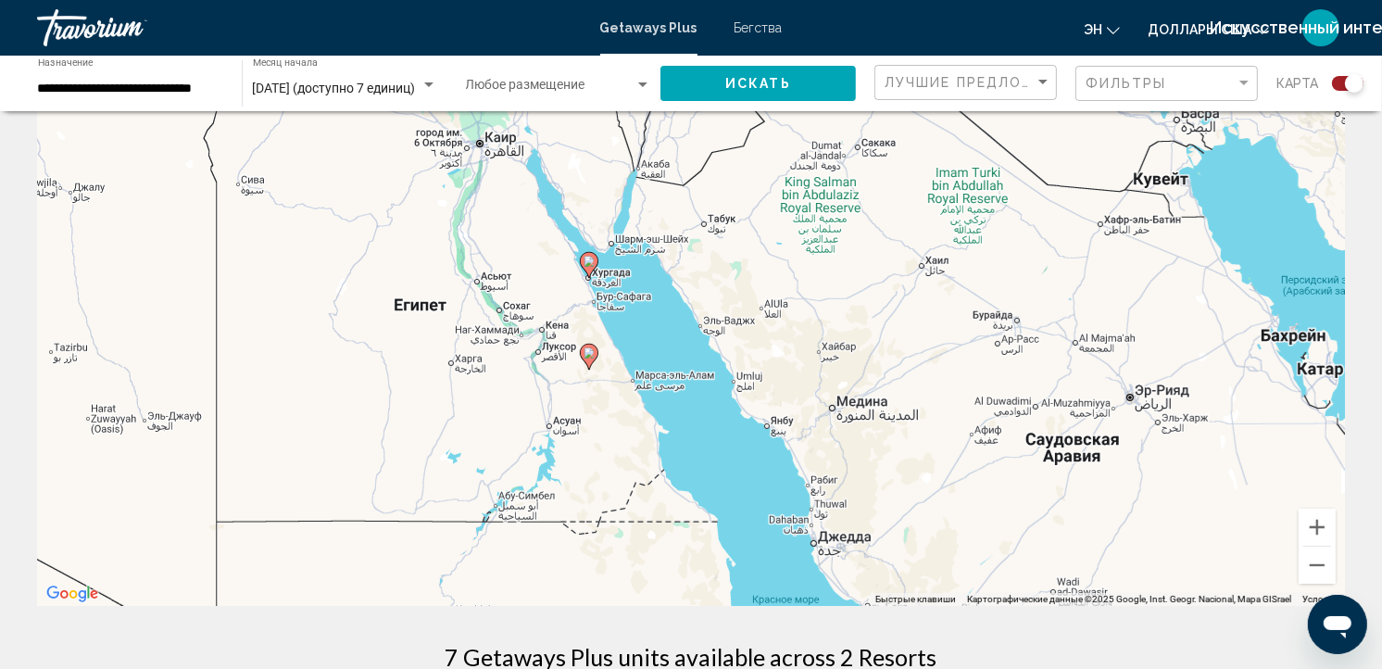
click at [761, 25] on span "Бегства" at bounding box center [759, 27] width 48 height 15
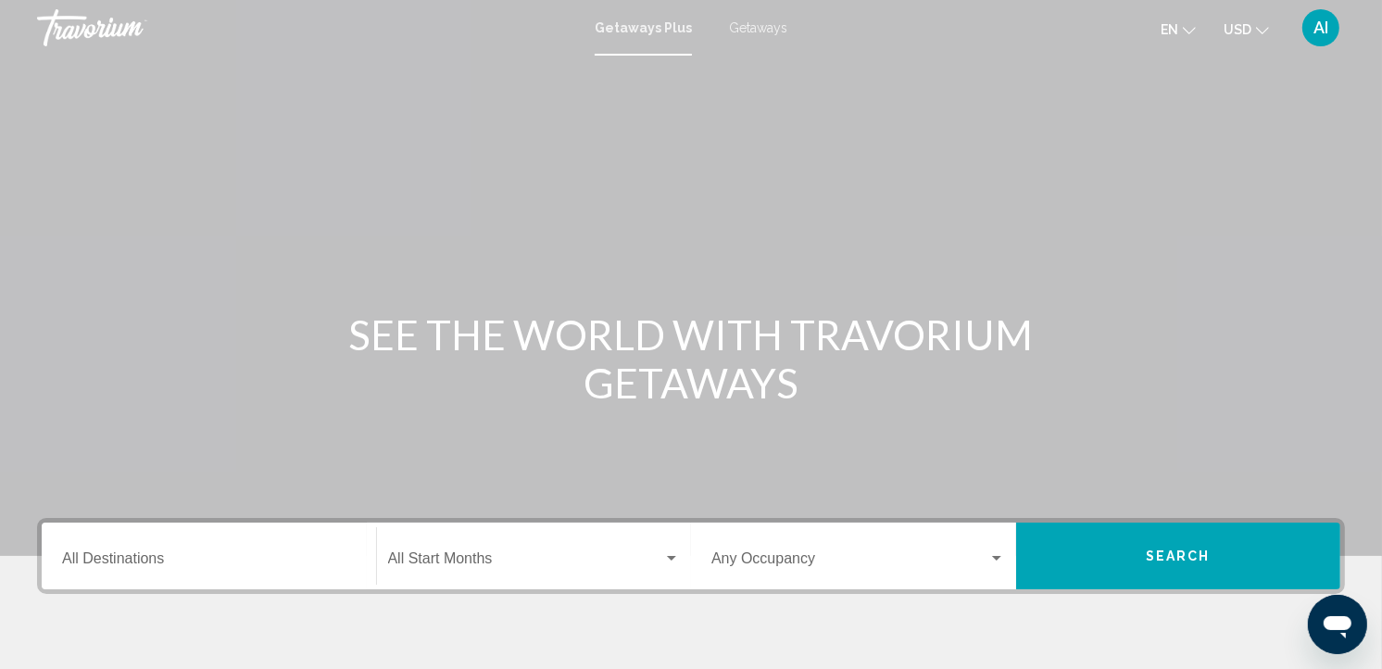
click at [751, 29] on span "Getaways" at bounding box center [758, 27] width 58 height 15
click at [131, 568] on input "Destination All Destinations" at bounding box center [209, 562] width 294 height 17
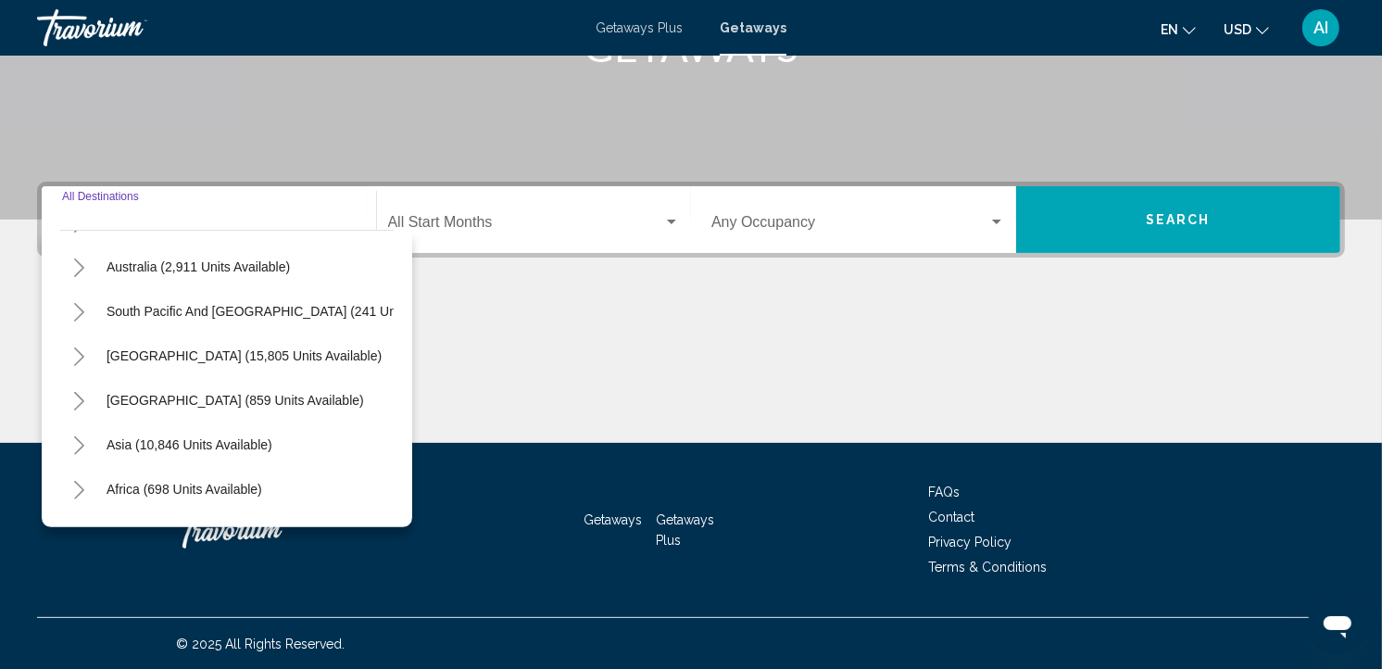
scroll to position [315, 0]
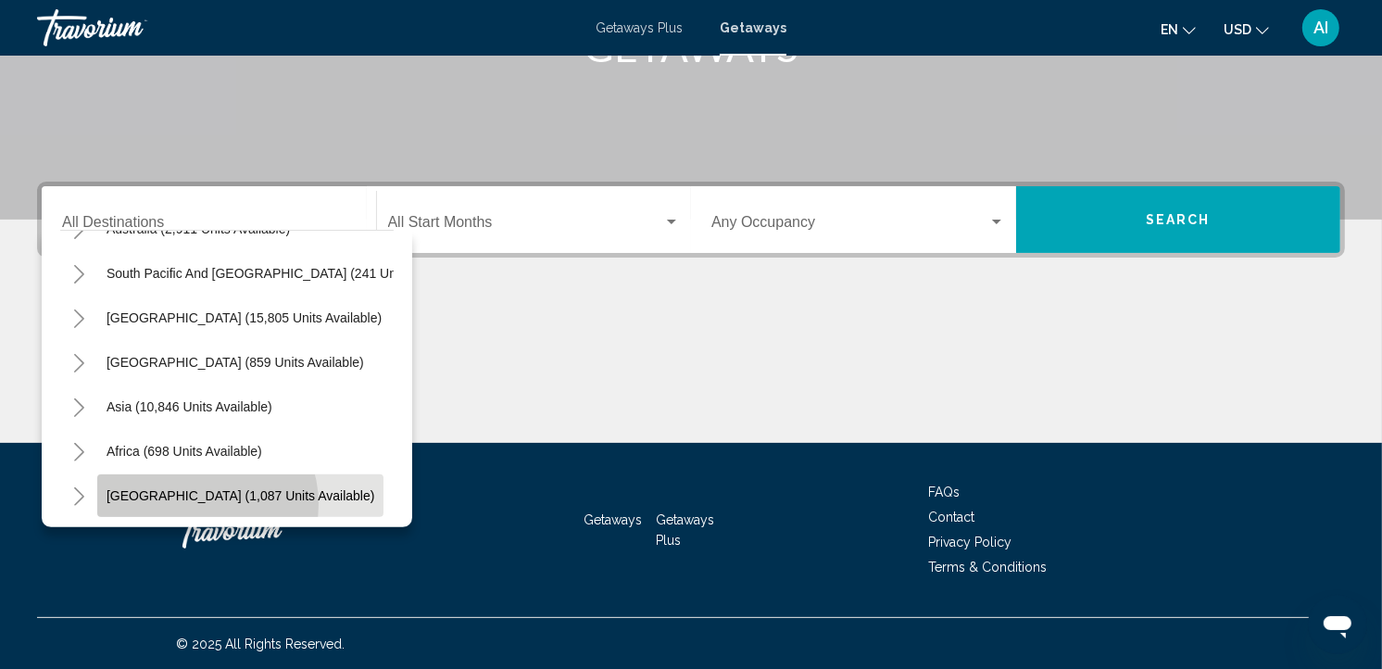
click at [199, 488] on button "[GEOGRAPHIC_DATA] (1,087 units available)" at bounding box center [240, 495] width 286 height 43
type input "**********"
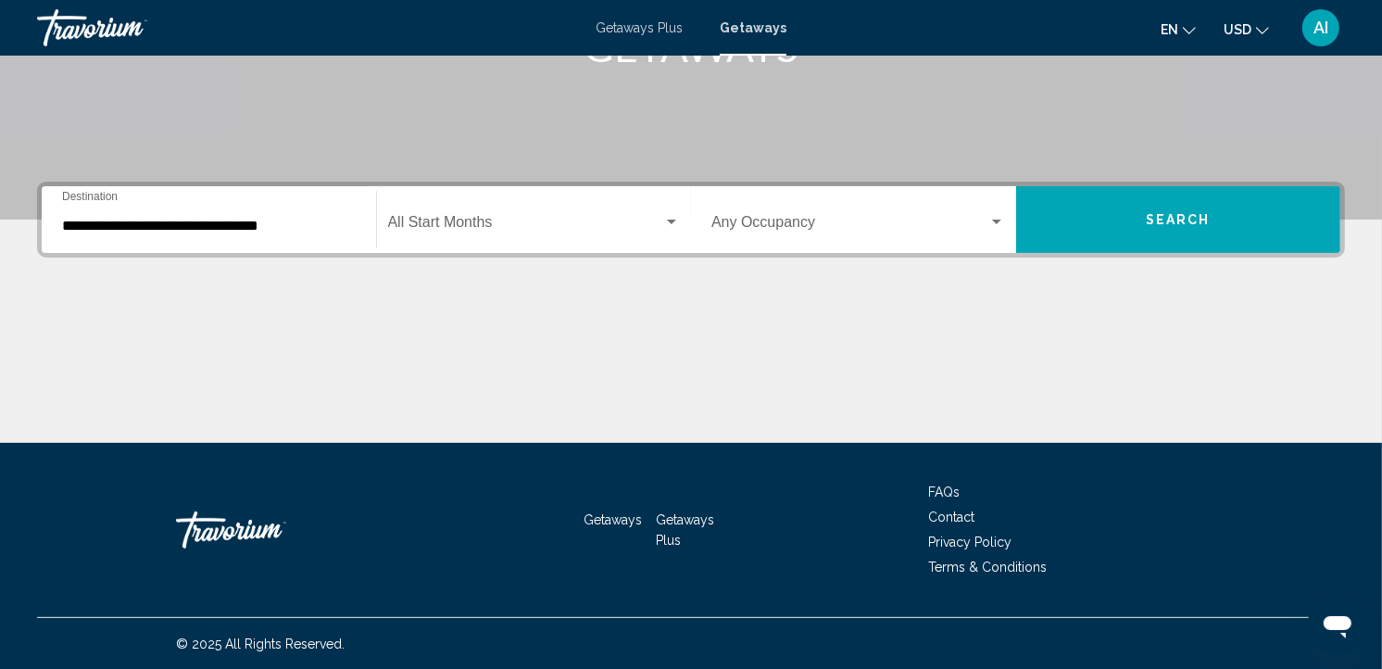
click at [199, 488] on div "Getaways Getaways Plus FAQs Contact Privacy Policy Terms & Conditions" at bounding box center [691, 530] width 1308 height 174
click at [515, 234] on div "Start Month All Start Months" at bounding box center [534, 220] width 293 height 58
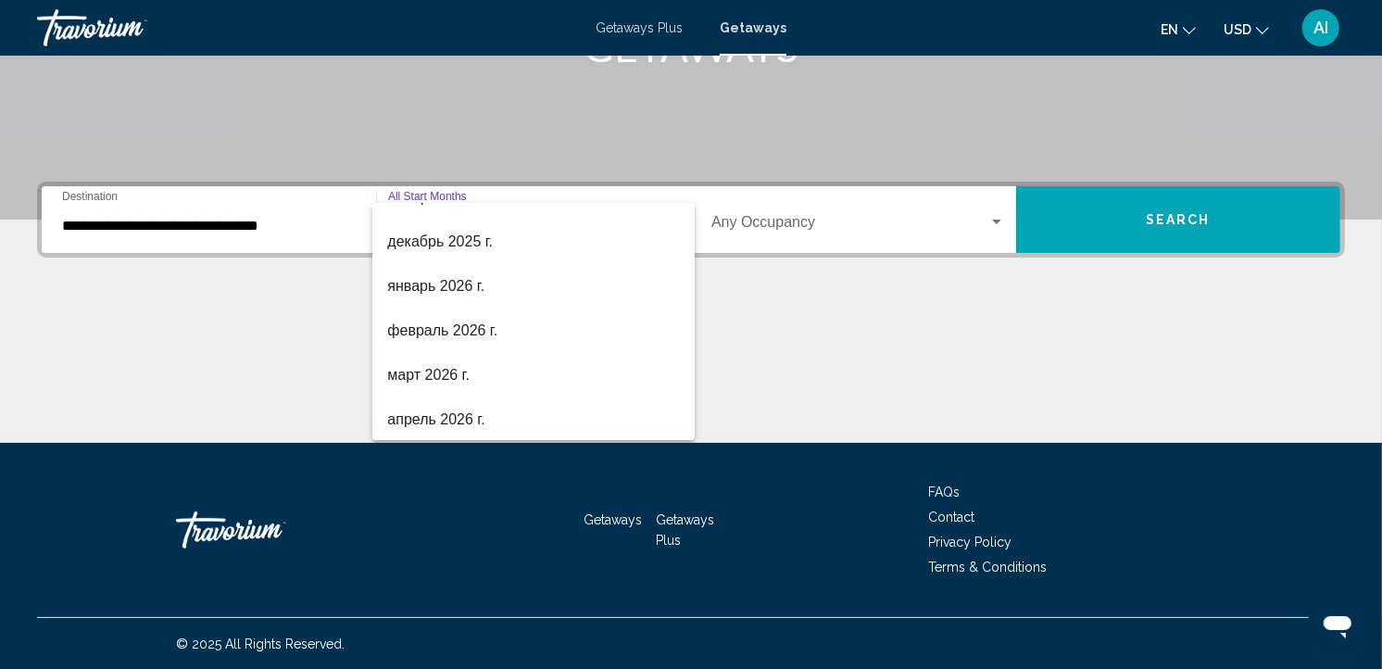
scroll to position [247, 0]
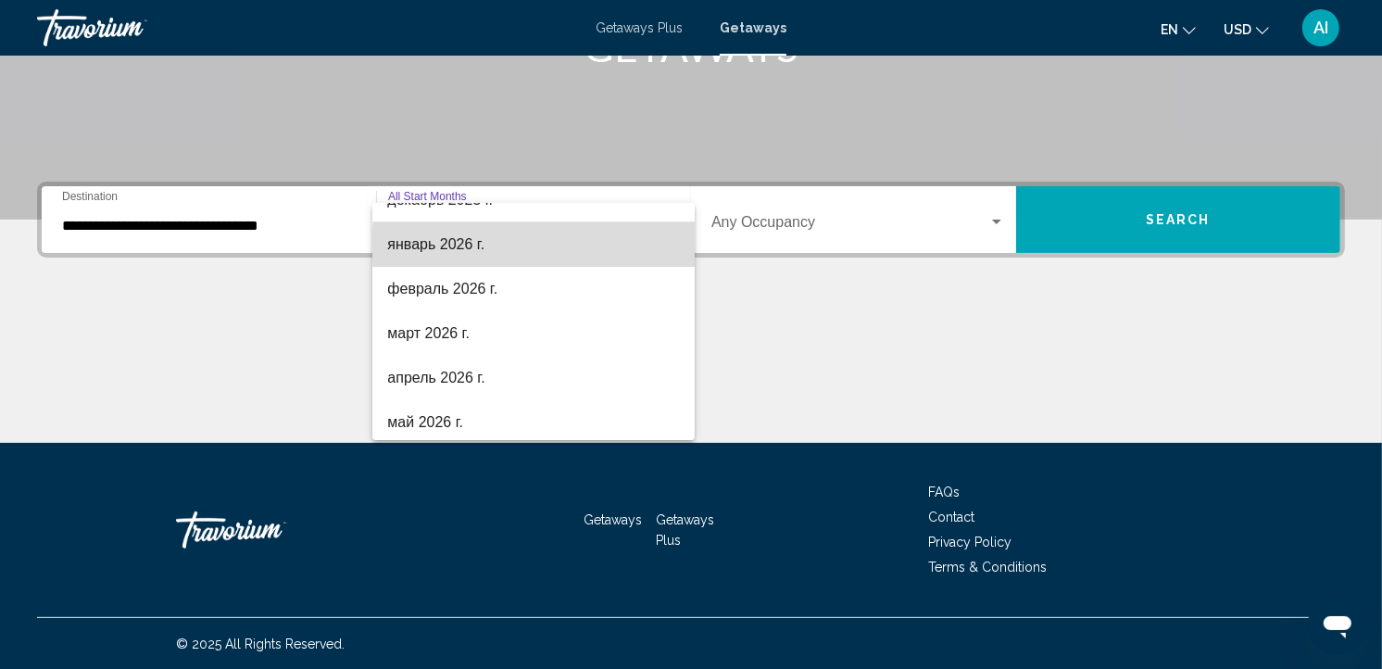
click at [544, 246] on span "январь 2026 г." at bounding box center [533, 244] width 293 height 44
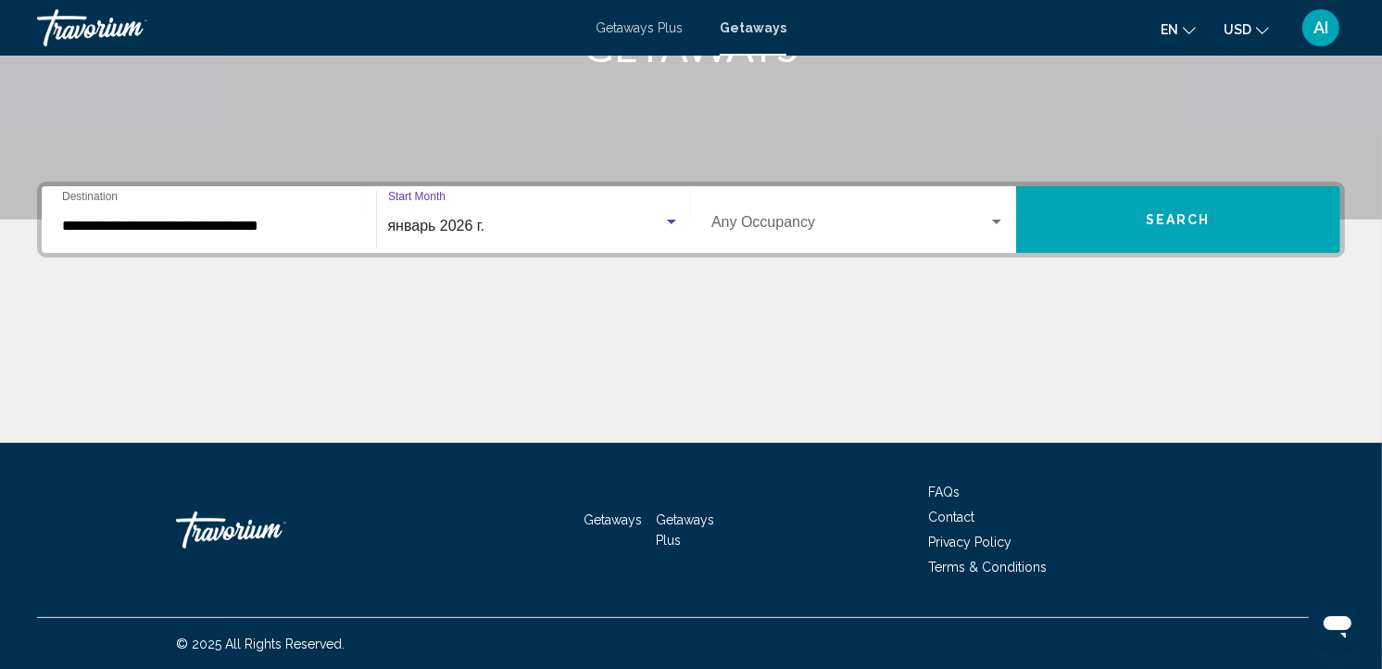
click at [1049, 216] on button "Search" at bounding box center [1178, 219] width 325 height 67
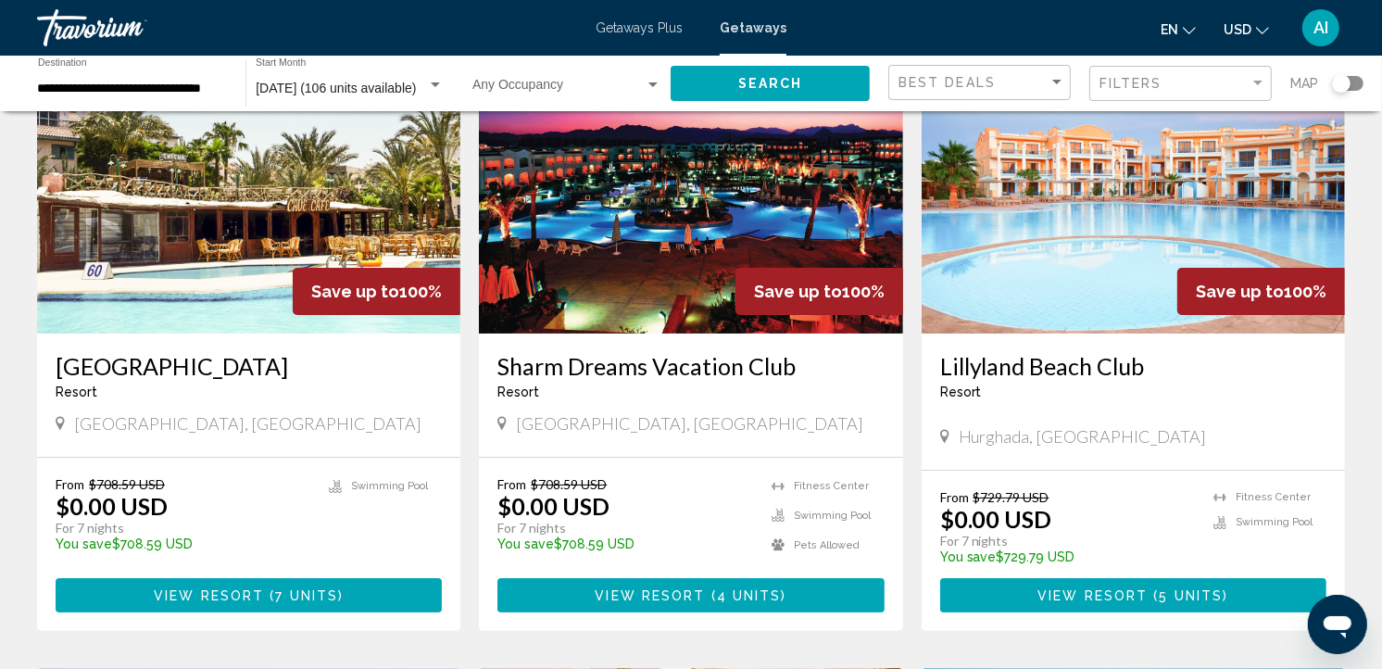
scroll to position [208, 0]
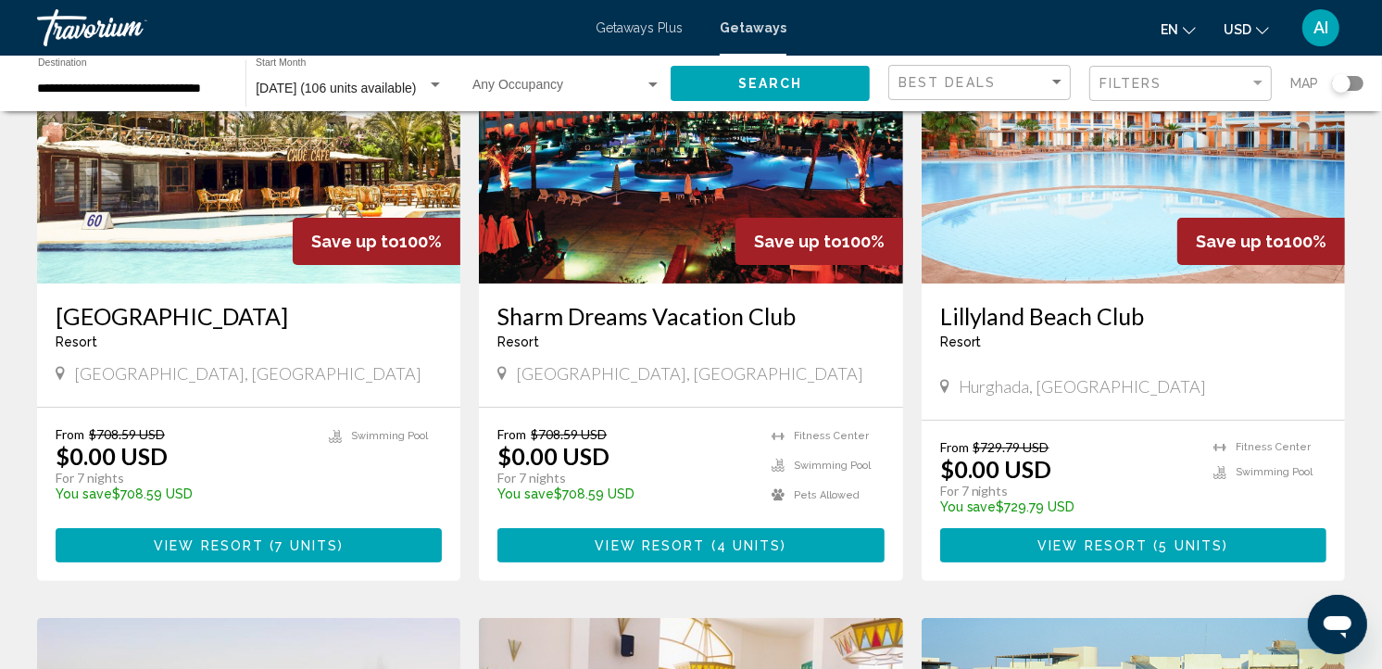
click at [695, 328] on h3 "Sharm Dreams Vacation Club" at bounding box center [691, 316] width 386 height 28
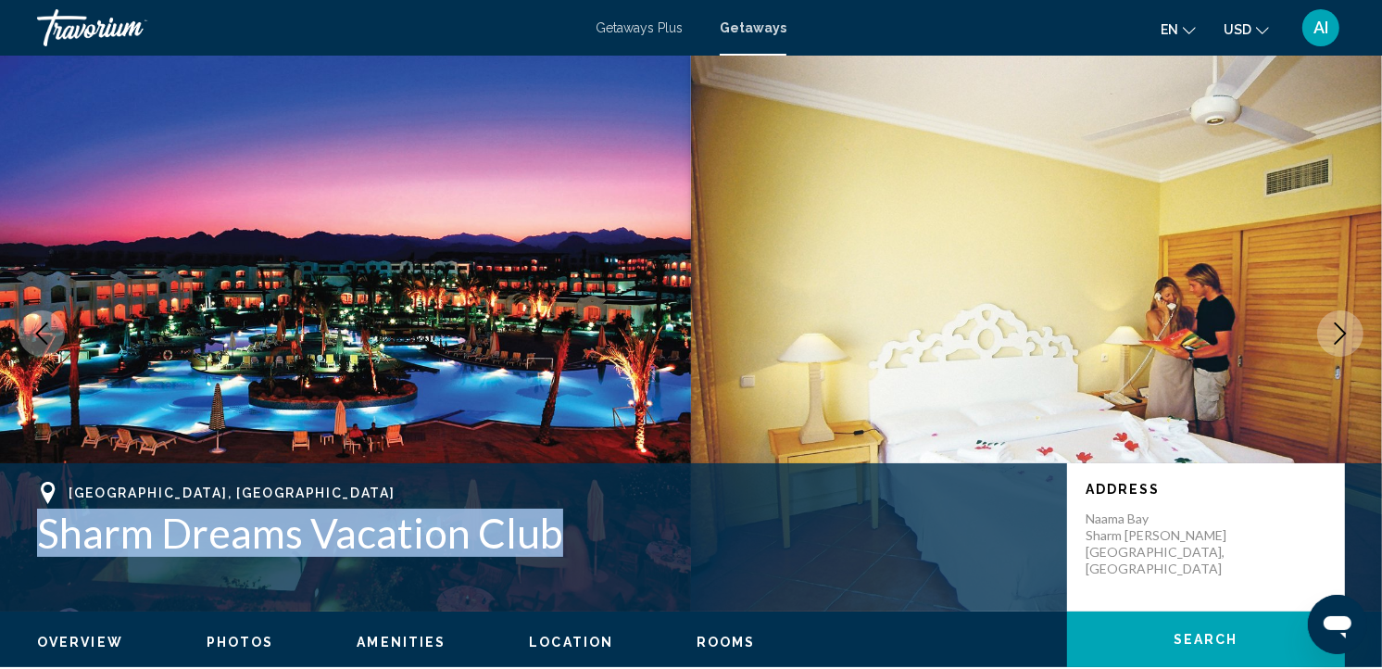
drag, startPoint x: 594, startPoint y: 530, endPoint x: 41, endPoint y: 559, distance: 553.9
click at [41, 559] on div "[GEOGRAPHIC_DATA], [GEOGRAPHIC_DATA] Sharm Dreams Vacation Club Address [GEOGRA…" at bounding box center [691, 537] width 1382 height 111
copy h1 "Sharm Dreams Vacation Club"
